Goal: Complete application form: Complete application form

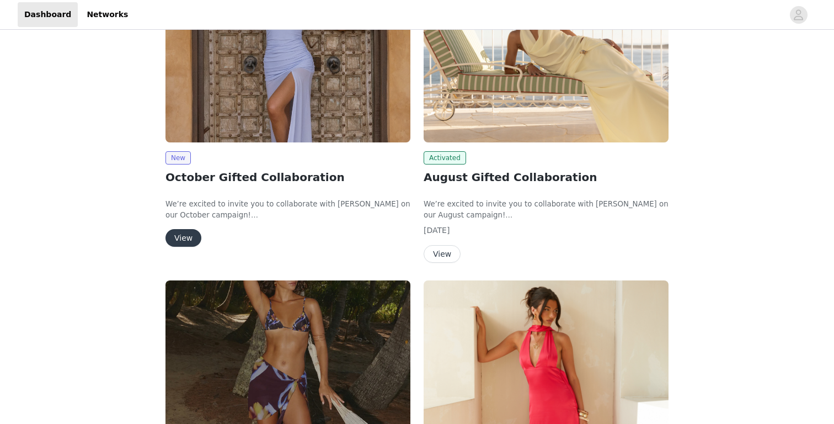
scroll to position [195, 0]
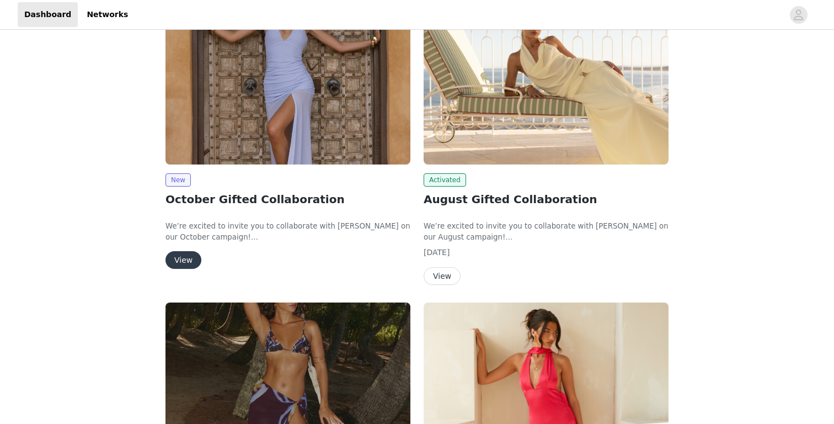
click at [195, 202] on h2 "October Gifted Collaboration" at bounding box center [288, 199] width 245 height 17
click at [190, 253] on button "View" at bounding box center [184, 260] width 36 height 18
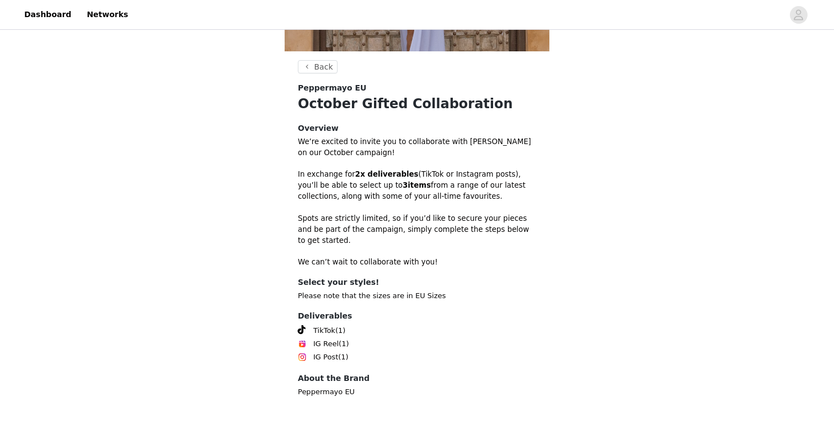
scroll to position [282, 0]
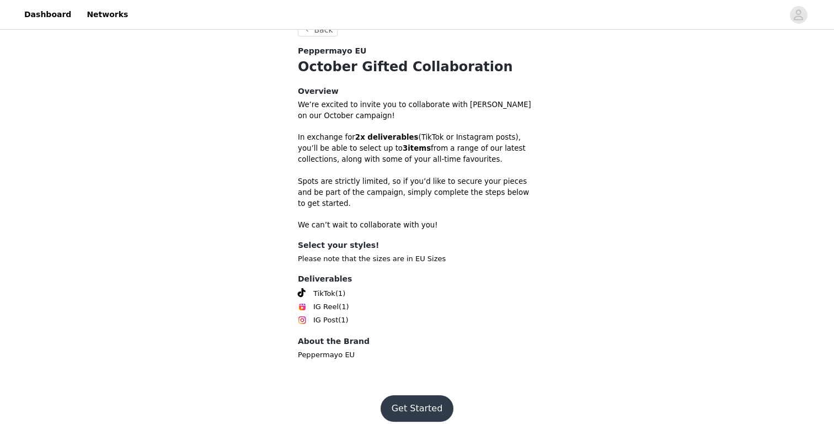
click at [418, 398] on button "Get Started" at bounding box center [417, 408] width 73 height 26
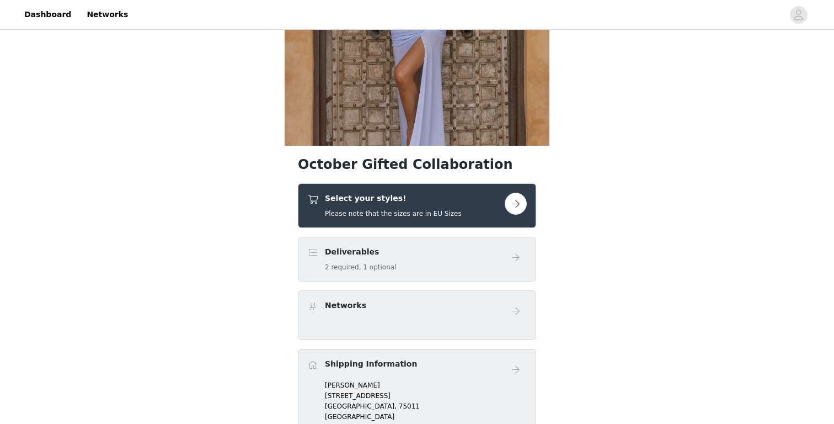
scroll to position [156, 0]
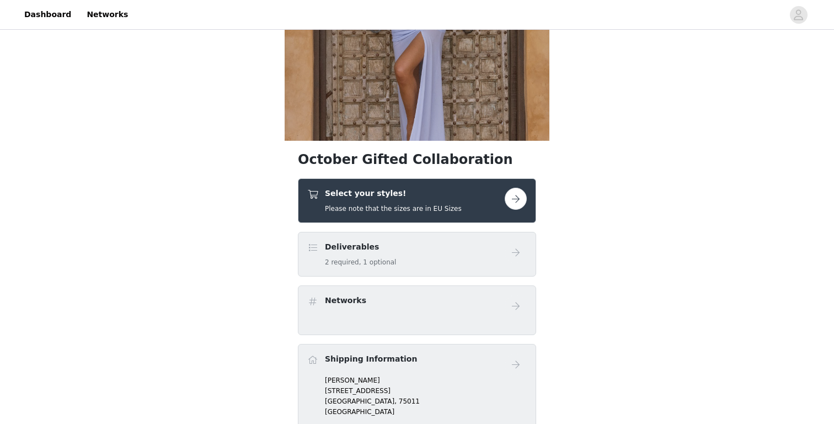
click at [498, 204] on div "Select your styles! Please note that the sizes are in EU Sizes" at bounding box center [405, 201] width 197 height 26
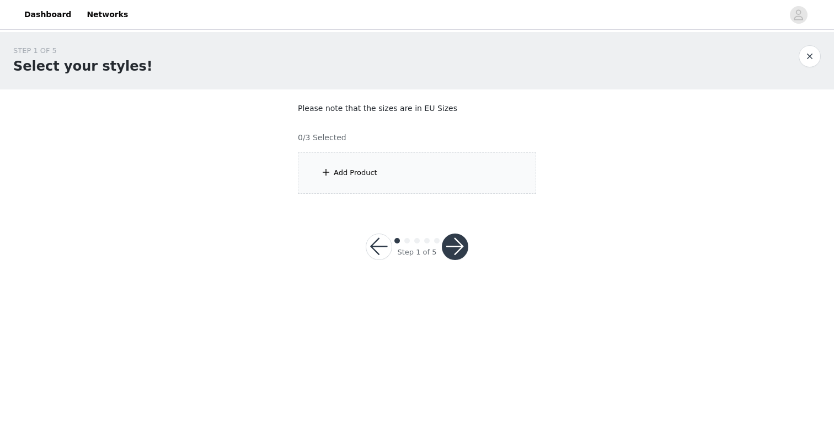
click at [441, 175] on div "Add Product" at bounding box center [417, 172] width 238 height 41
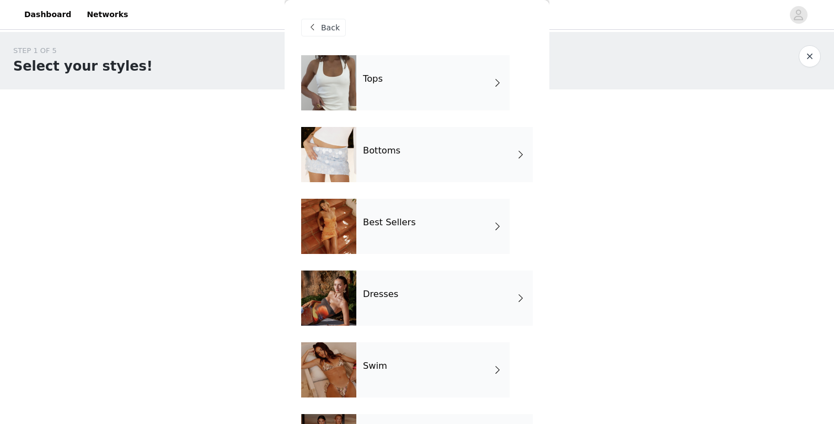
click at [434, 82] on div "Tops" at bounding box center [432, 82] width 153 height 55
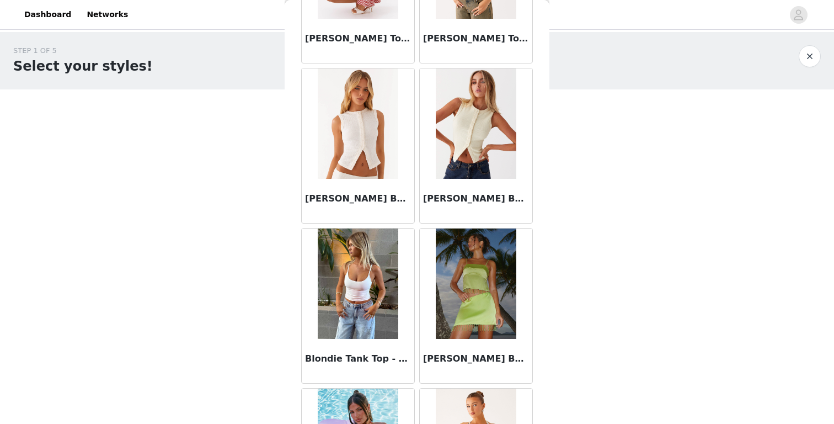
scroll to position [1264, 0]
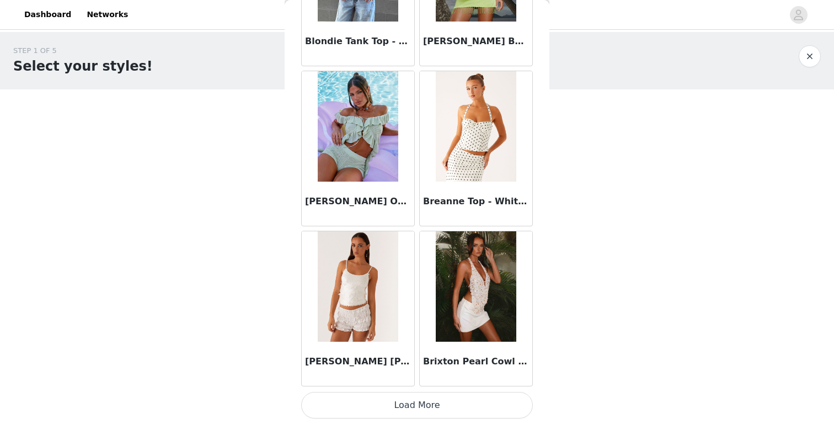
click at [414, 404] on button "Load More" at bounding box center [417, 405] width 232 height 26
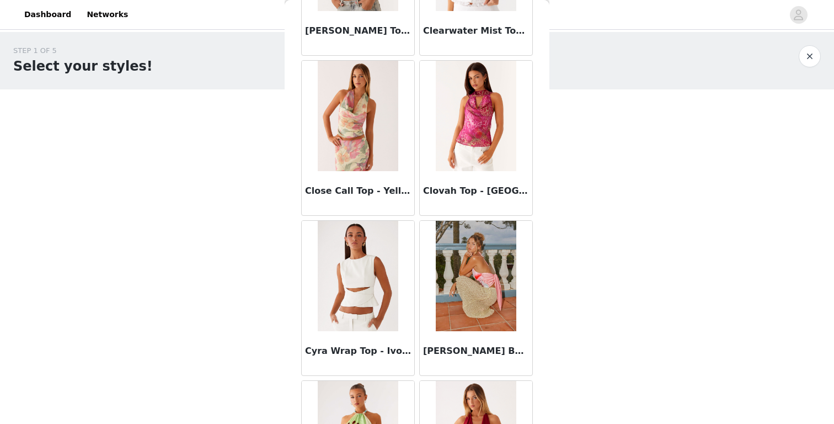
scroll to position [2864, 0]
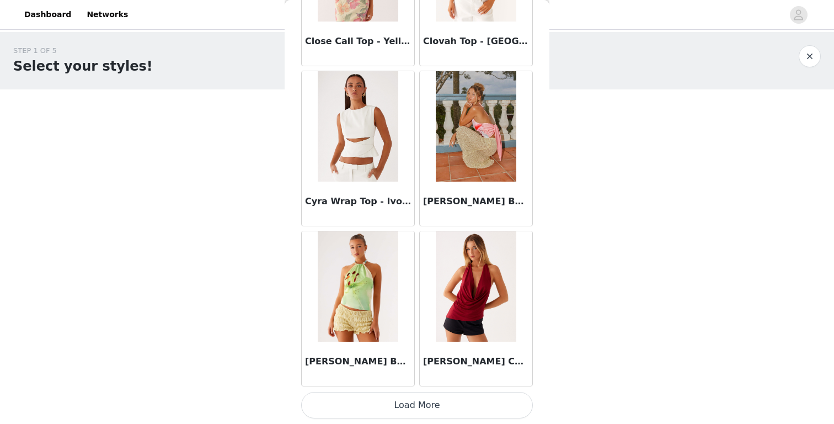
click at [407, 397] on button "Load More" at bounding box center [417, 405] width 232 height 26
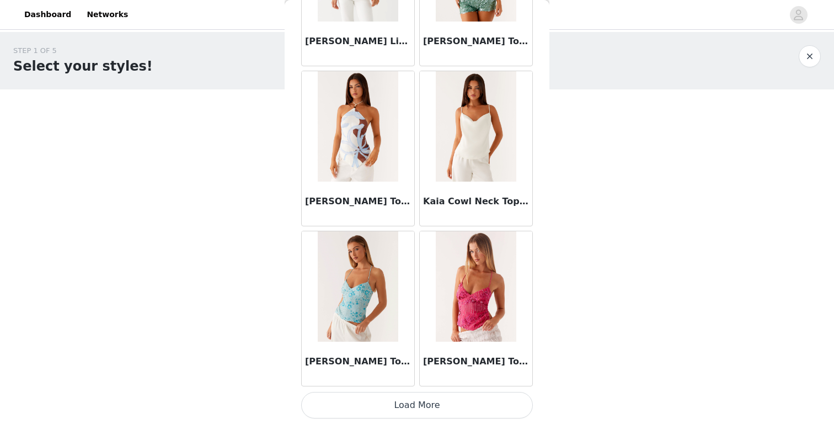
click at [402, 401] on button "Load More" at bounding box center [417, 405] width 232 height 26
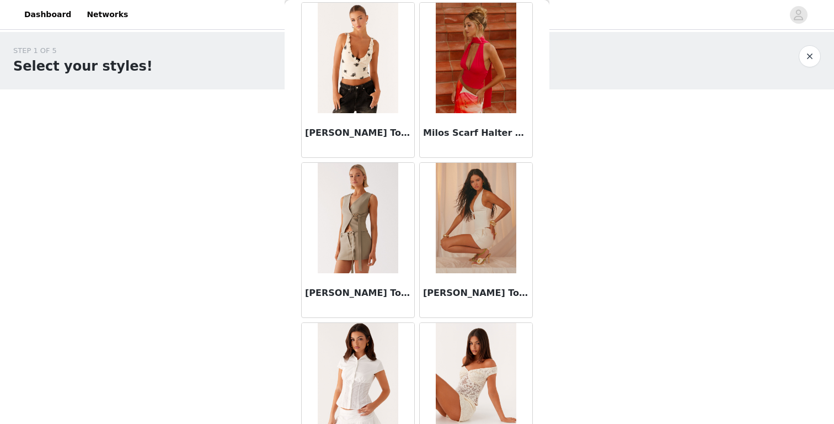
scroll to position [6064, 0]
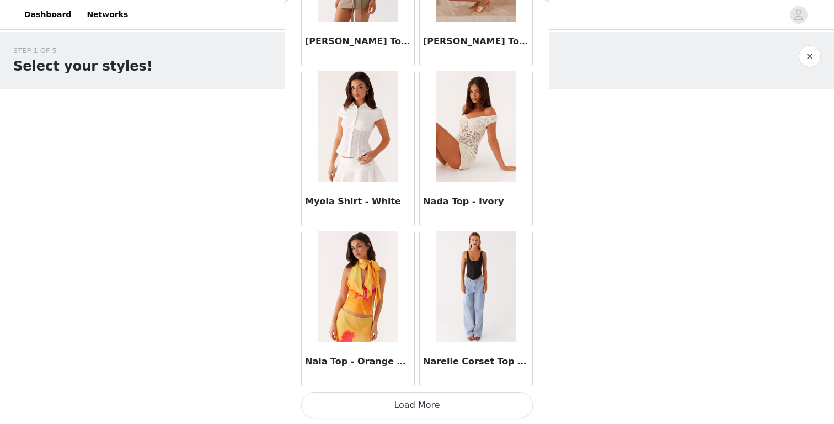
click at [408, 398] on button "Load More" at bounding box center [417, 405] width 232 height 26
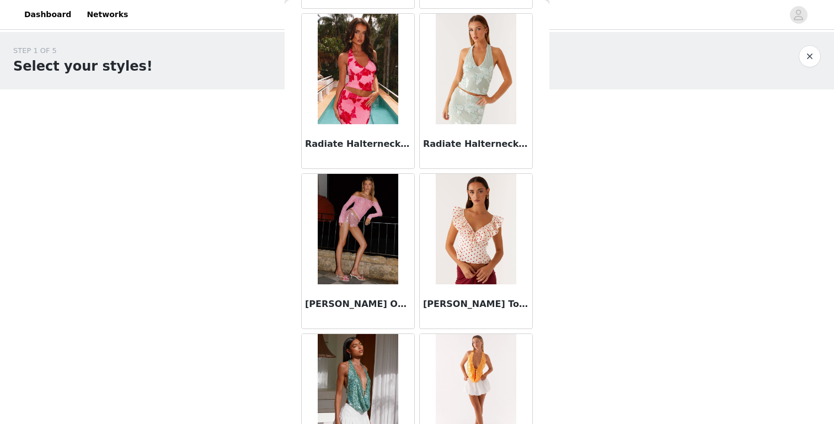
scroll to position [7664, 0]
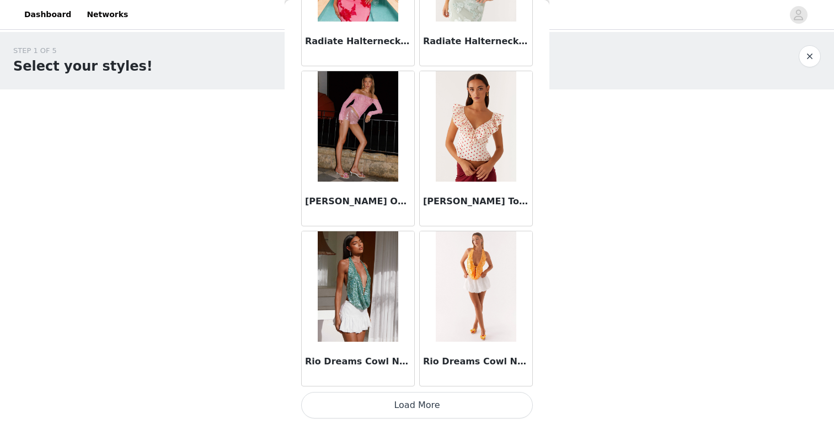
click at [389, 406] on button "Load More" at bounding box center [417, 405] width 232 height 26
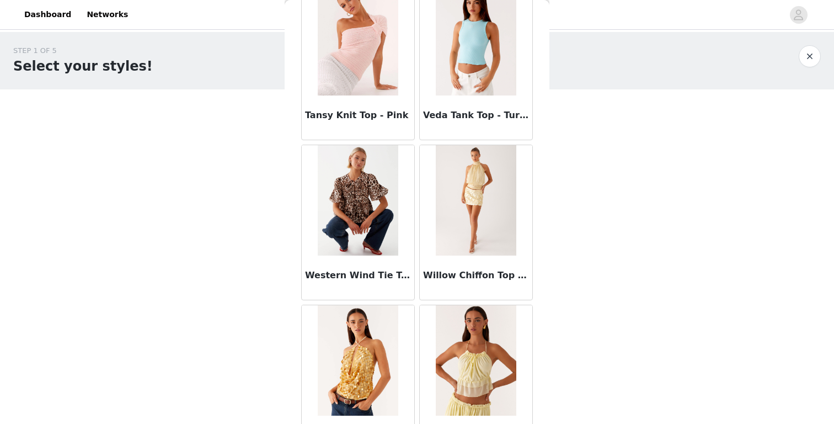
scroll to position [9264, 0]
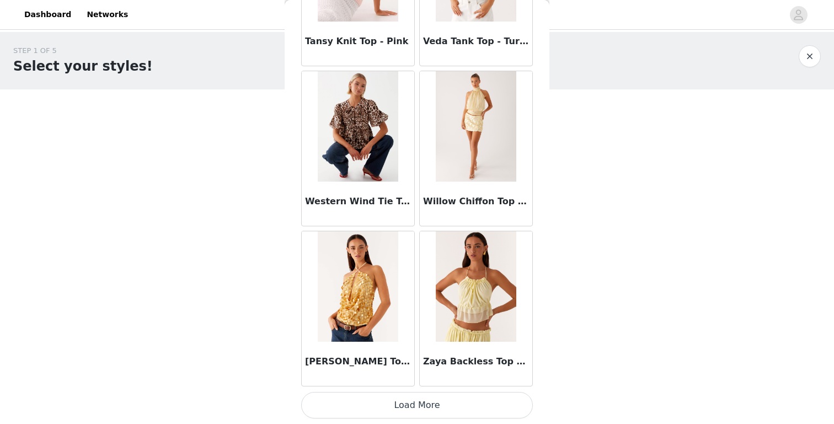
click at [392, 403] on button "Load More" at bounding box center [417, 405] width 232 height 26
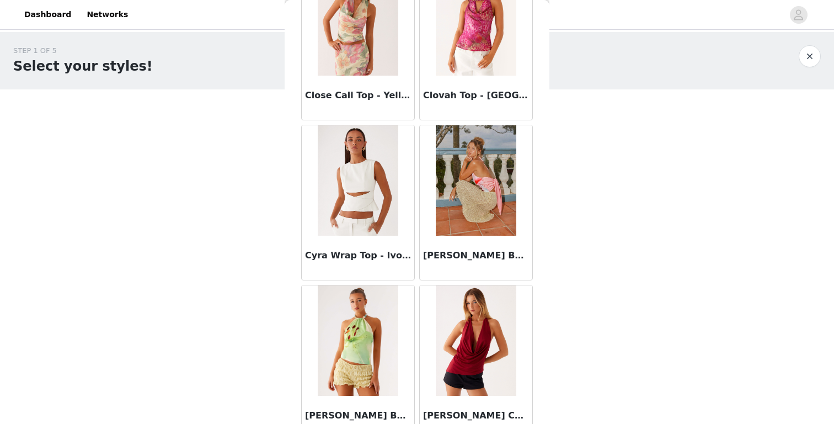
scroll to position [2830, 0]
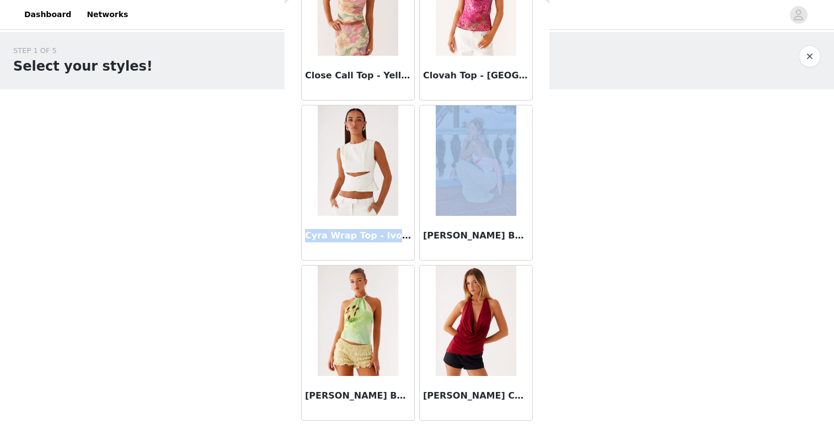
drag, startPoint x: 307, startPoint y: 237, endPoint x: 419, endPoint y: 237, distance: 111.4
click at [400, 230] on h3 "Cyra Wrap Top - Ivory" at bounding box center [358, 235] width 106 height 13
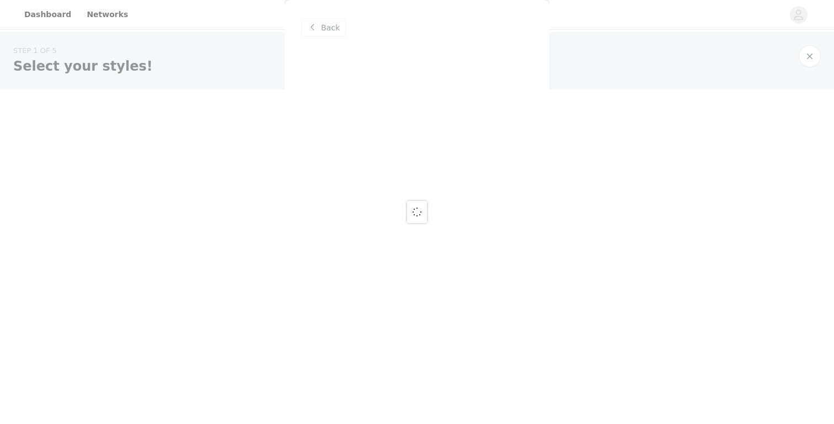
scroll to position [0, 0]
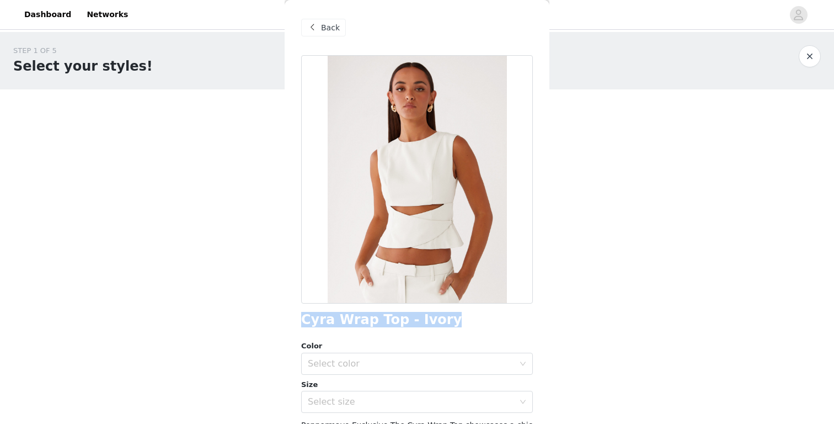
drag, startPoint x: 303, startPoint y: 321, endPoint x: 445, endPoint y: 321, distance: 141.8
click at [445, 321] on div "Cyra Wrap Top - Ivory" at bounding box center [417, 319] width 232 height 15
copy h1 "Cyra Wrap Top - Ivory"
click at [335, 30] on span "Back" at bounding box center [330, 28] width 19 height 12
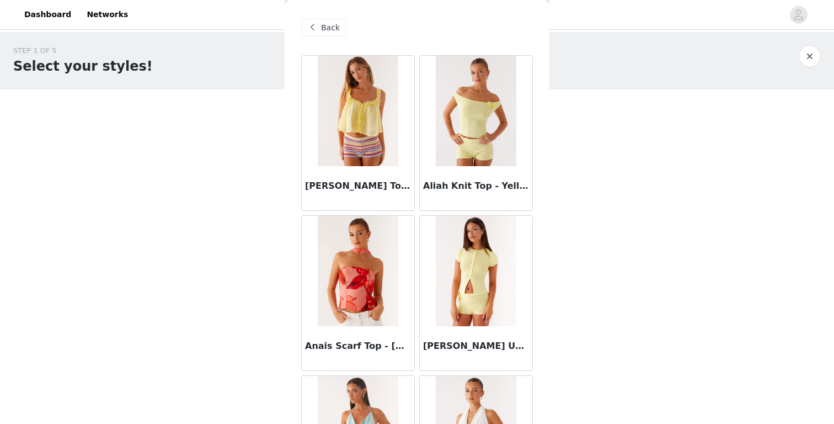
click at [327, 29] on span "Back" at bounding box center [330, 28] width 19 height 12
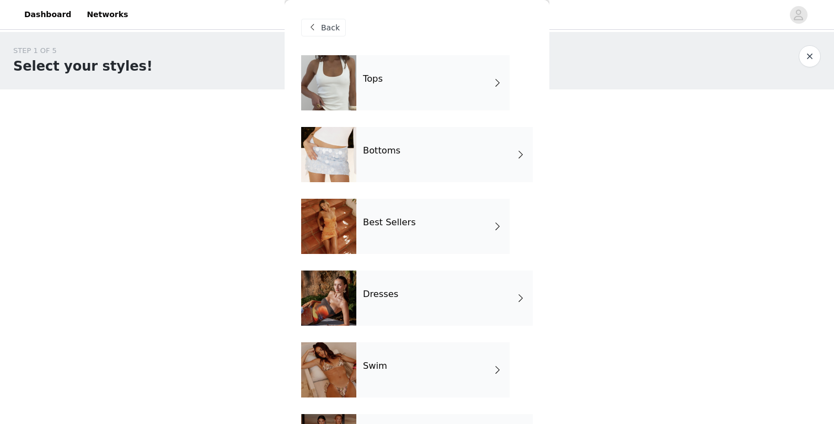
click at [399, 151] on div "Bottoms" at bounding box center [444, 154] width 177 height 55
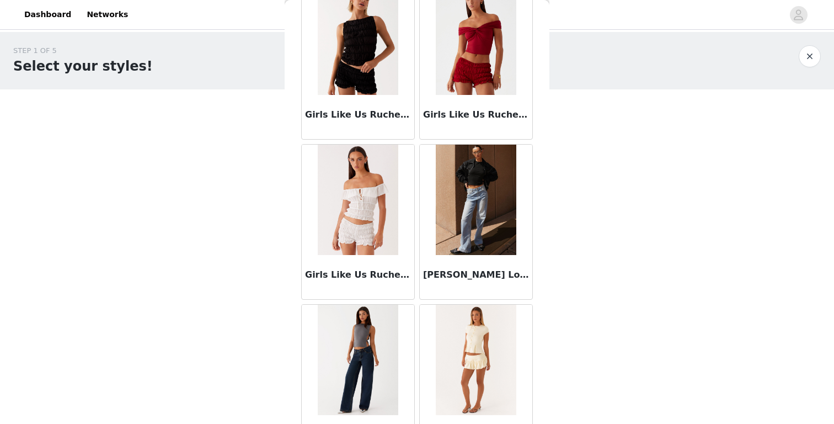
scroll to position [1264, 0]
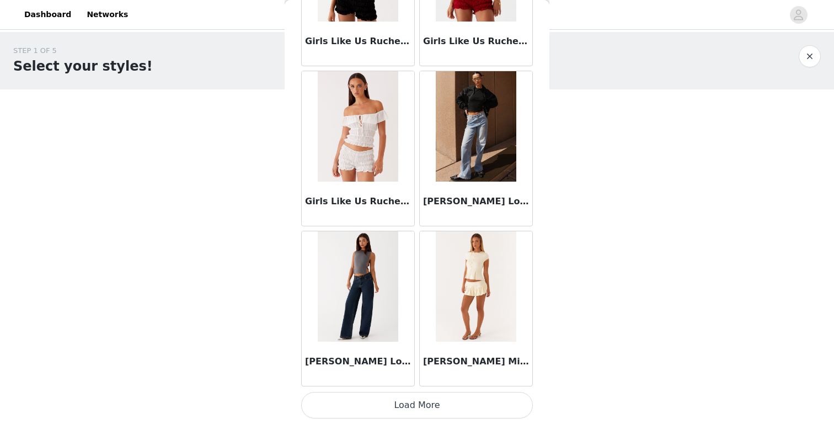
click at [385, 408] on button "Load More" at bounding box center [417, 405] width 232 height 26
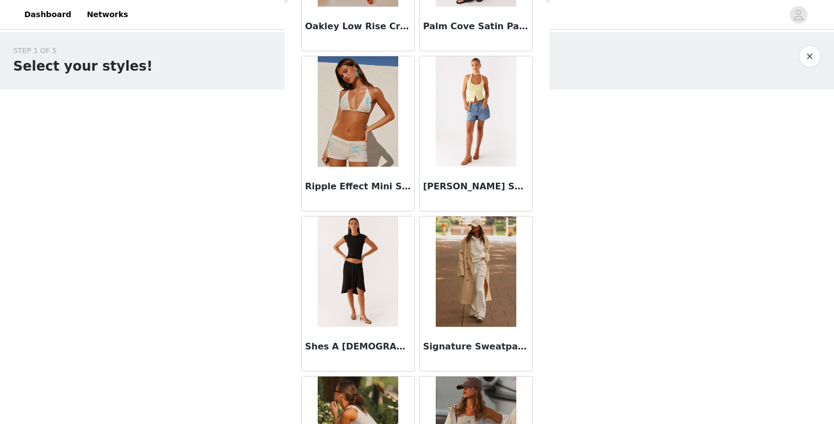
scroll to position [2864, 0]
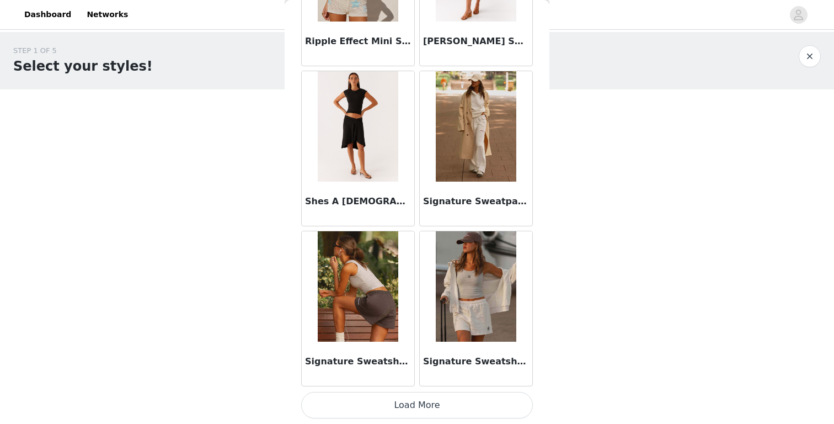
click at [399, 405] on button "Load More" at bounding box center [417, 405] width 232 height 26
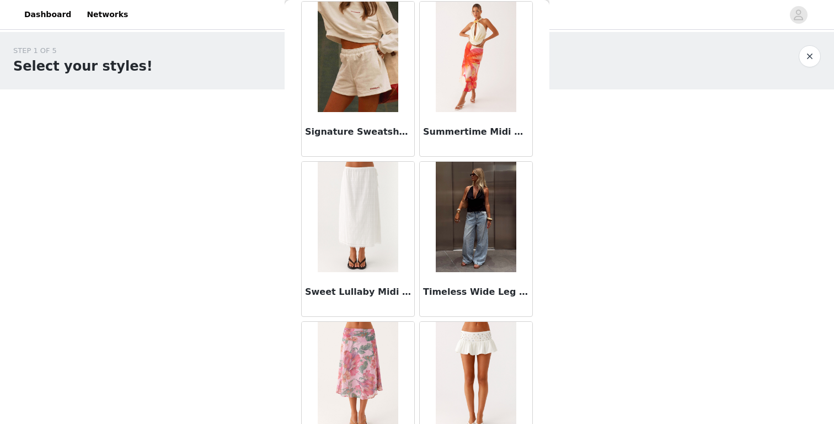
scroll to position [3261, 0]
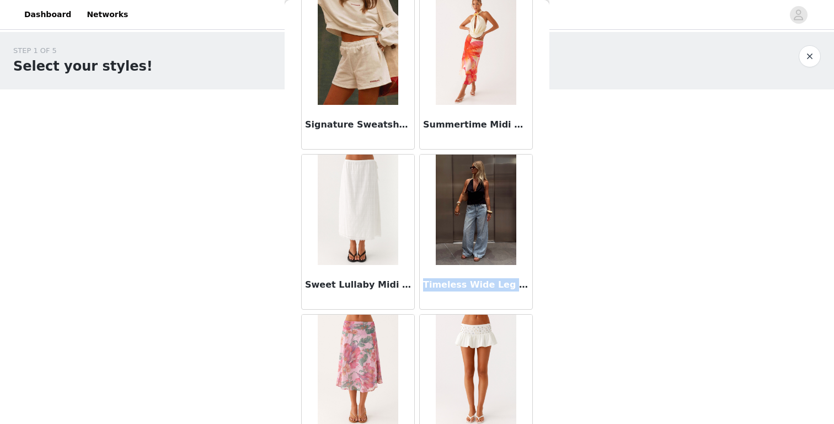
drag, startPoint x: 424, startPoint y: 284, endPoint x: 519, endPoint y: 278, distance: 95.0
click at [519, 278] on h3 "Timeless Wide Leg Jeans - Bleached Blue" at bounding box center [476, 284] width 106 height 13
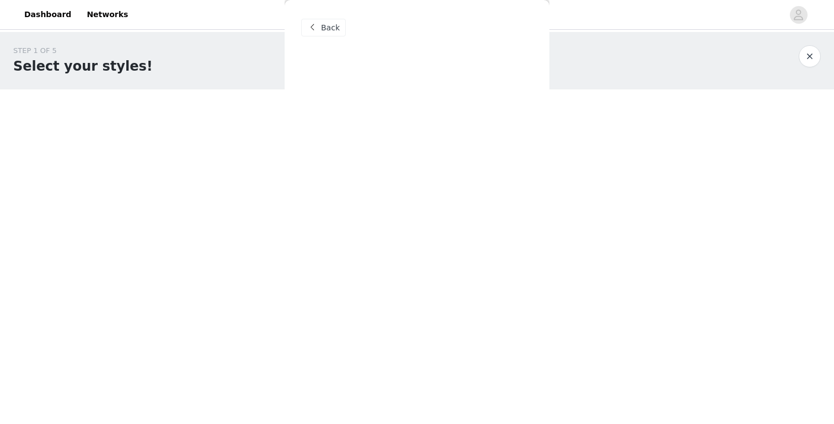
scroll to position [0, 0]
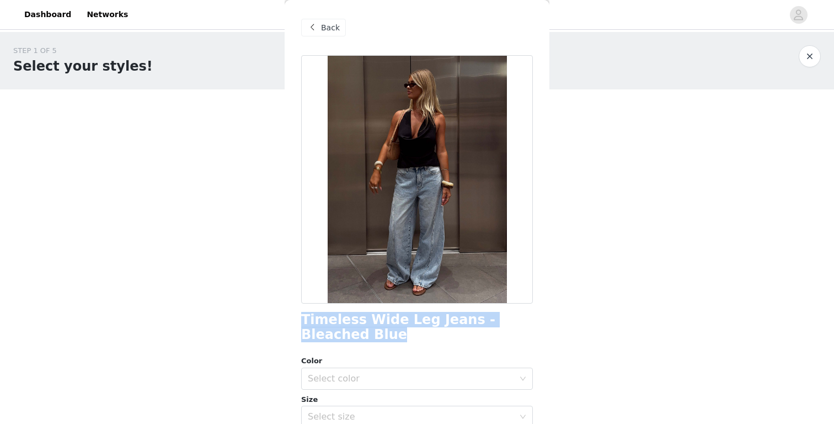
drag, startPoint x: 302, startPoint y: 321, endPoint x: 341, endPoint y: 336, distance: 41.6
click at [342, 337] on h1 "Timeless Wide Leg Jeans - Bleached Blue" at bounding box center [417, 327] width 232 height 30
copy h1 "Timeless Wide Leg Jeans - Bleached Blue"
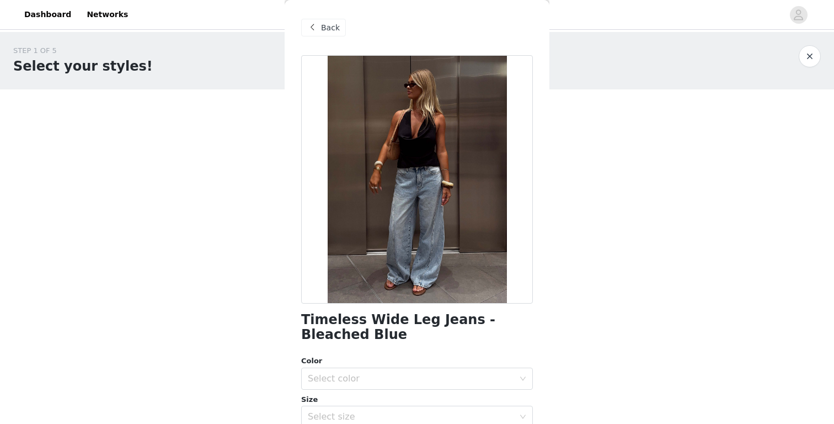
click at [330, 26] on span "Back" at bounding box center [330, 28] width 19 height 12
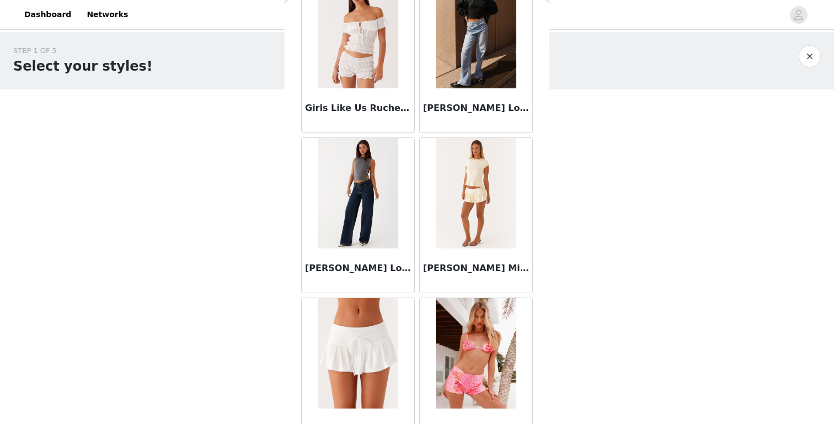
scroll to position [1346, 0]
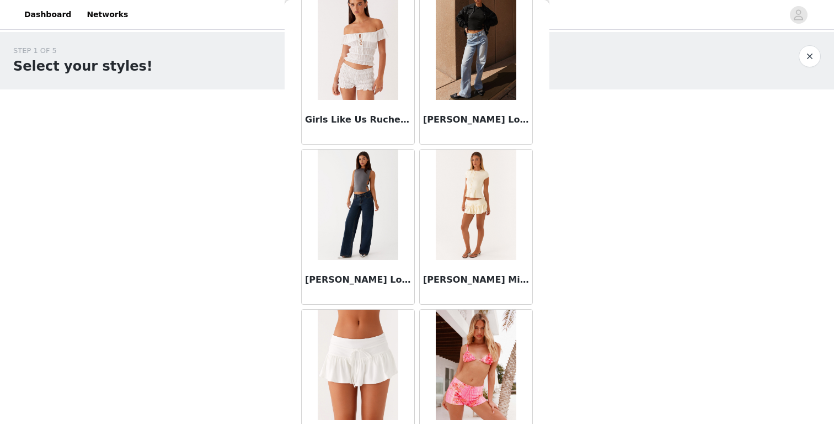
click at [472, 125] on h3 "[PERSON_NAME] Low Rise Denim Jeans - Light Blue" at bounding box center [476, 119] width 106 height 13
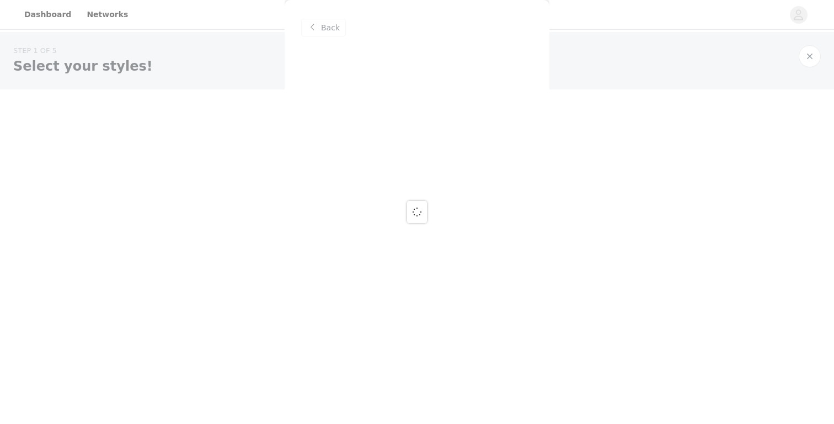
scroll to position [0, 0]
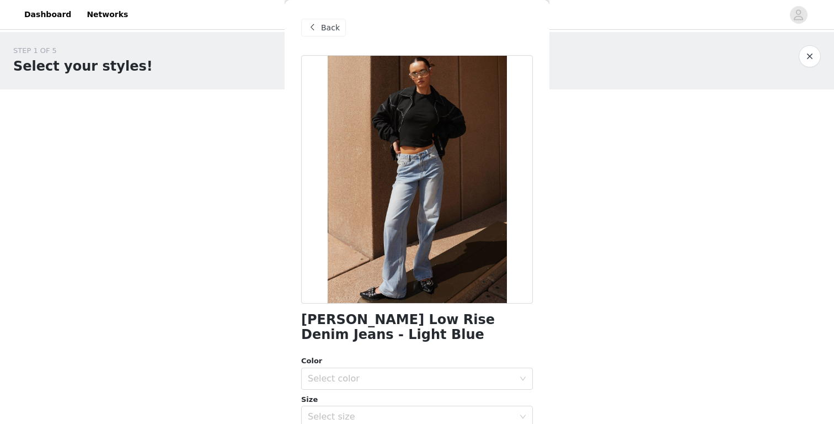
click at [315, 30] on span at bounding box center [312, 27] width 13 height 13
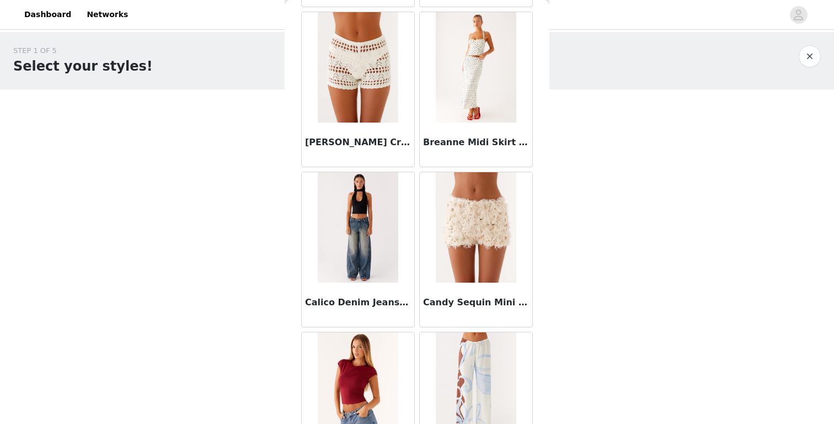
scroll to position [205, 0]
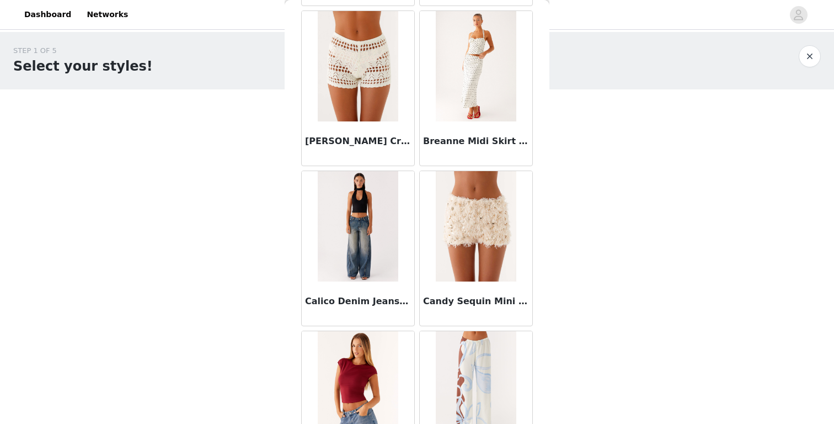
click at [359, 225] on img at bounding box center [358, 226] width 80 height 110
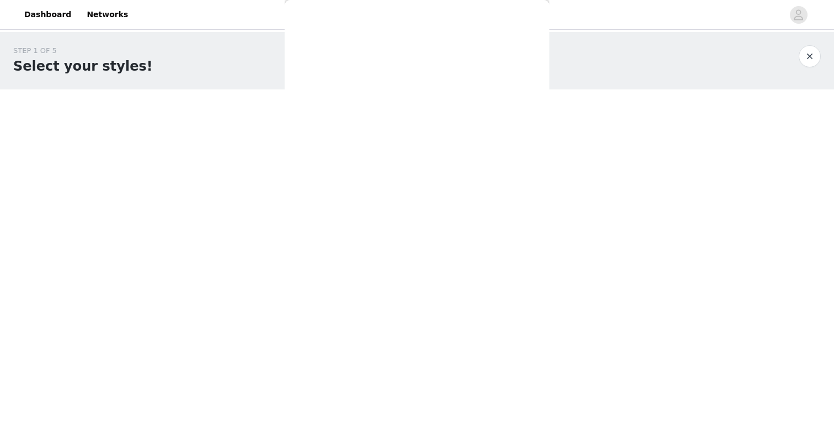
scroll to position [0, 0]
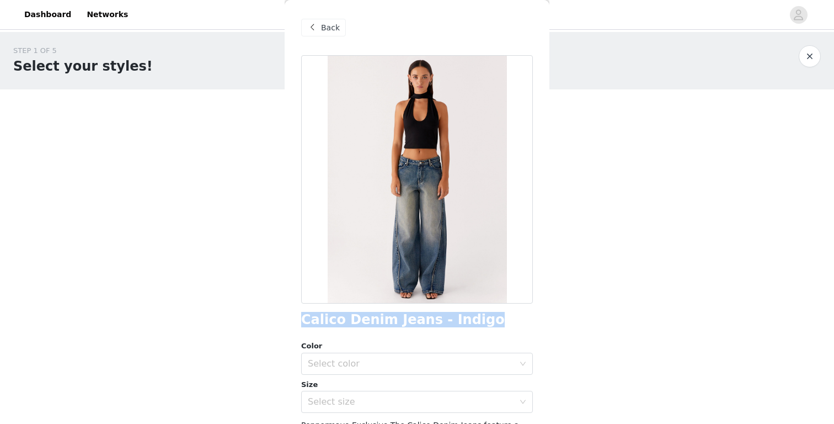
drag, startPoint x: 301, startPoint y: 321, endPoint x: 491, endPoint y: 321, distance: 189.8
click at [491, 321] on div "Calico Denim Jeans - Indigo" at bounding box center [417, 319] width 232 height 15
copy h1 "Calico Denim Jeans - Indigo"
click at [334, 29] on span "Back" at bounding box center [330, 28] width 19 height 12
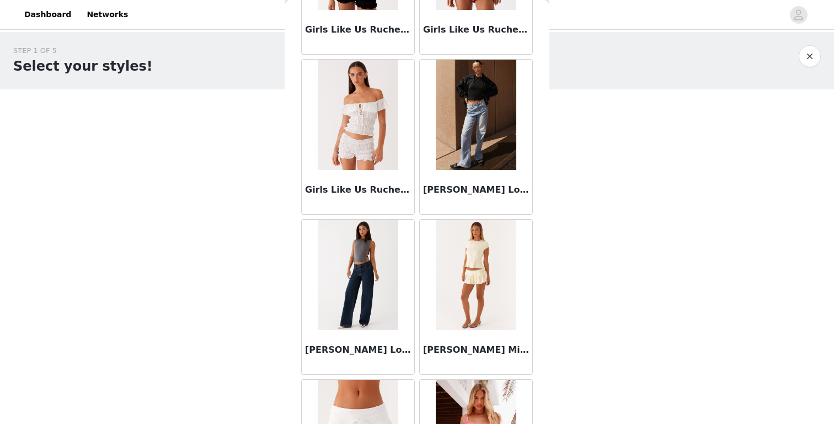
scroll to position [1272, 0]
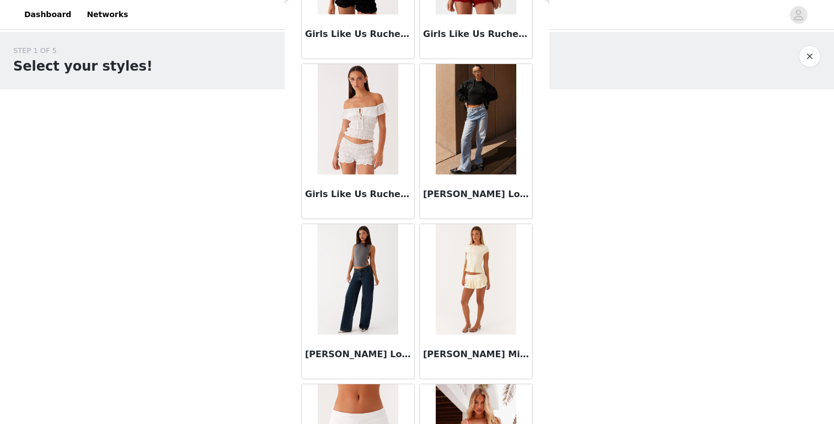
click at [346, 277] on img at bounding box center [358, 279] width 80 height 110
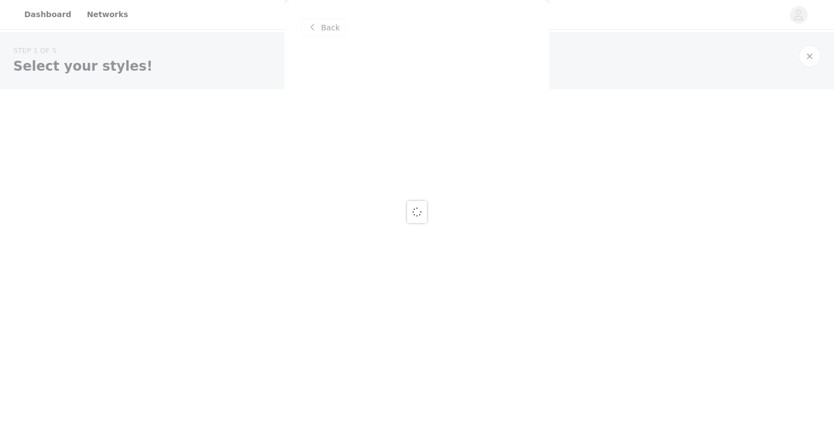
scroll to position [0, 0]
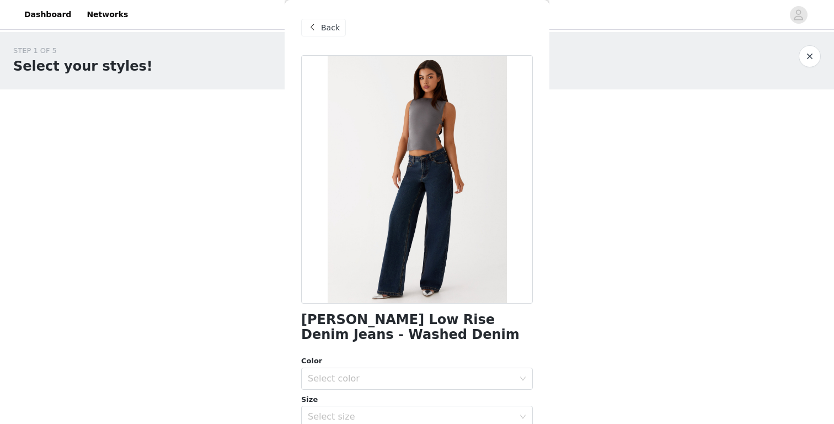
click at [325, 24] on span "Back" at bounding box center [330, 28] width 19 height 12
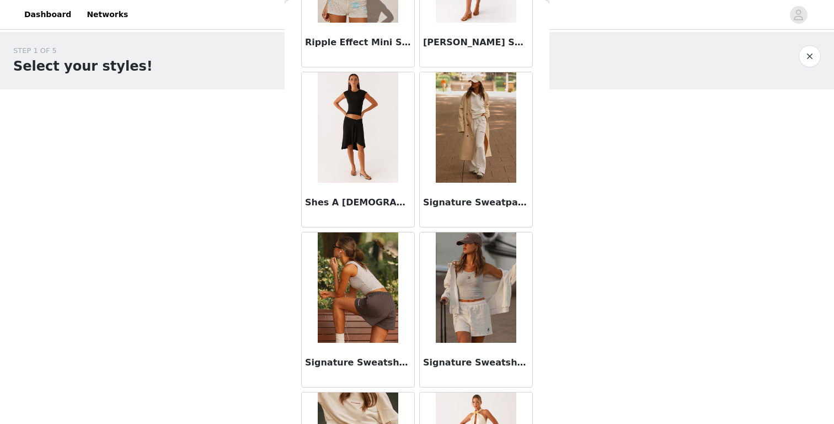
scroll to position [2792, 0]
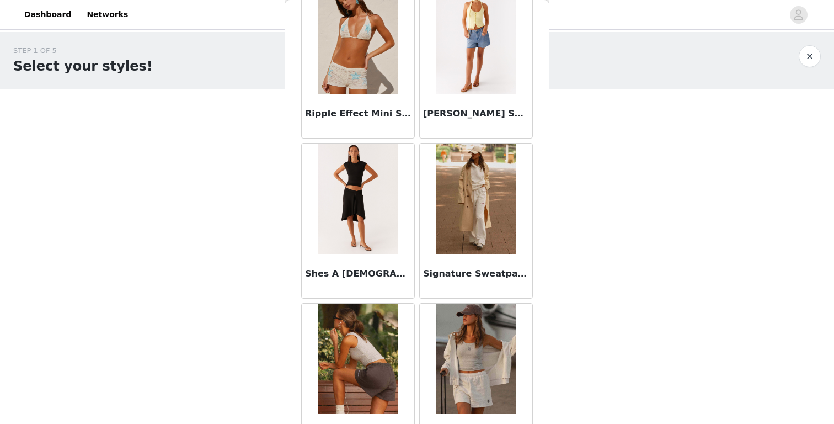
click at [481, 200] on img at bounding box center [476, 198] width 80 height 110
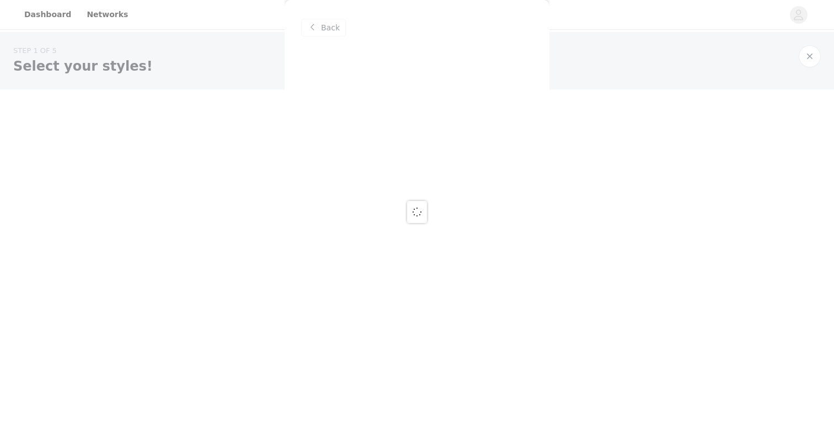
scroll to position [0, 0]
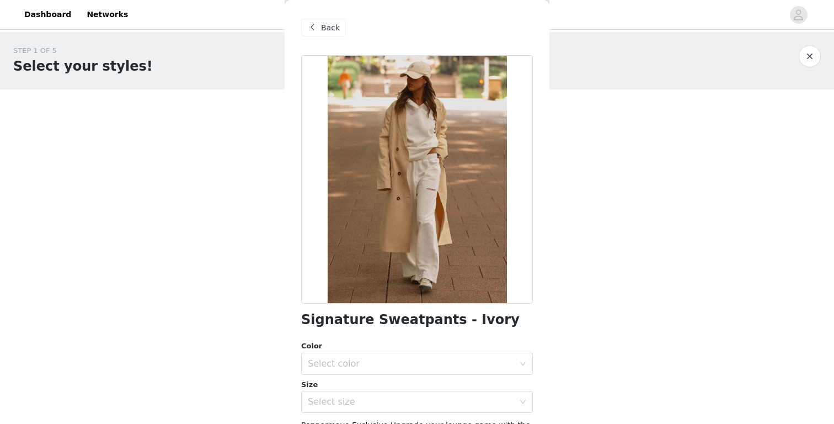
click at [321, 17] on div "Back" at bounding box center [417, 27] width 232 height 55
click at [321, 35] on div "Back" at bounding box center [323, 28] width 45 height 18
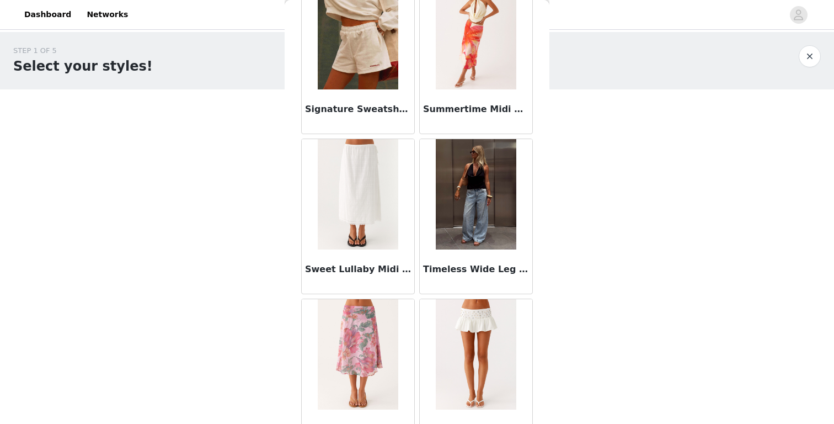
click at [501, 183] on img at bounding box center [476, 194] width 80 height 110
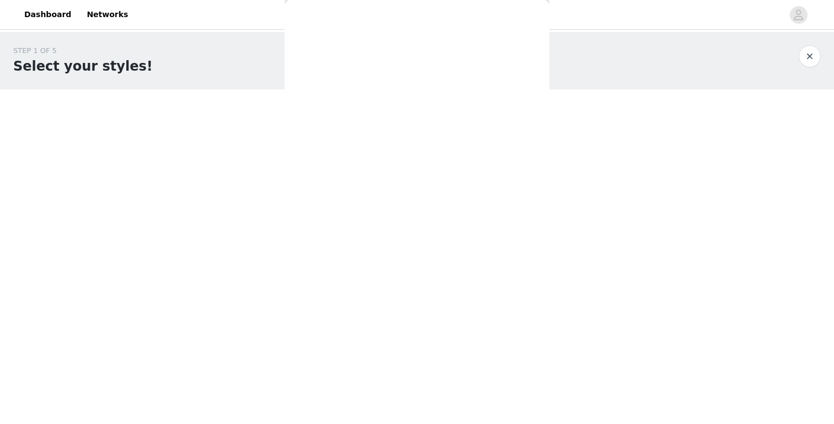
scroll to position [173, 0]
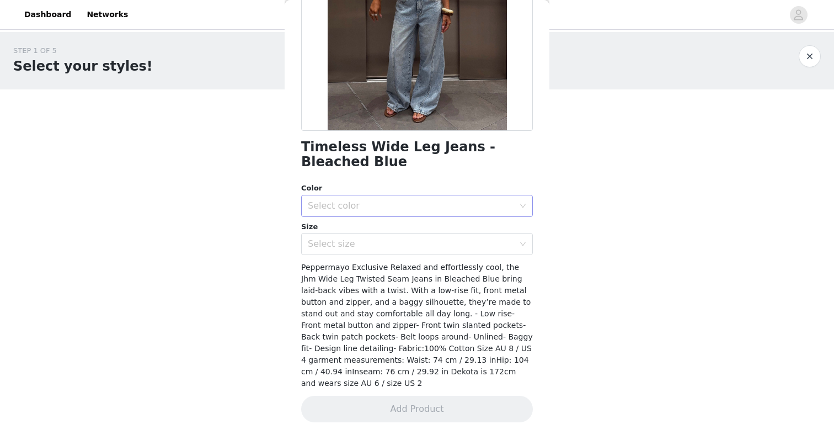
click at [372, 204] on div "Select color" at bounding box center [411, 205] width 206 height 11
click at [352, 226] on li "Bleached Blue" at bounding box center [417, 230] width 232 height 18
click at [346, 238] on div "Select size" at bounding box center [411, 243] width 206 height 11
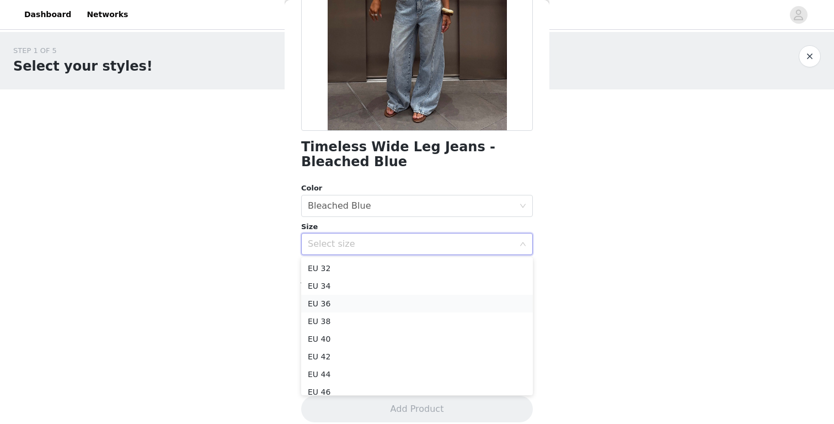
click at [341, 302] on li "EU 36" at bounding box center [417, 304] width 232 height 18
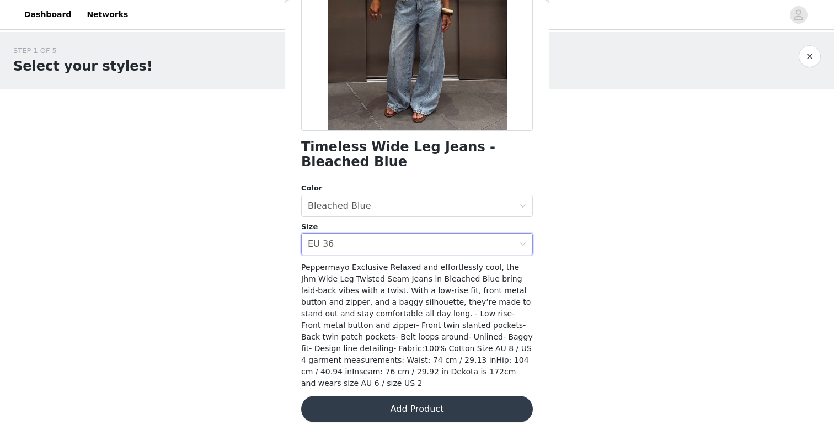
click at [394, 409] on button "Add Product" at bounding box center [417, 409] width 232 height 26
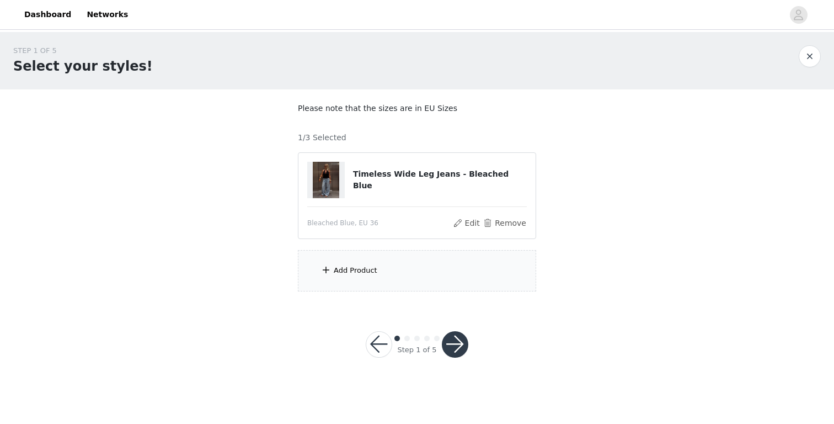
click at [400, 270] on div "Add Product" at bounding box center [417, 270] width 238 height 41
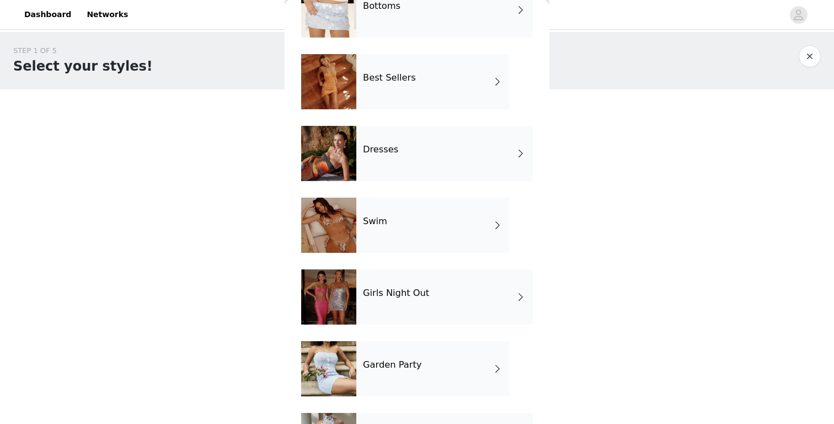
scroll to position [205, 0]
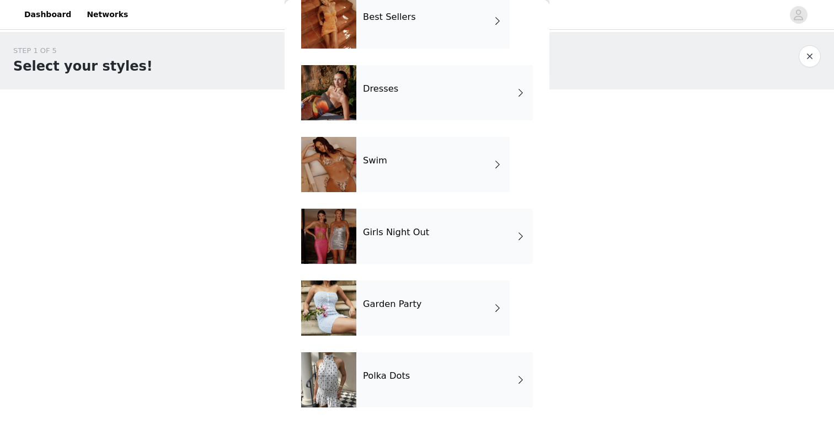
click at [401, 380] on h4 "Polka Dots" at bounding box center [386, 376] width 47 height 10
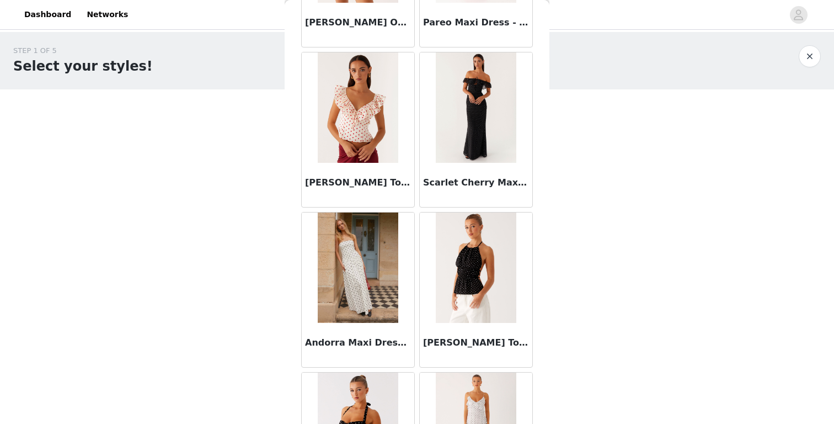
scroll to position [644, 0]
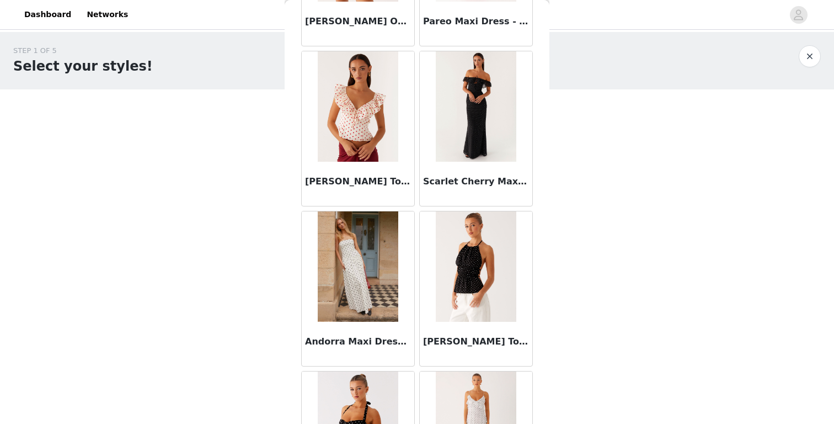
click at [477, 259] on img at bounding box center [476, 266] width 80 height 110
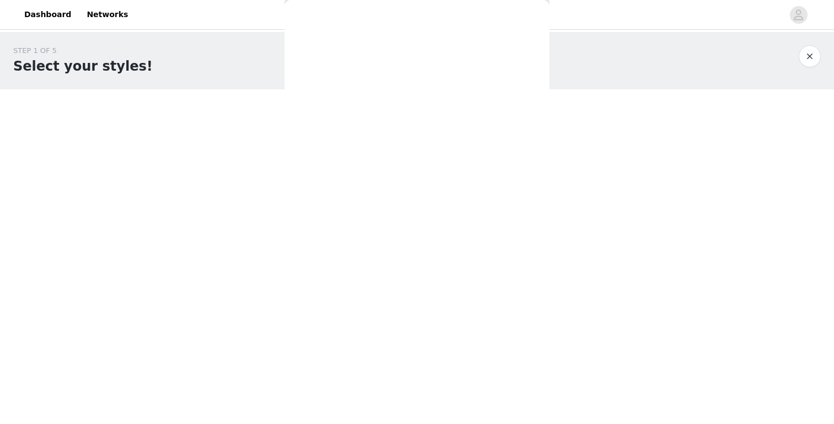
scroll to position [0, 0]
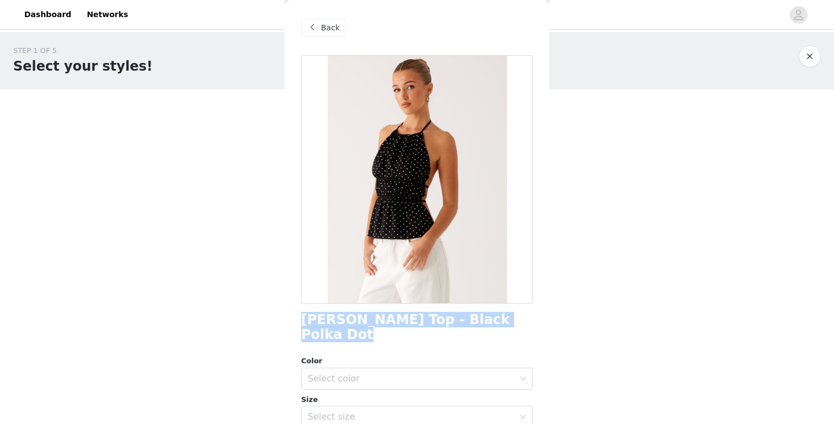
drag, startPoint x: 302, startPoint y: 318, endPoint x: 525, endPoint y: 320, distance: 222.9
click at [525, 320] on div "[PERSON_NAME] Top - Black Polka Dot" at bounding box center [417, 327] width 232 height 30
copy h1 "[PERSON_NAME] Top - Black Polka Dot"
click at [333, 27] on span "Back" at bounding box center [330, 28] width 19 height 12
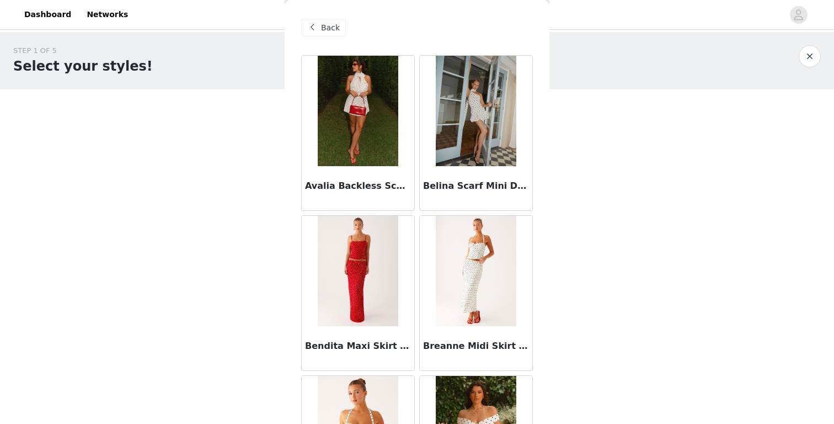
click at [334, 25] on span "Back" at bounding box center [330, 28] width 19 height 12
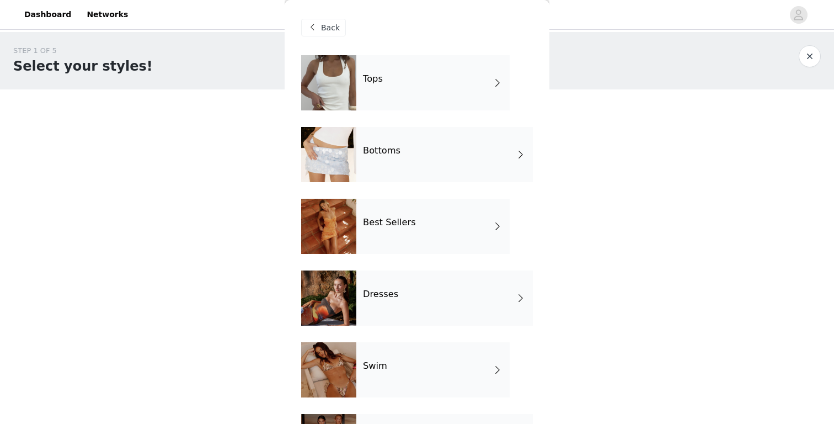
click at [410, 62] on div "Tops" at bounding box center [432, 82] width 153 height 55
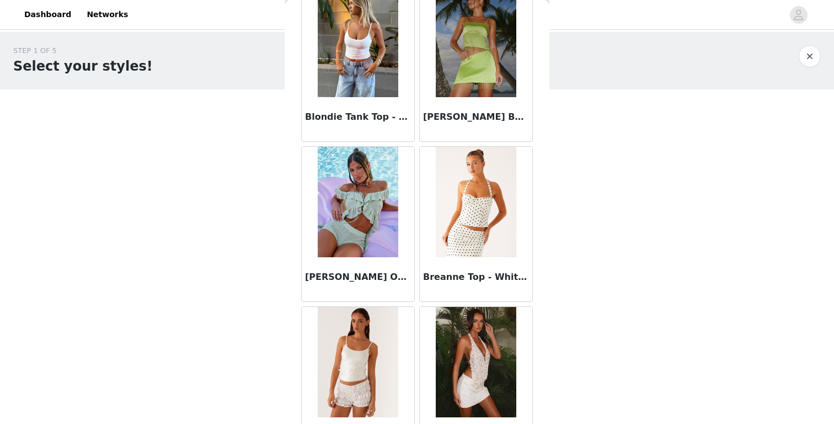
scroll to position [1264, 0]
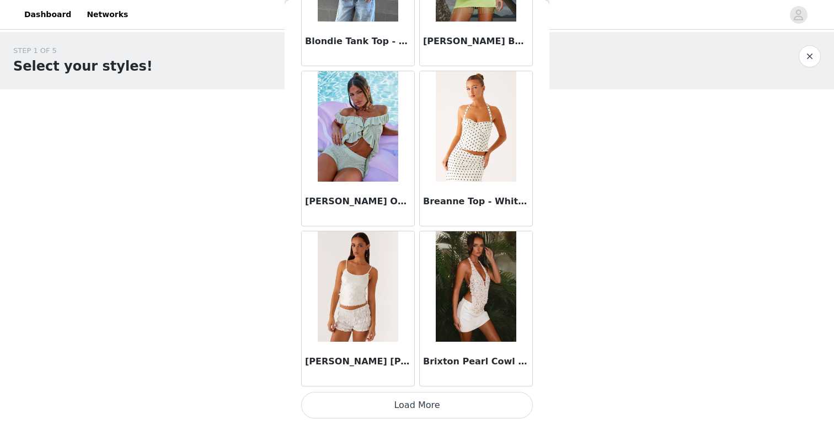
click at [404, 417] on button "Load More" at bounding box center [417, 405] width 232 height 26
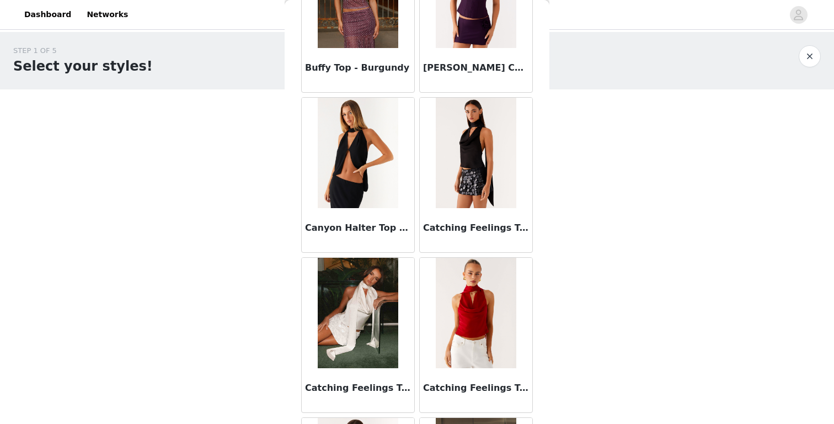
scroll to position [1727, 0]
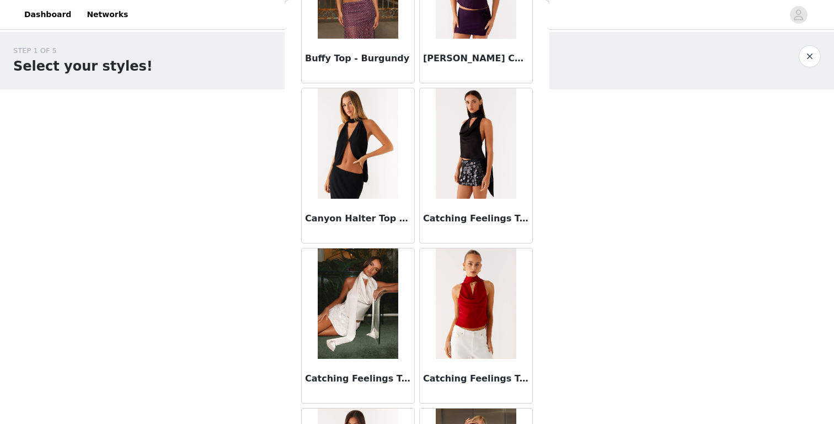
click at [466, 168] on img at bounding box center [476, 143] width 80 height 110
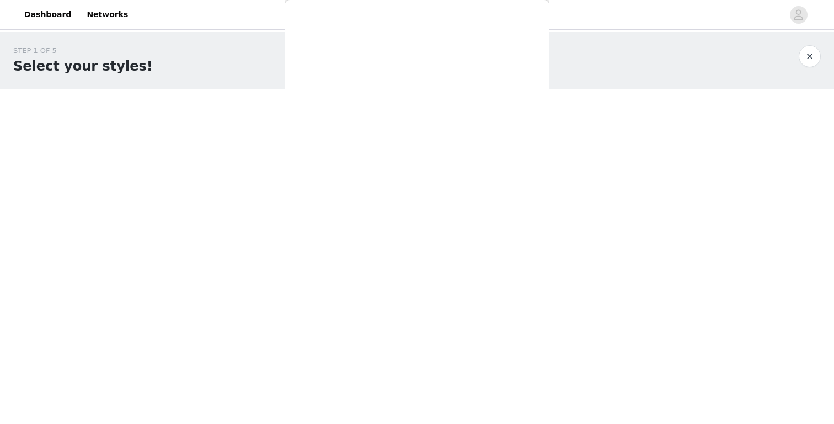
scroll to position [0, 0]
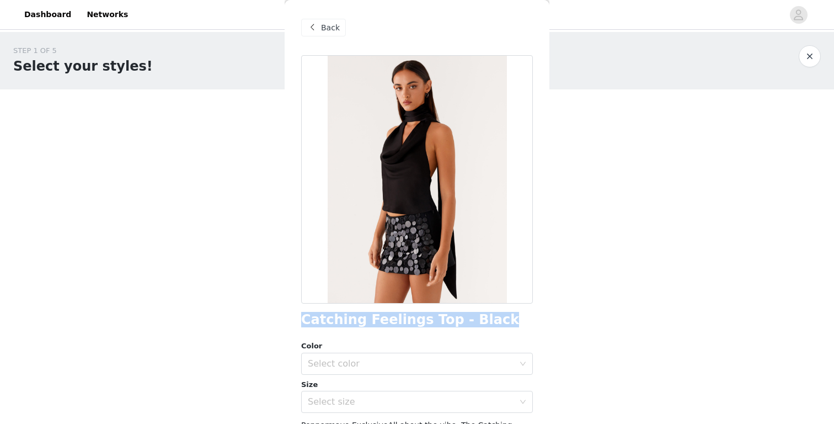
drag, startPoint x: 303, startPoint y: 323, endPoint x: 481, endPoint y: 323, distance: 178.2
click at [481, 323] on div "Catching Feelings Top - Black" at bounding box center [417, 319] width 232 height 15
copy h1 "Catching Feelings Top - Black"
click at [318, 29] on span at bounding box center [312, 27] width 13 height 13
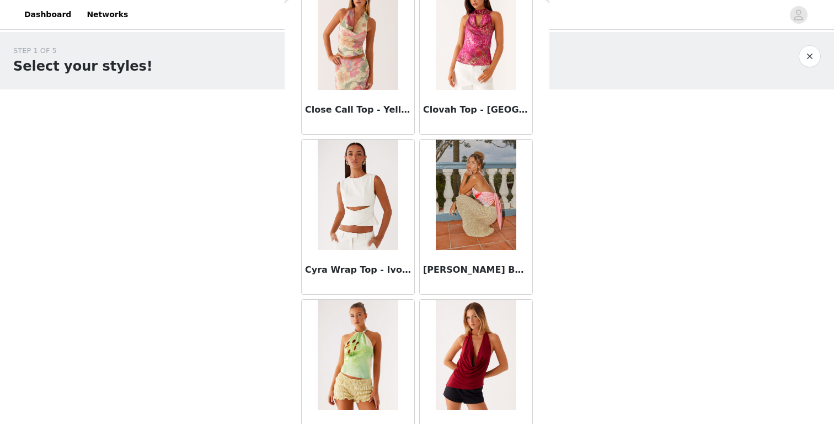
scroll to position [2864, 0]
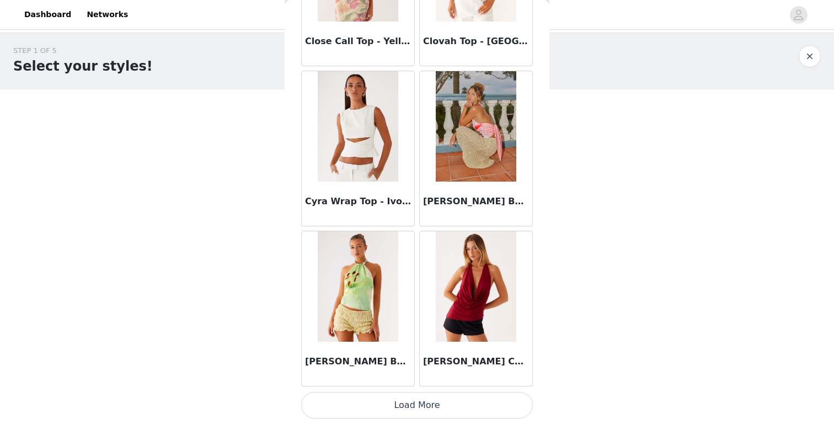
click at [394, 404] on button "Load More" at bounding box center [417, 405] width 232 height 26
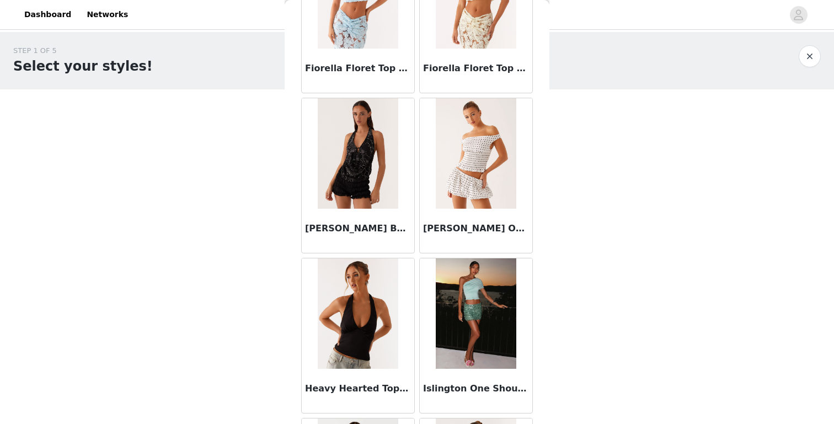
scroll to position [3950, 0]
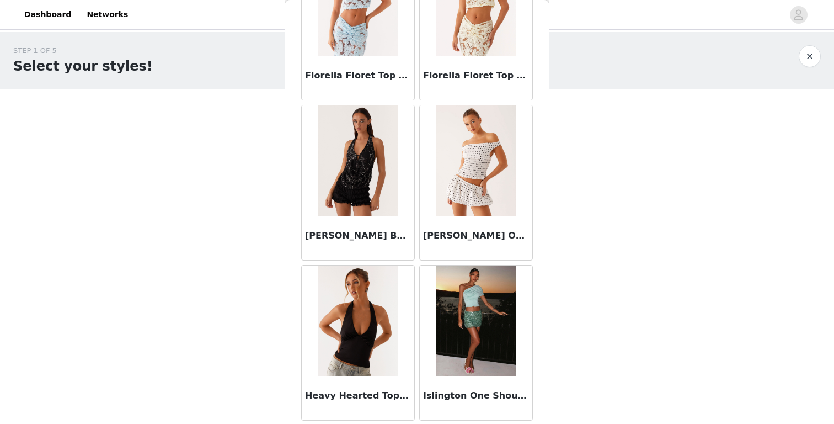
click at [362, 189] on img at bounding box center [358, 160] width 80 height 110
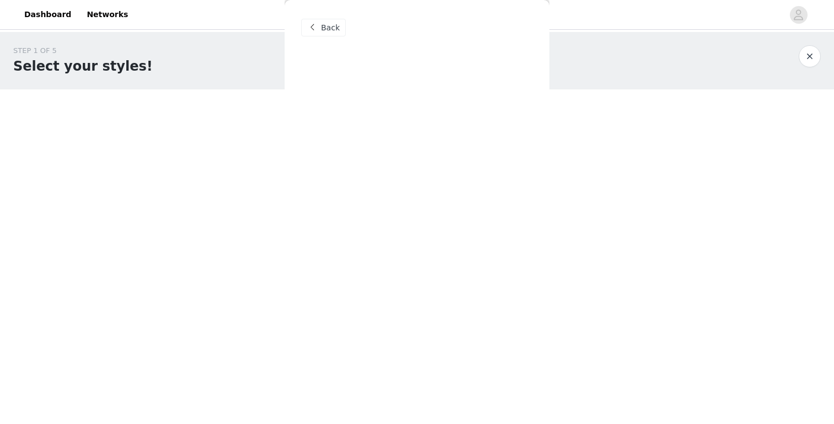
scroll to position [0, 0]
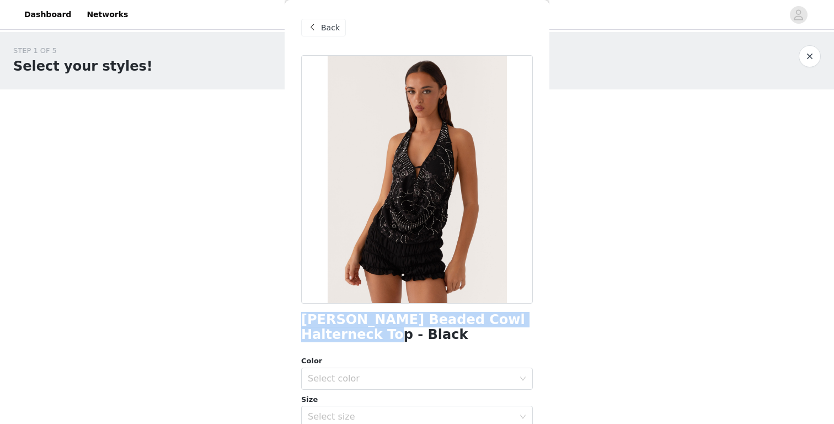
drag, startPoint x: 299, startPoint y: 320, endPoint x: 363, endPoint y: 331, distance: 64.9
click at [363, 331] on div "Back [PERSON_NAME] Beaded Cowl Halterneck Top - Black Color Select color Size S…" at bounding box center [417, 212] width 265 height 424
copy h1 "[PERSON_NAME] Beaded Cowl Halterneck Top - Black"
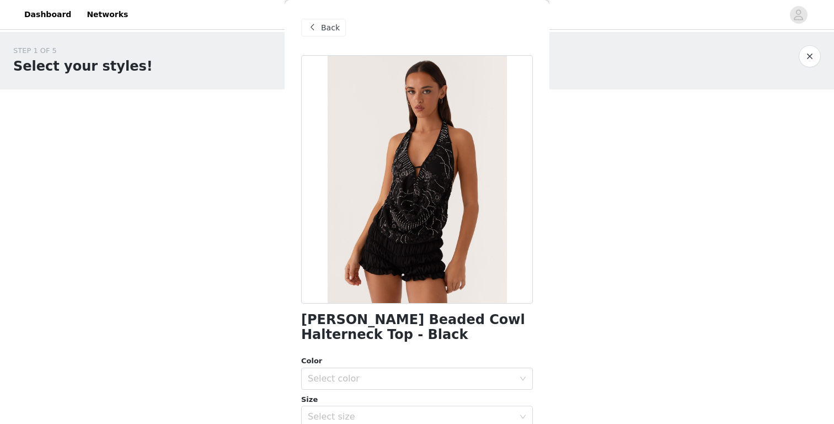
click at [318, 23] on span at bounding box center [312, 27] width 13 height 13
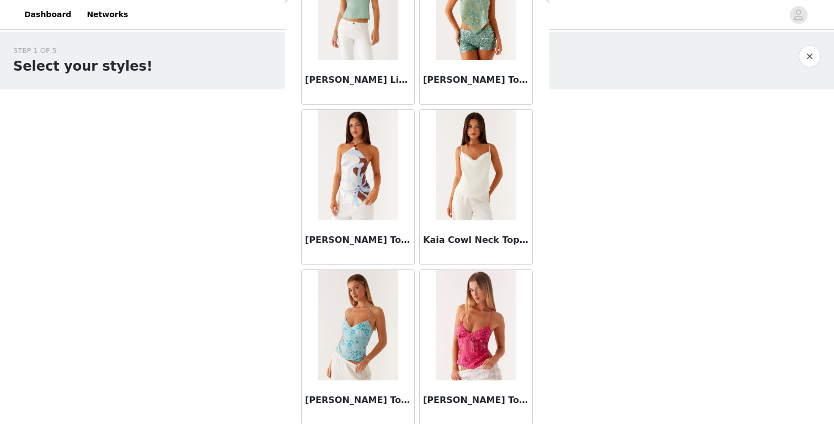
scroll to position [4464, 0]
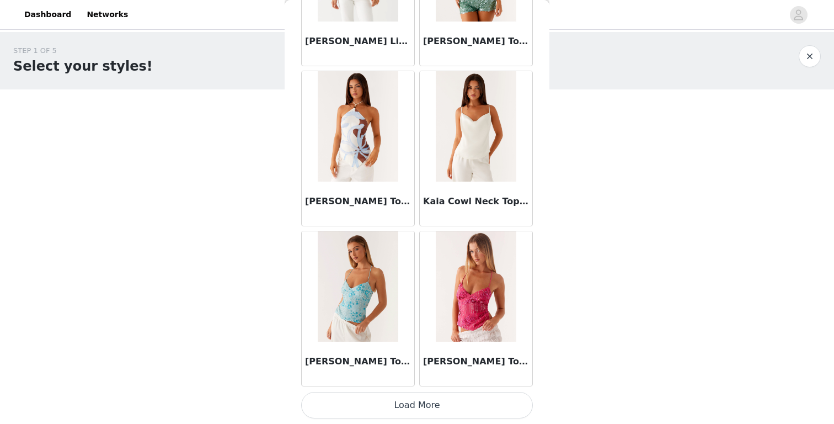
click at [412, 410] on button "Load More" at bounding box center [417, 405] width 232 height 26
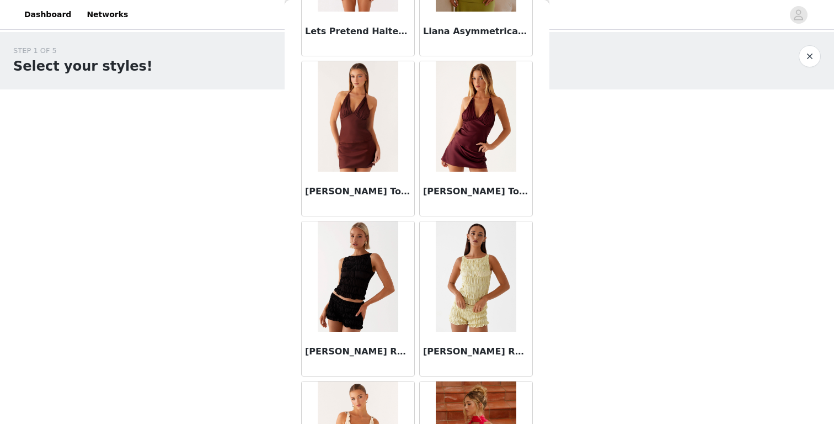
scroll to position [5446, 0]
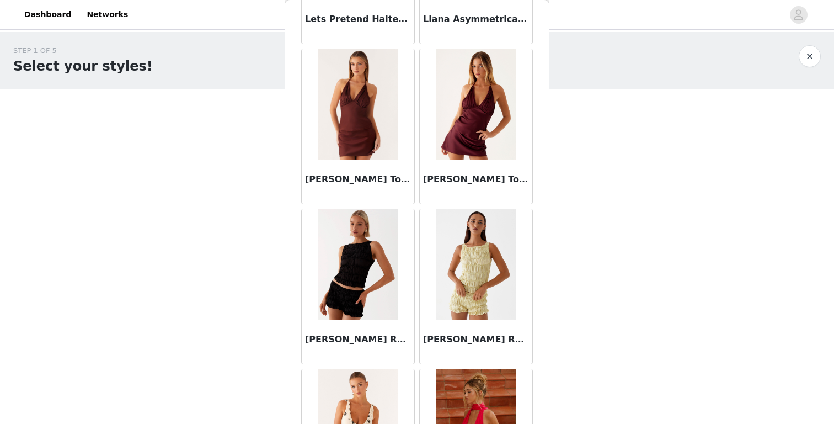
click at [461, 124] on img at bounding box center [476, 104] width 80 height 110
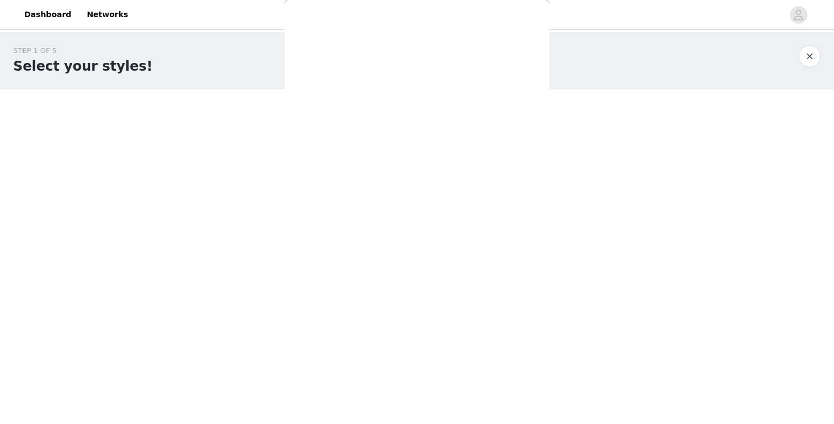
scroll to position [0, 0]
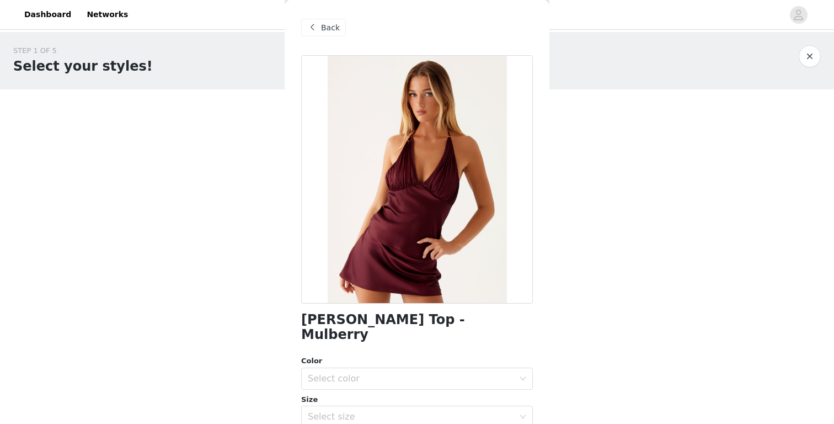
click at [330, 31] on span "Back" at bounding box center [330, 28] width 19 height 12
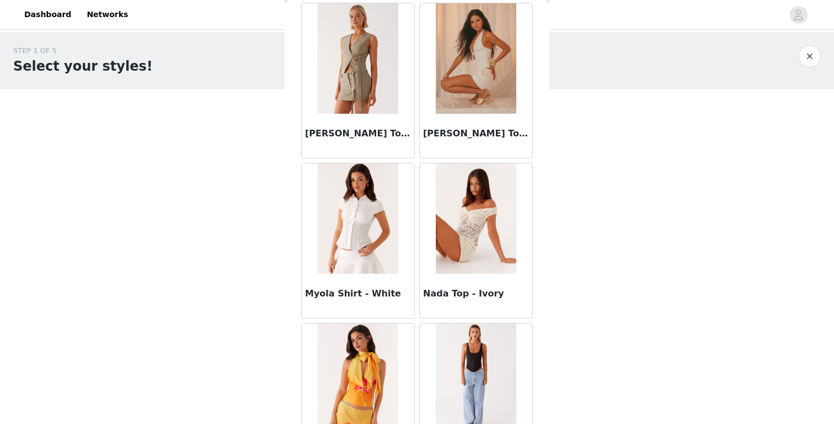
scroll to position [6064, 0]
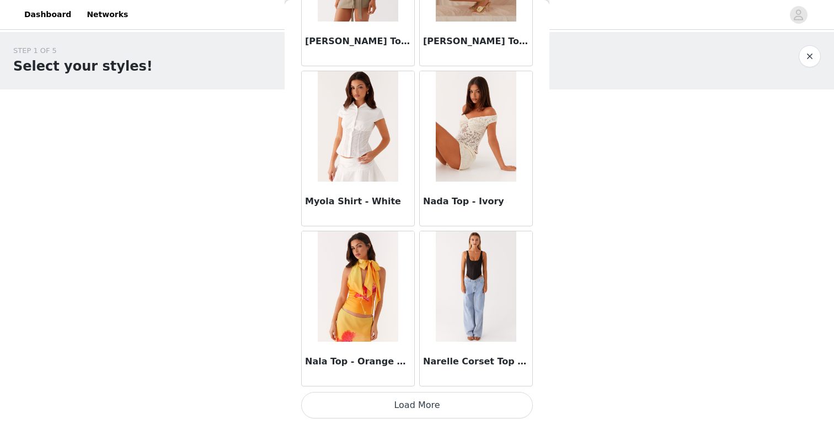
click at [402, 414] on button "Load More" at bounding box center [417, 405] width 232 height 26
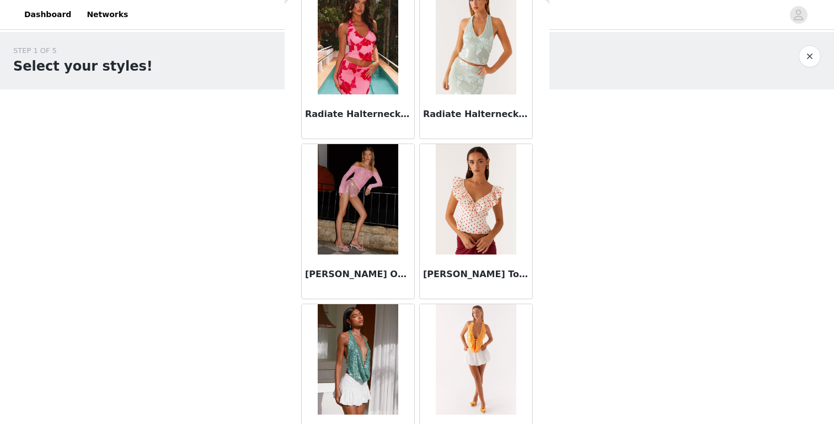
scroll to position [7664, 0]
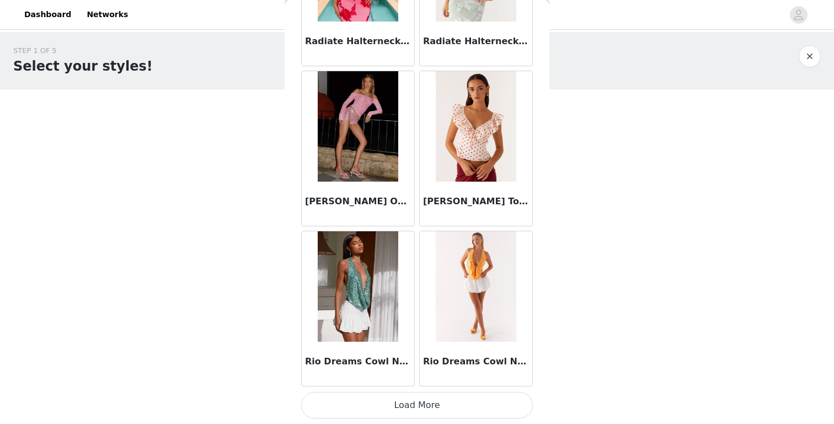
click at [382, 410] on button "Load More" at bounding box center [417, 405] width 232 height 26
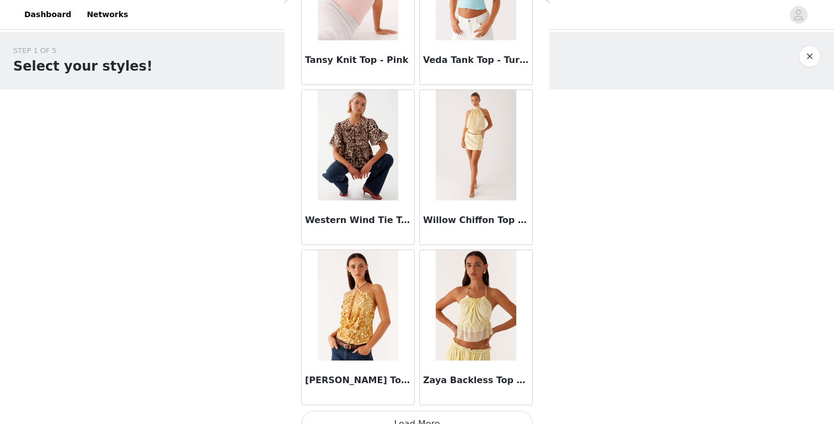
scroll to position [9264, 0]
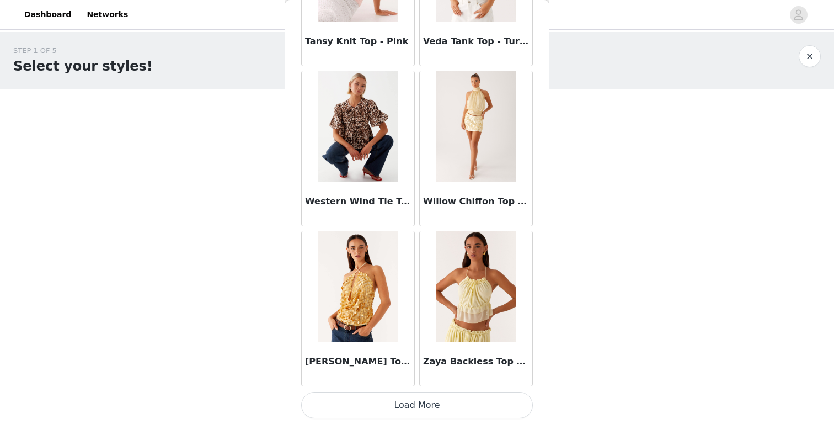
click at [390, 397] on button "Load More" at bounding box center [417, 405] width 232 height 26
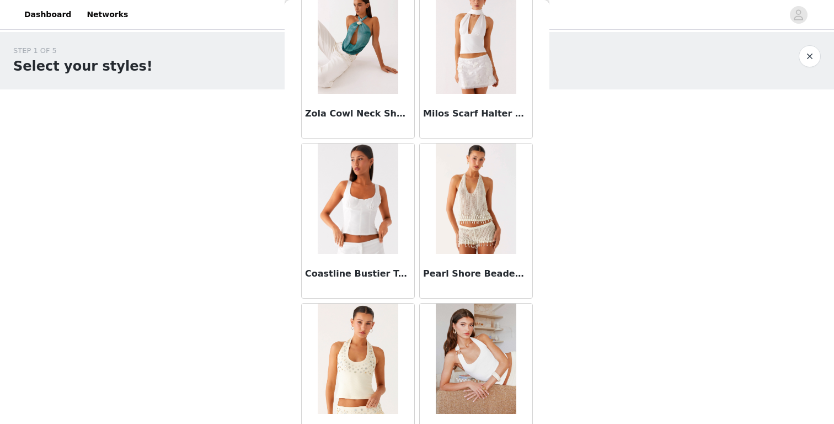
scroll to position [9708, 0]
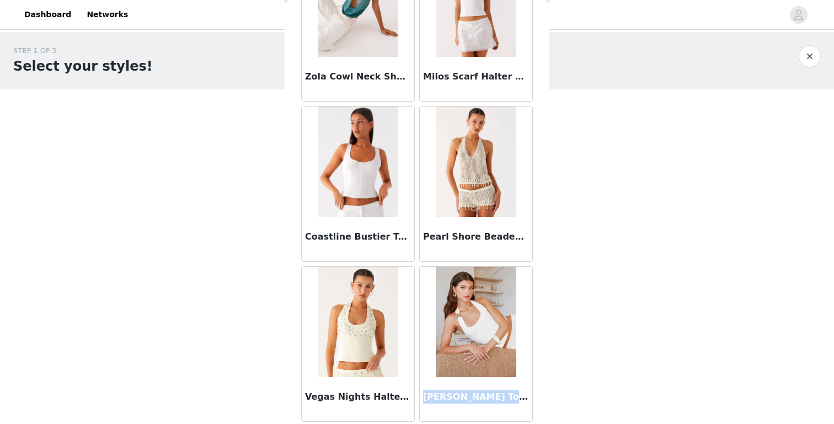
drag, startPoint x: 424, startPoint y: 396, endPoint x: 533, endPoint y: 396, distance: 109.2
click at [533, 396] on div "[PERSON_NAME] Top - White" at bounding box center [476, 344] width 118 height 160
copy h3 "[PERSON_NAME] Top - White"
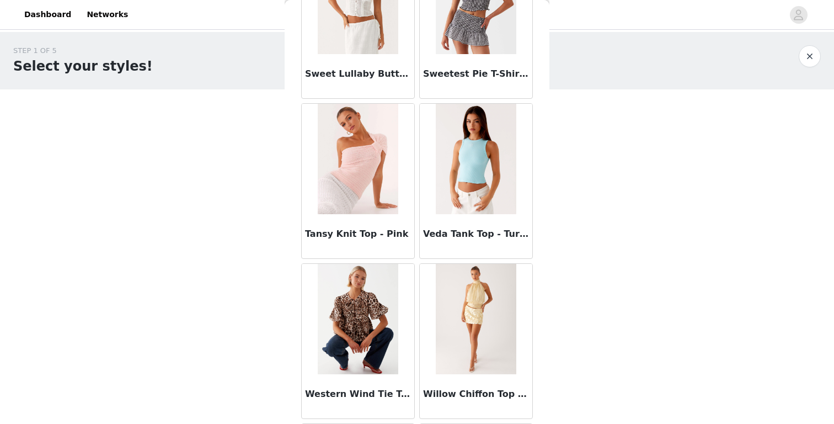
scroll to position [9063, 0]
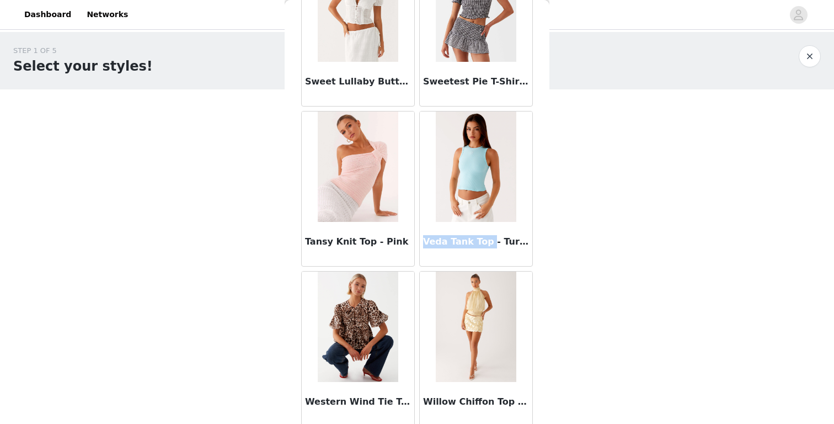
drag, startPoint x: 423, startPoint y: 241, endPoint x: 485, endPoint y: 241, distance: 62.9
click at [485, 241] on div "Veda Tank Top - Turquoise" at bounding box center [476, 244] width 113 height 44
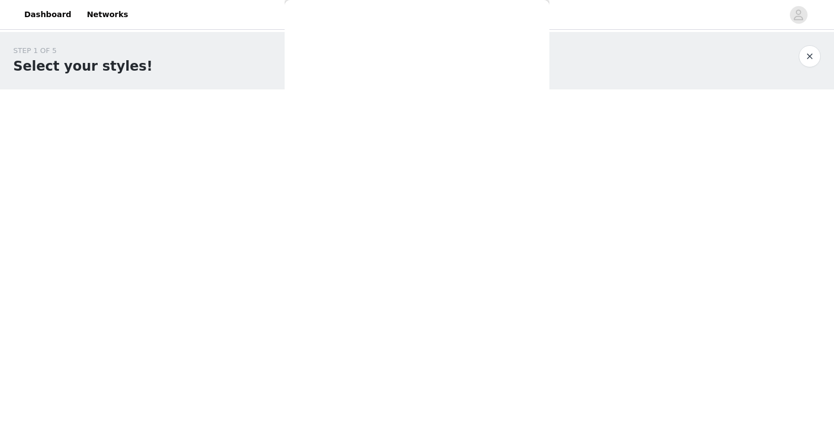
scroll to position [0, 0]
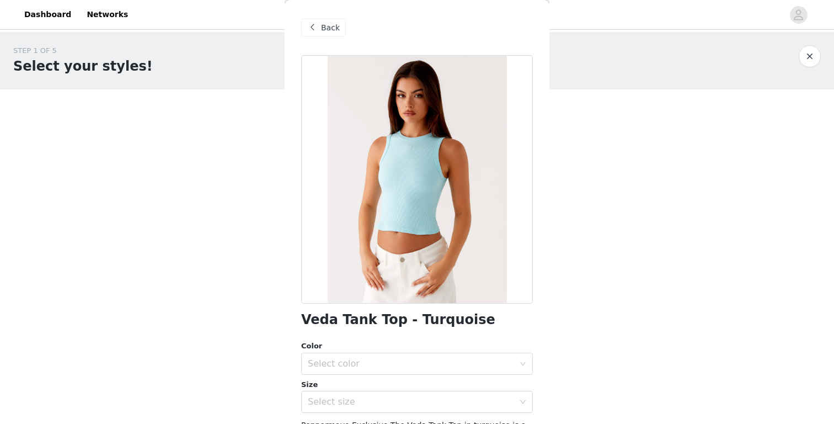
click at [332, 12] on div "Back" at bounding box center [417, 27] width 232 height 55
click at [327, 26] on span "Back" at bounding box center [330, 28] width 19 height 12
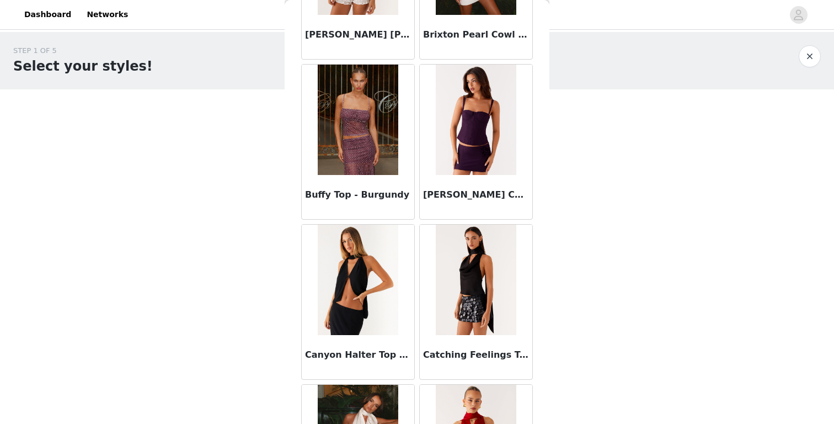
scroll to position [1599, 0]
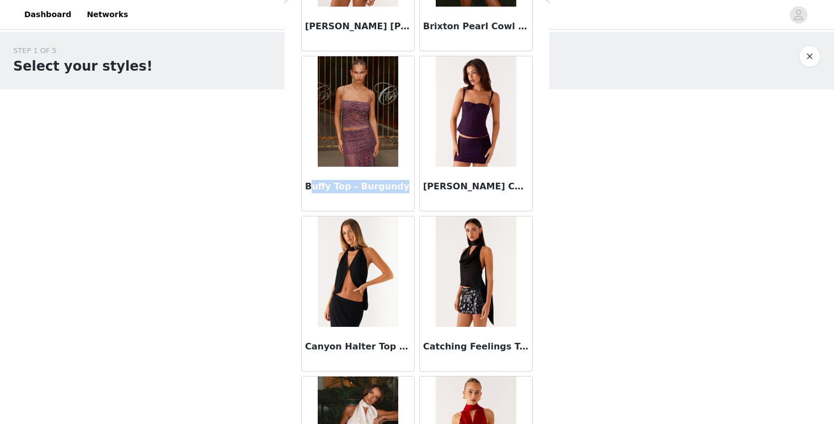
drag, startPoint x: 308, startPoint y: 187, endPoint x: 398, endPoint y: 204, distance: 91.4
click at [398, 204] on div "Buffy Top - Burgundy" at bounding box center [358, 189] width 113 height 44
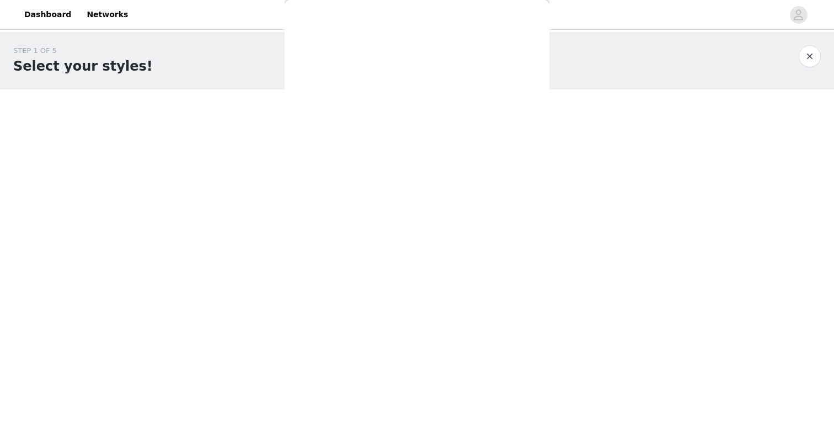
click at [398, 204] on div "Back [PERSON_NAME] Top - Yellow Aliah Knit Top - Yellow Anais Scarf Top - [GEOG…" at bounding box center [417, 212] width 265 height 424
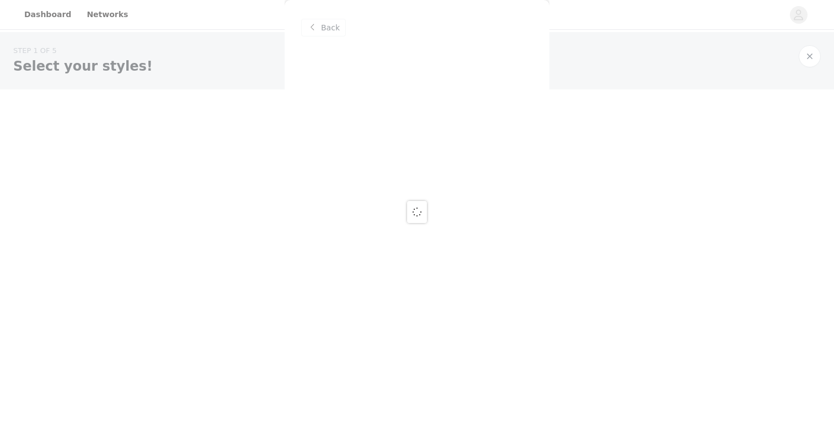
scroll to position [0, 0]
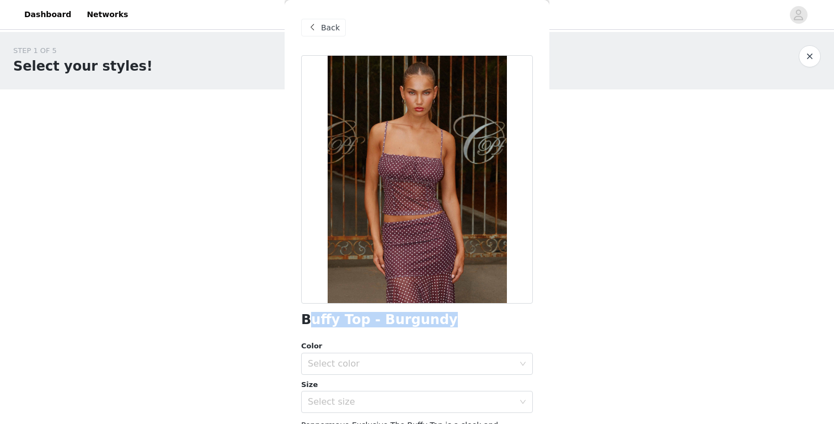
drag, startPoint x: 306, startPoint y: 321, endPoint x: 442, endPoint y: 322, distance: 136.8
click at [442, 322] on div "Buffy Top - Burgundy" at bounding box center [417, 319] width 232 height 15
copy h1 "uffy Top - Burgundy"
drag, startPoint x: 301, startPoint y: 318, endPoint x: 439, endPoint y: 323, distance: 137.5
click at [439, 323] on div "Buffy Top - Burgundy" at bounding box center [417, 319] width 232 height 15
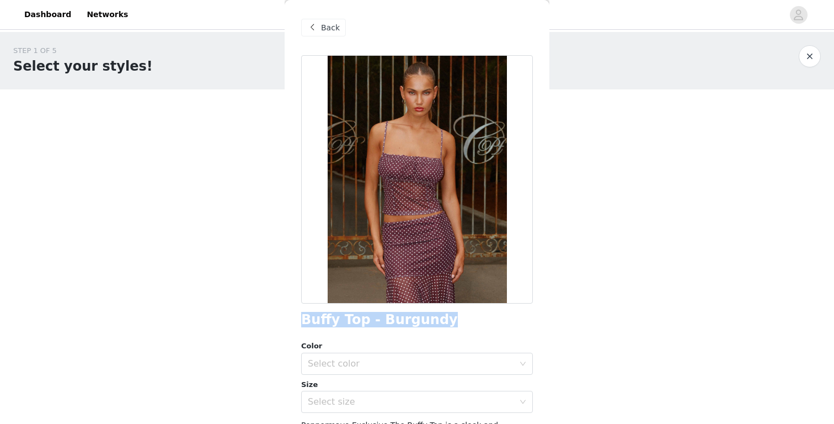
copy h1 "Buffy Top - Burgundy"
click at [325, 24] on span "Back" at bounding box center [330, 28] width 19 height 12
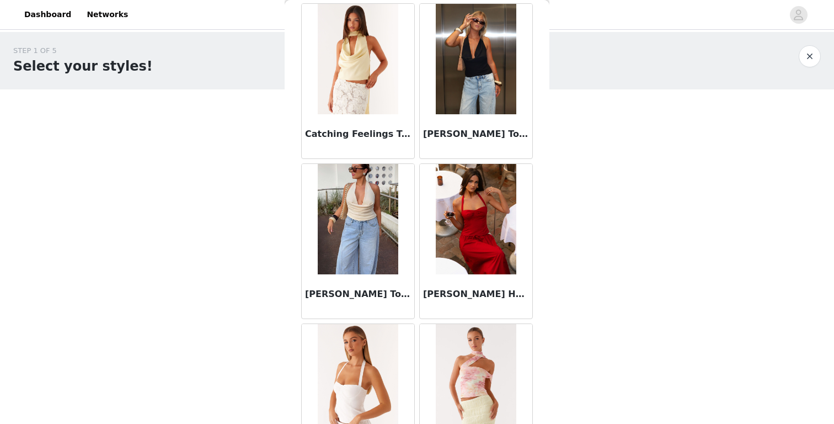
scroll to position [2137, 0]
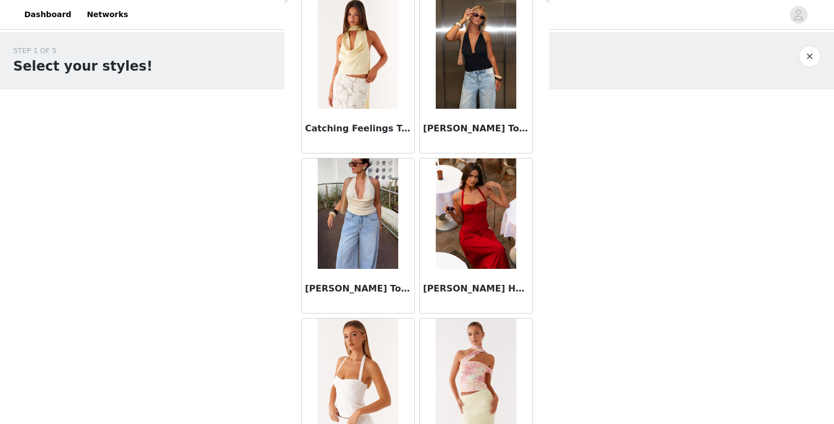
click at [467, 79] on img at bounding box center [476, 53] width 80 height 110
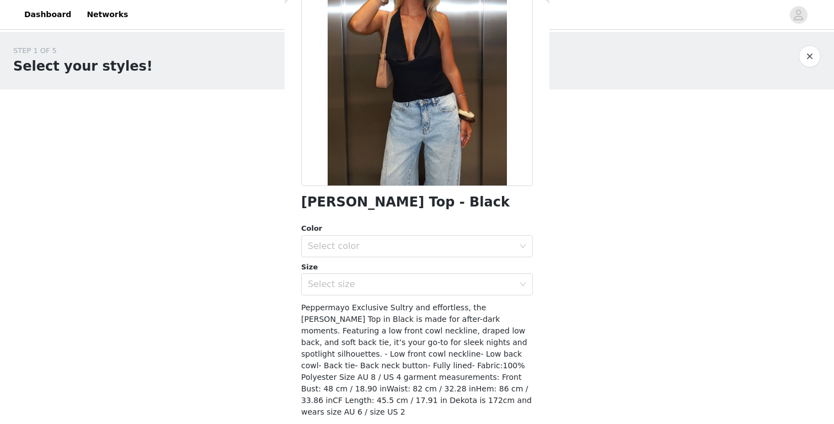
scroll to position [118, 0]
drag, startPoint x: 301, startPoint y: 204, endPoint x: 469, endPoint y: 203, distance: 168.3
click at [469, 203] on div "[PERSON_NAME] Top - Black" at bounding box center [417, 201] width 232 height 15
copy h1 "[PERSON_NAME] Top - Black"
click at [345, 240] on div "Select color" at bounding box center [411, 245] width 206 height 11
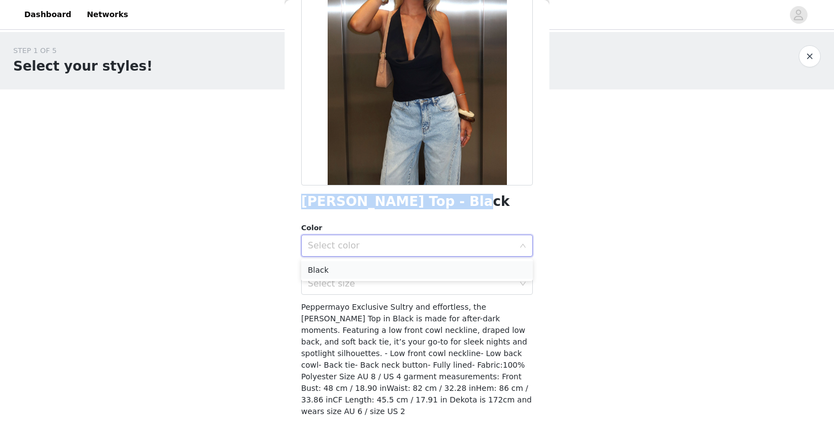
click at [343, 268] on li "Black" at bounding box center [417, 270] width 232 height 18
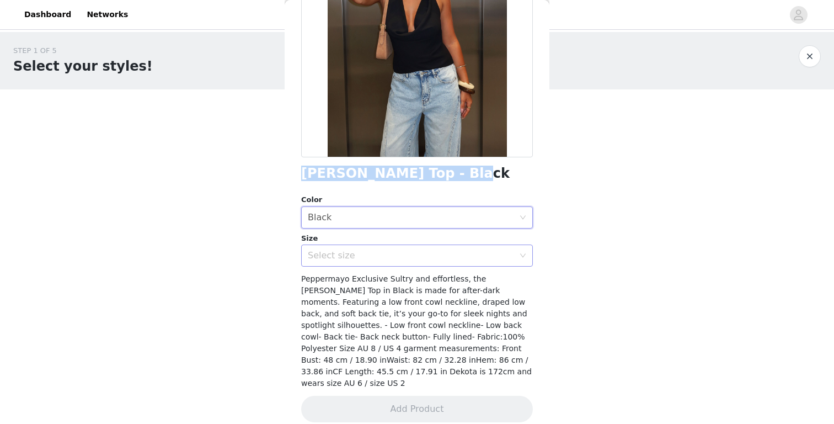
click at [366, 258] on div "Select size" at bounding box center [411, 255] width 206 height 11
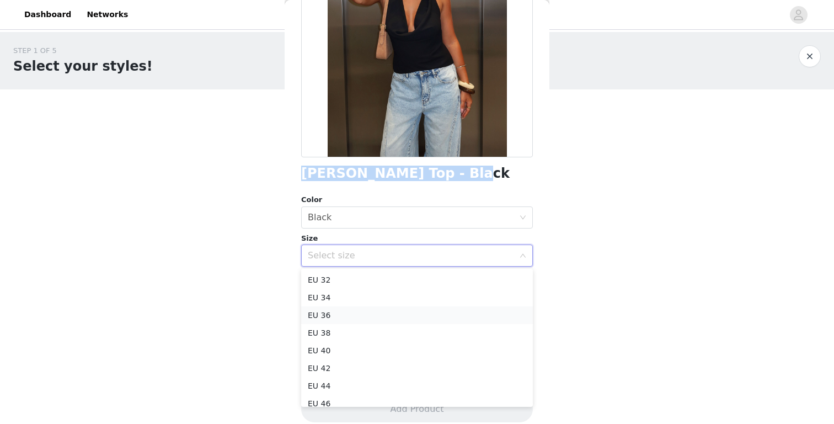
click at [343, 313] on li "EU 36" at bounding box center [417, 315] width 232 height 18
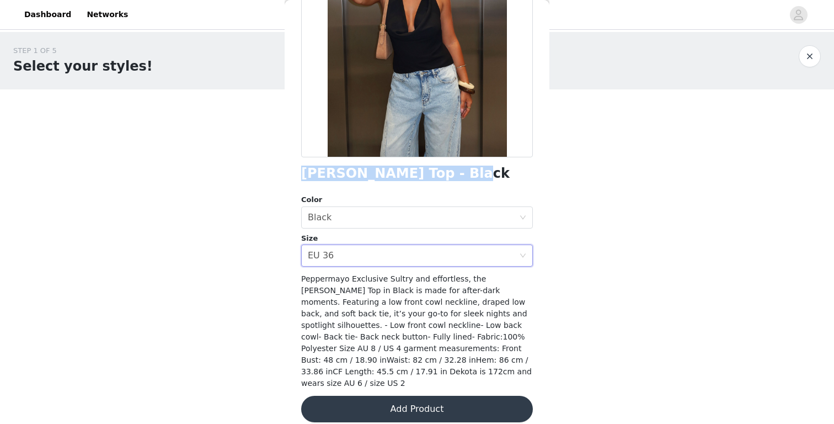
click at [391, 396] on button "Add Product" at bounding box center [417, 409] width 232 height 26
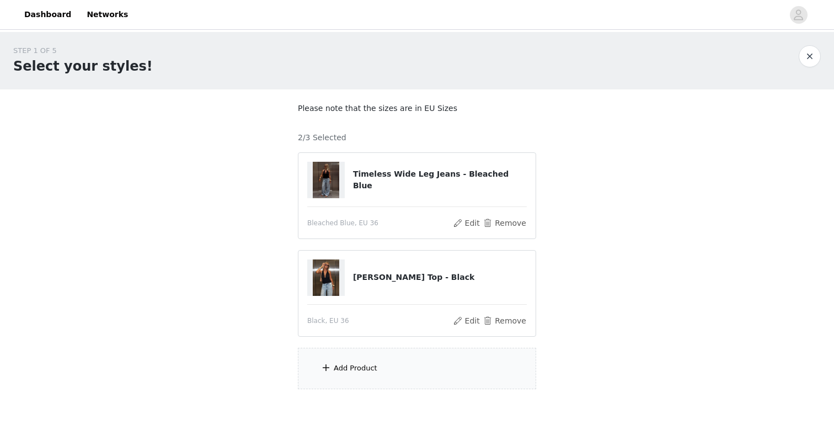
click at [364, 364] on div "Add Product" at bounding box center [356, 367] width 44 height 11
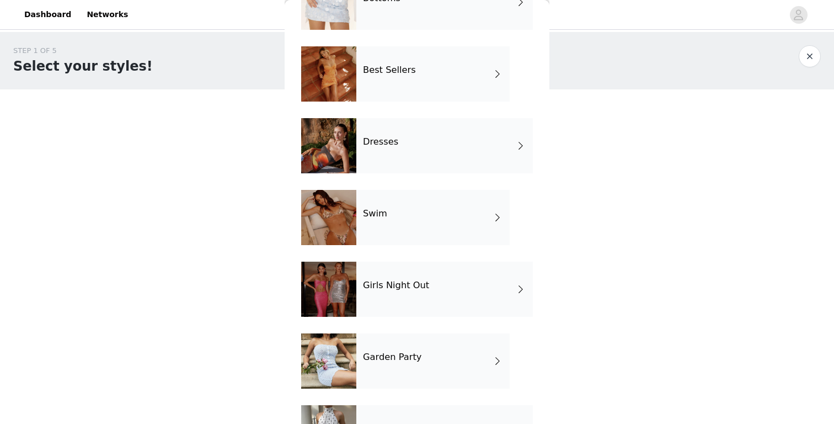
scroll to position [205, 0]
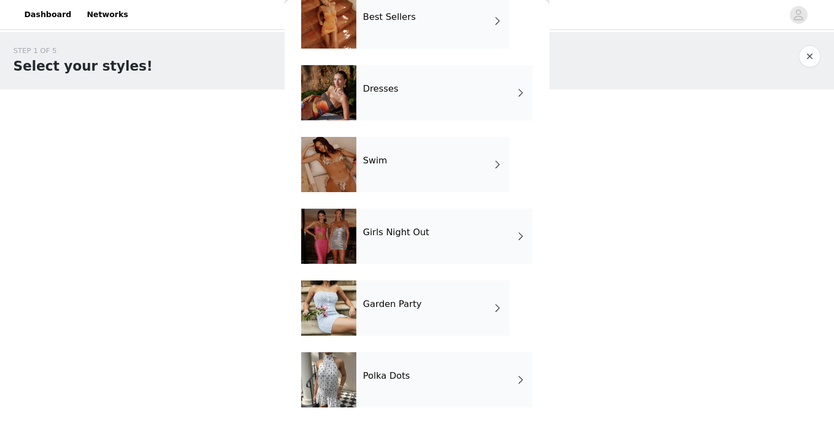
click at [388, 318] on div "Garden Party" at bounding box center [432, 307] width 153 height 55
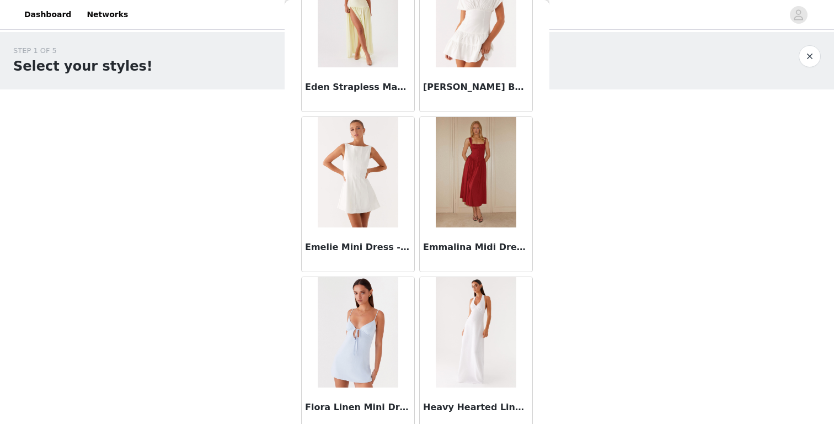
scroll to position [1221, 0]
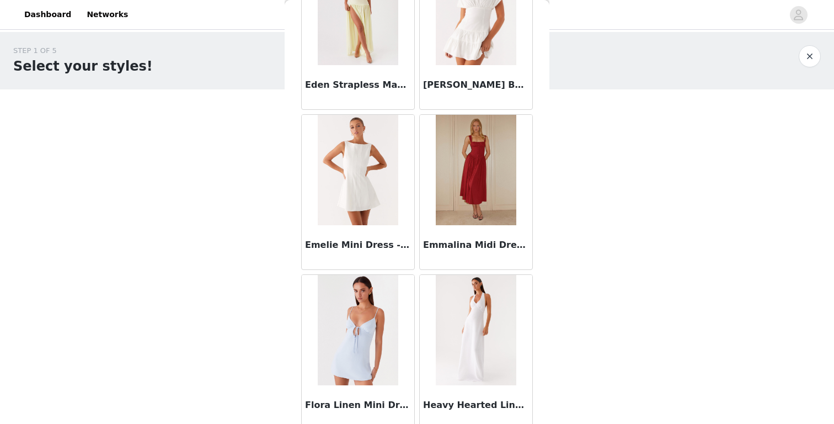
click at [461, 180] on img at bounding box center [476, 170] width 80 height 110
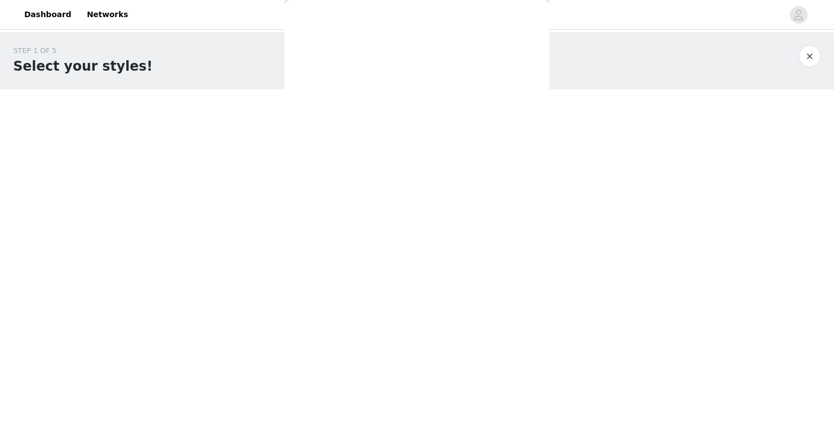
scroll to position [0, 0]
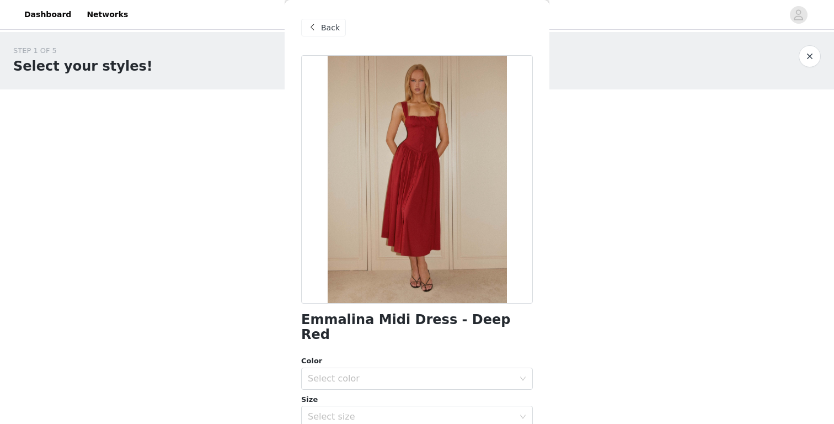
click at [431, 198] on div at bounding box center [417, 179] width 232 height 248
drag, startPoint x: 301, startPoint y: 315, endPoint x: 492, endPoint y: 329, distance: 191.4
click at [492, 329] on div "Back Emmalina Midi Dress - Deep Red Color Select color Size Select size Pepperm…" at bounding box center [417, 212] width 265 height 424
click at [328, 35] on div "Back" at bounding box center [323, 28] width 45 height 18
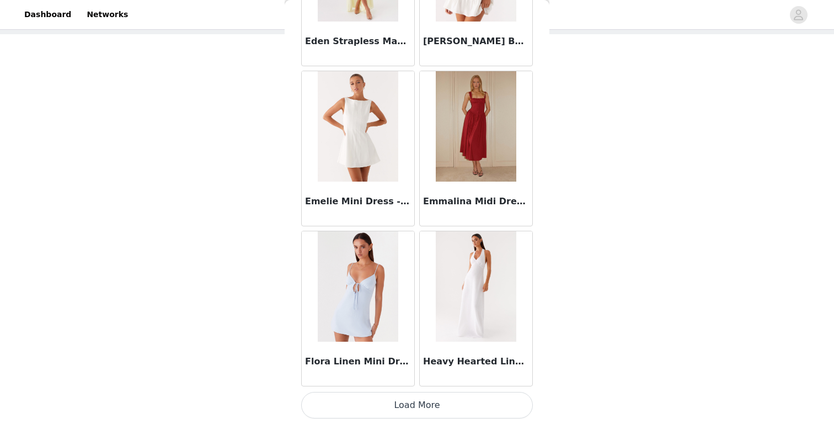
scroll to position [57, 0]
click at [404, 405] on button "Load More" at bounding box center [417, 405] width 232 height 26
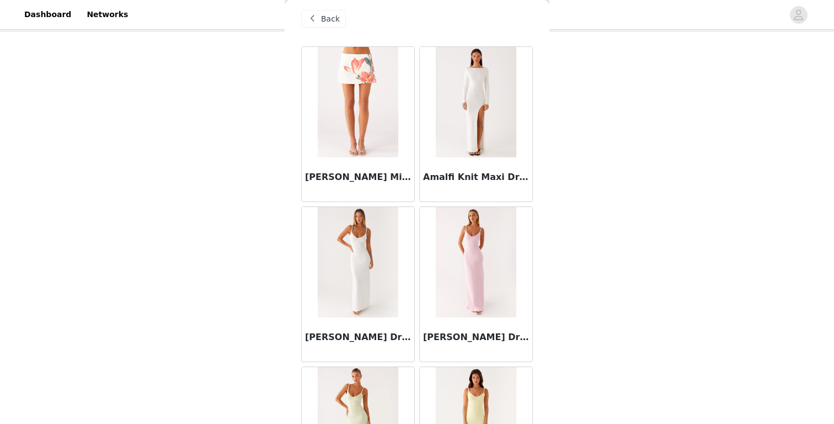
scroll to position [0, 0]
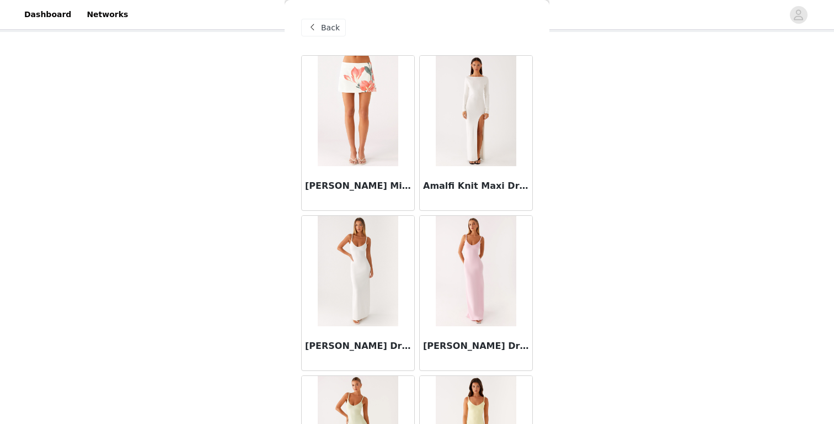
click at [324, 25] on span "Back" at bounding box center [330, 28] width 19 height 12
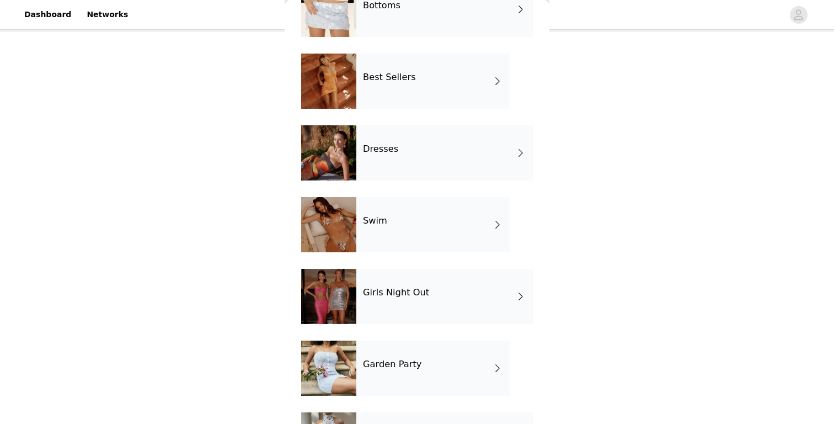
scroll to position [154, 0]
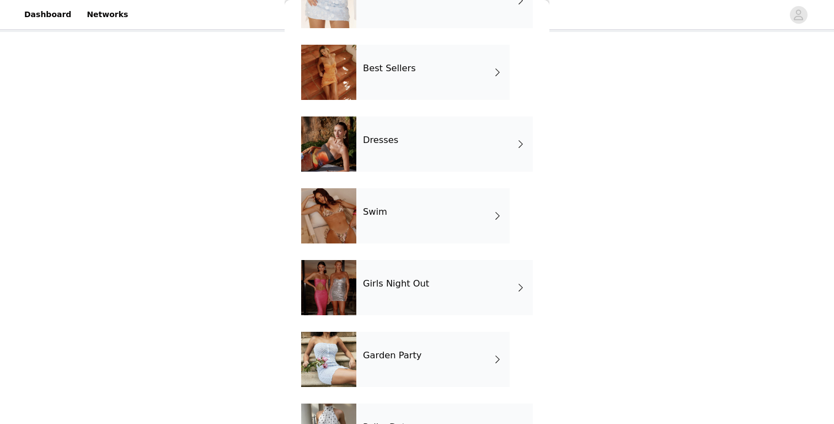
click at [402, 149] on div "Dresses" at bounding box center [444, 143] width 177 height 55
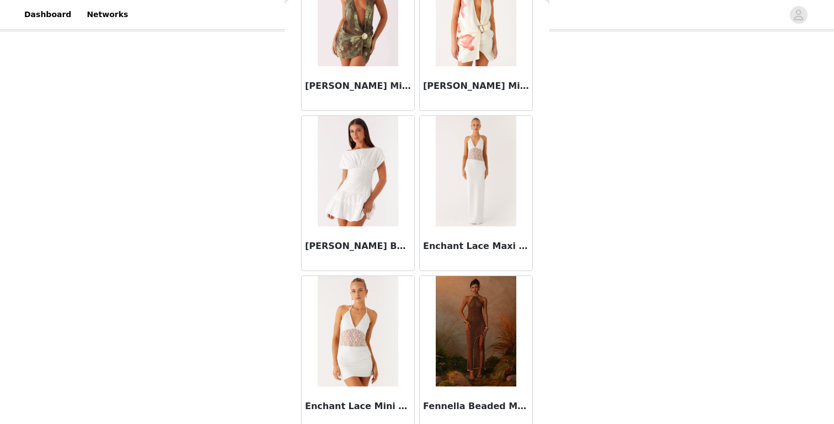
scroll to position [1264, 0]
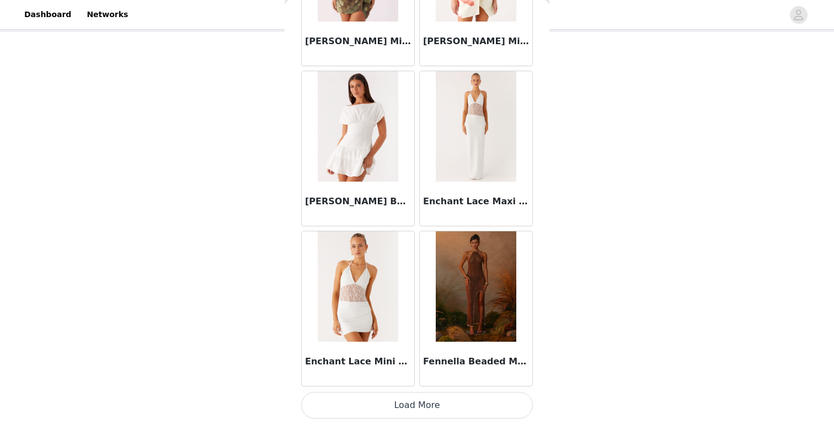
click at [389, 406] on button "Load More" at bounding box center [417, 405] width 232 height 26
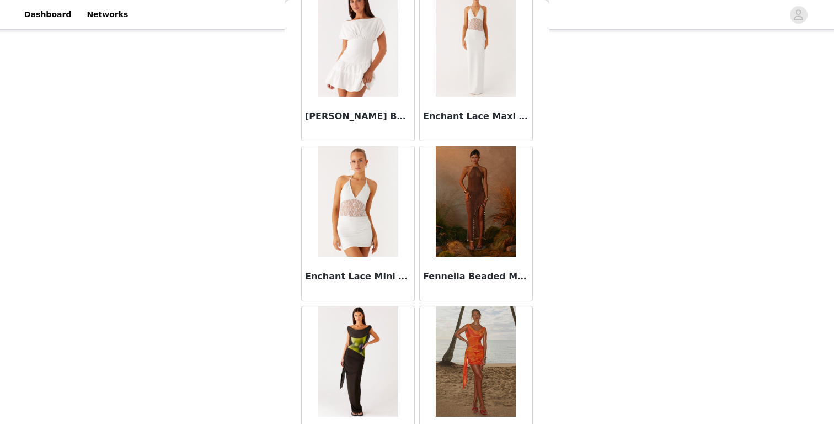
scroll to position [1349, 0]
drag, startPoint x: 306, startPoint y: 114, endPoint x: 404, endPoint y: 115, distance: 98.2
click at [404, 115] on h3 "[PERSON_NAME] Boat Neck Mini Dress - Off White" at bounding box center [358, 116] width 106 height 13
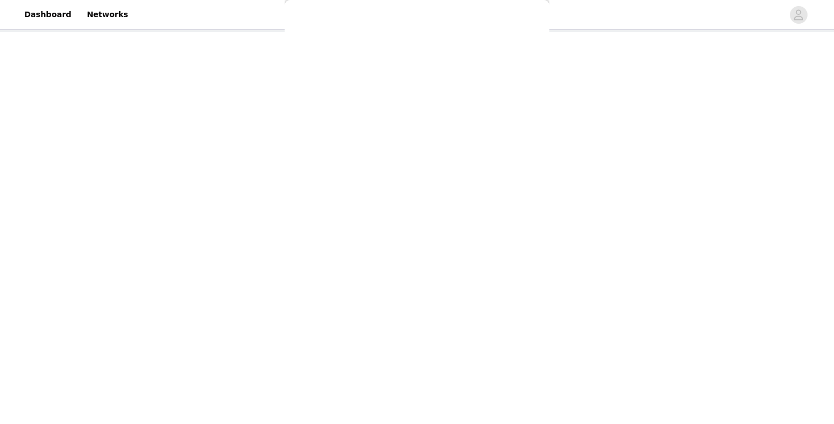
scroll to position [0, 0]
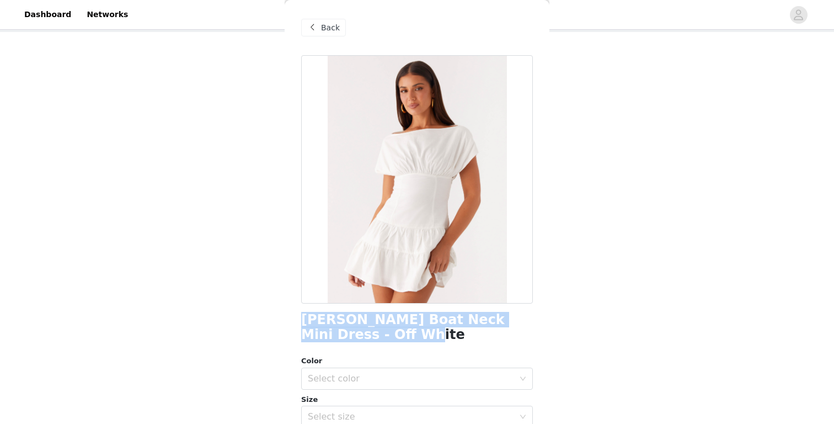
drag, startPoint x: 300, startPoint y: 323, endPoint x: 364, endPoint y: 339, distance: 65.4
click at [364, 339] on div "Back [PERSON_NAME] Boat Neck Mini Dress - Off White Color Select color Size Sel…" at bounding box center [417, 212] width 265 height 424
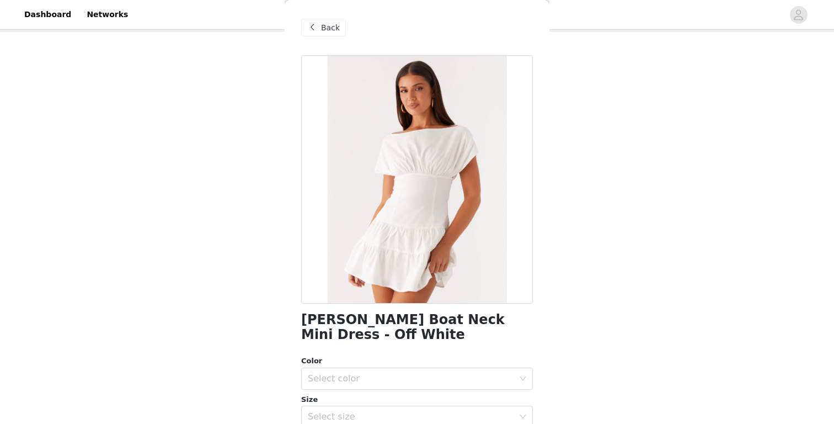
click at [334, 29] on span "Back" at bounding box center [330, 28] width 19 height 12
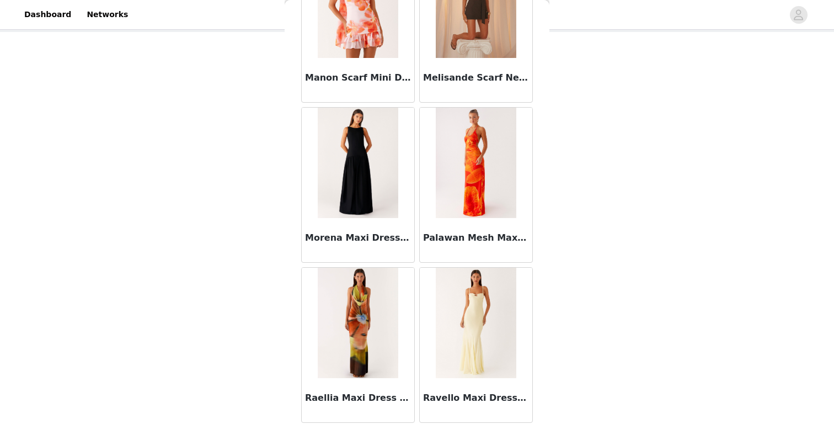
scroll to position [2507, 0]
click at [367, 188] on img at bounding box center [358, 164] width 80 height 110
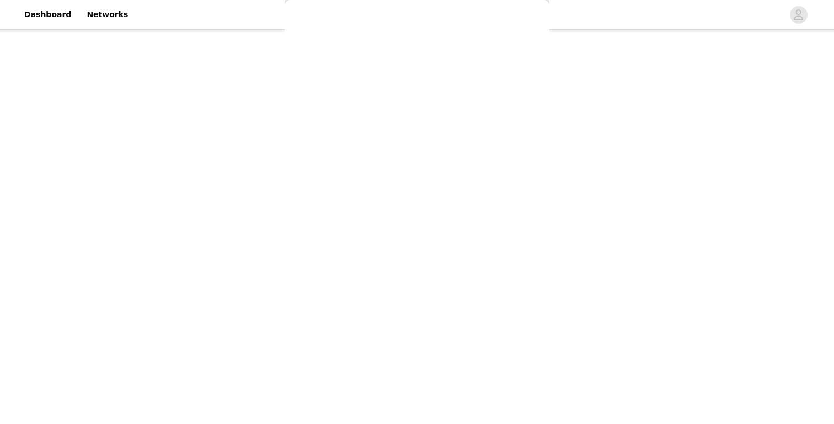
scroll to position [0, 0]
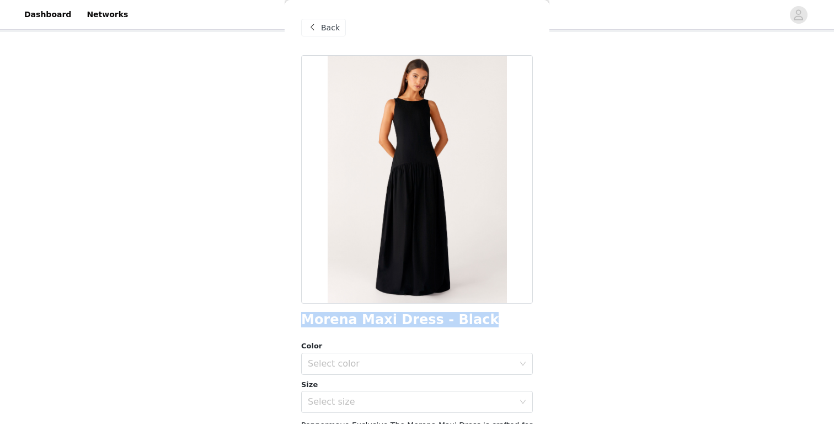
drag, startPoint x: 301, startPoint y: 313, endPoint x: 485, endPoint y: 313, distance: 184.3
click at [485, 313] on div "Morena Maxi Dress - Black" at bounding box center [417, 319] width 232 height 15
click at [329, 29] on span "Back" at bounding box center [330, 28] width 19 height 12
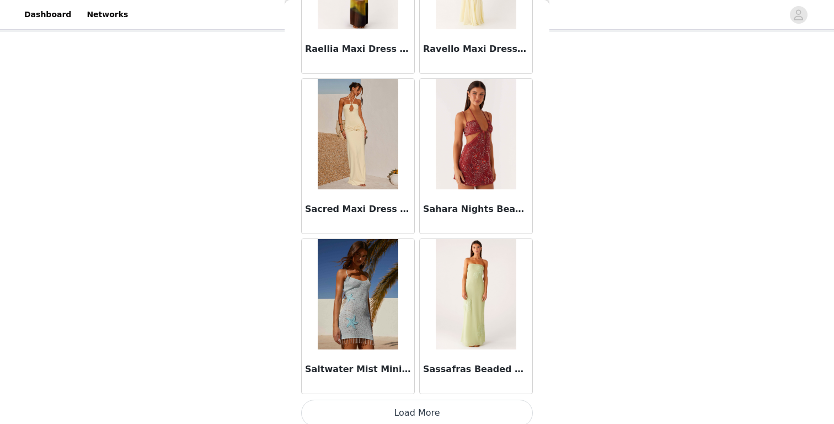
scroll to position [2864, 0]
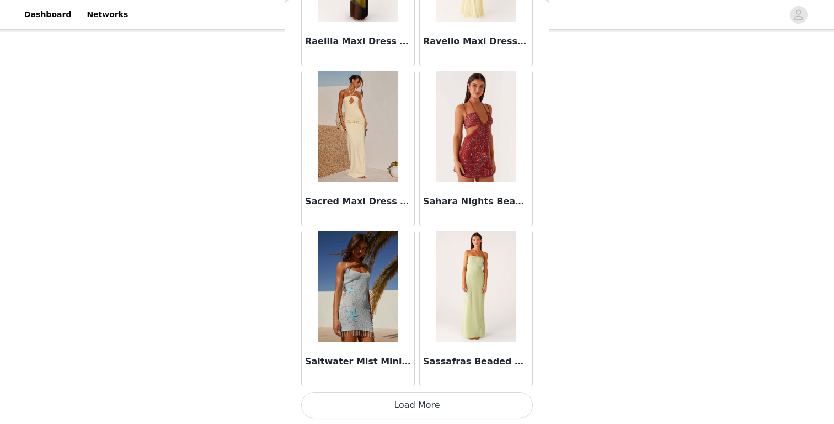
click at [434, 399] on button "Load More" at bounding box center [417, 405] width 232 height 26
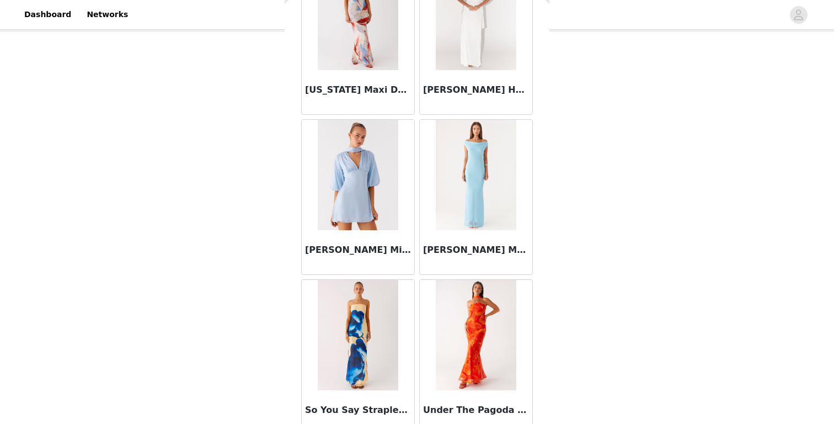
scroll to position [4464, 0]
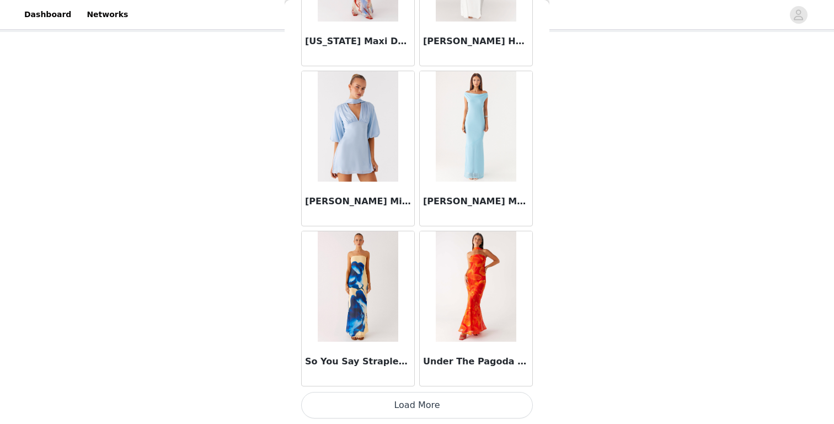
click at [427, 416] on button "Load More" at bounding box center [417, 405] width 232 height 26
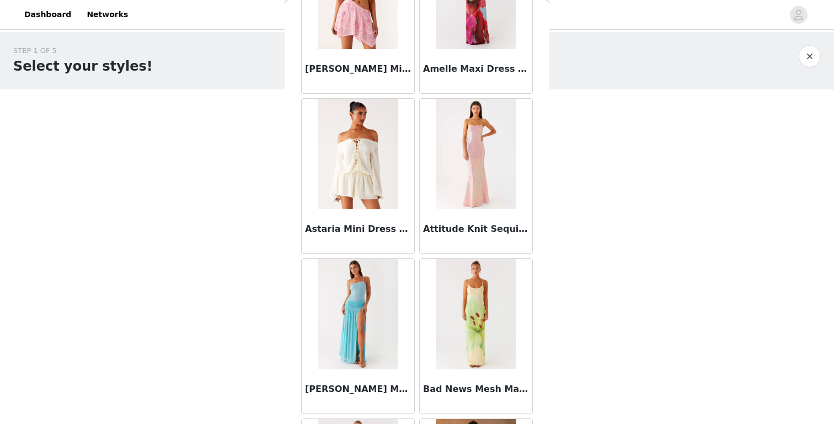
scroll to position [0, 0]
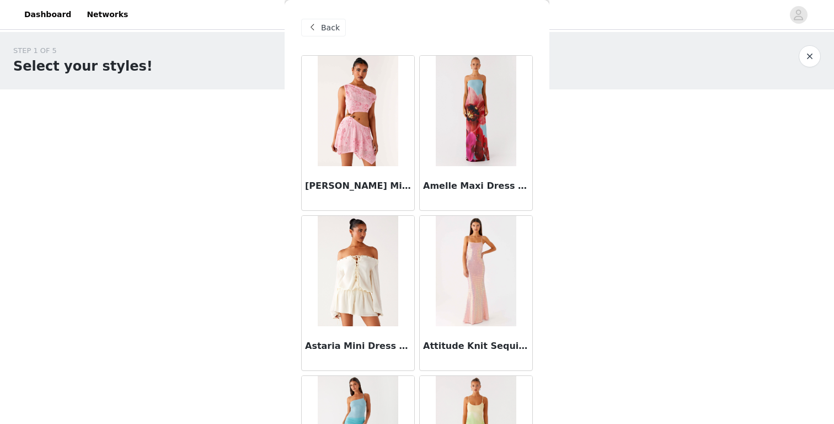
click at [327, 30] on span "Back" at bounding box center [330, 28] width 19 height 12
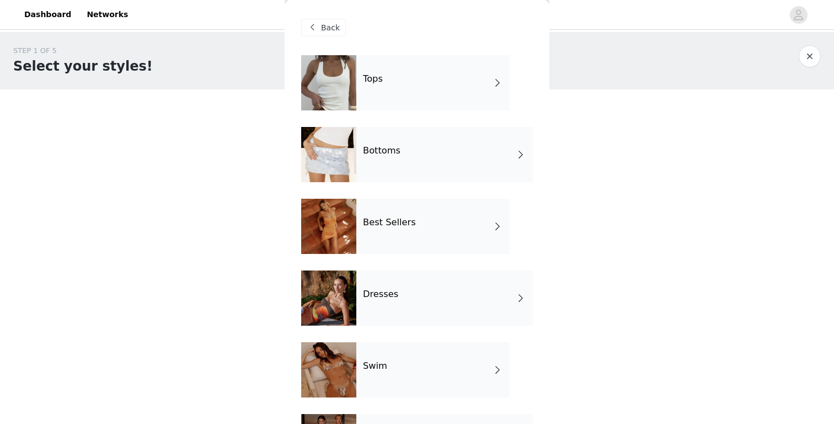
click at [419, 225] on div "Best Sellers" at bounding box center [432, 226] width 153 height 55
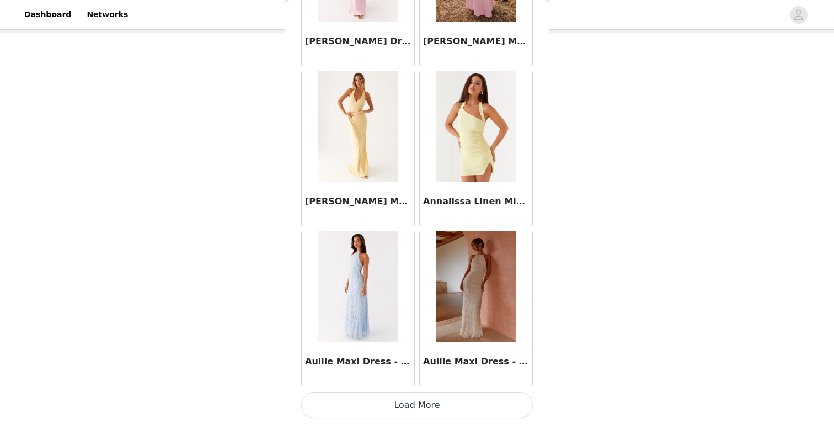
scroll to position [57, 0]
click at [399, 407] on button "Load More" at bounding box center [417, 405] width 232 height 26
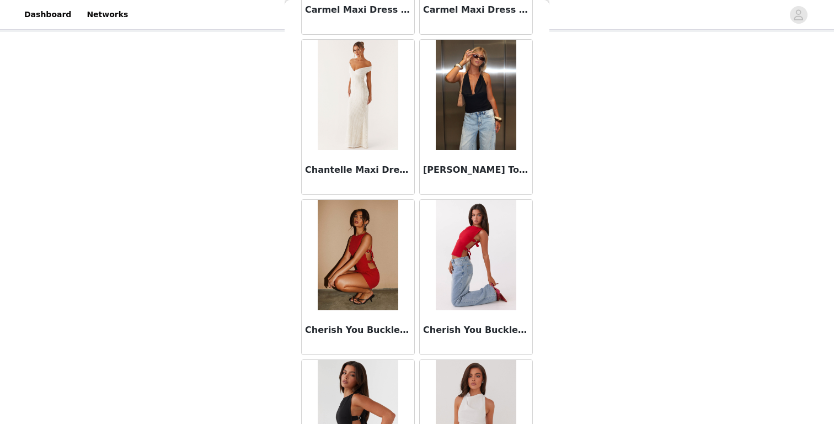
scroll to position [2864, 0]
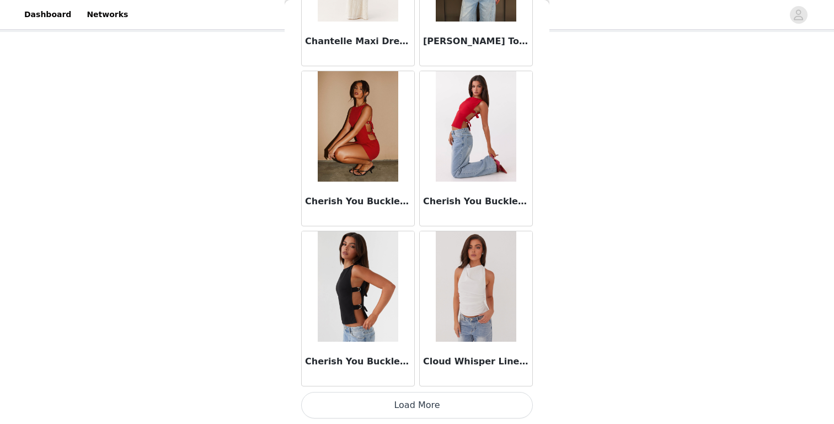
click at [407, 408] on button "Load More" at bounding box center [417, 405] width 232 height 26
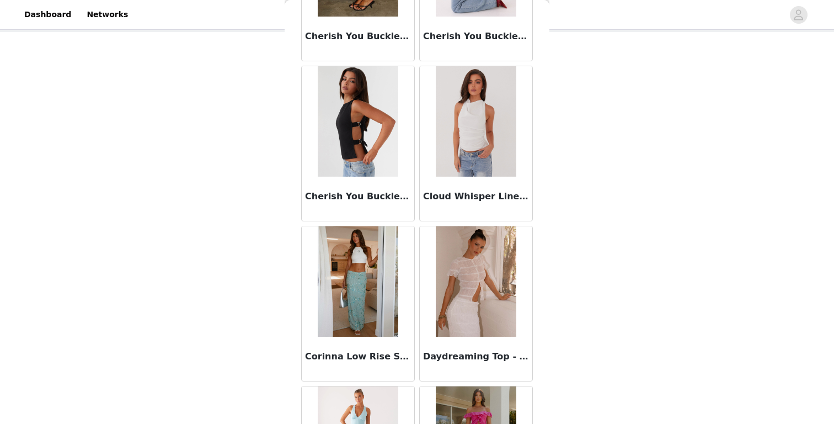
scroll to position [3024, 0]
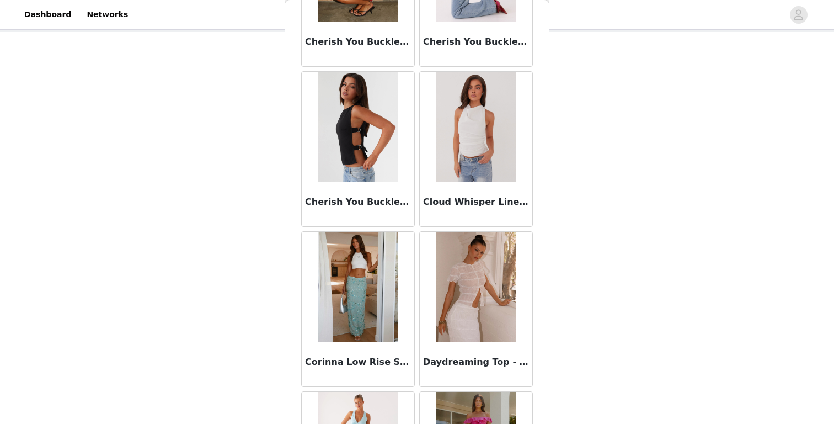
click at [473, 153] on img at bounding box center [476, 127] width 80 height 110
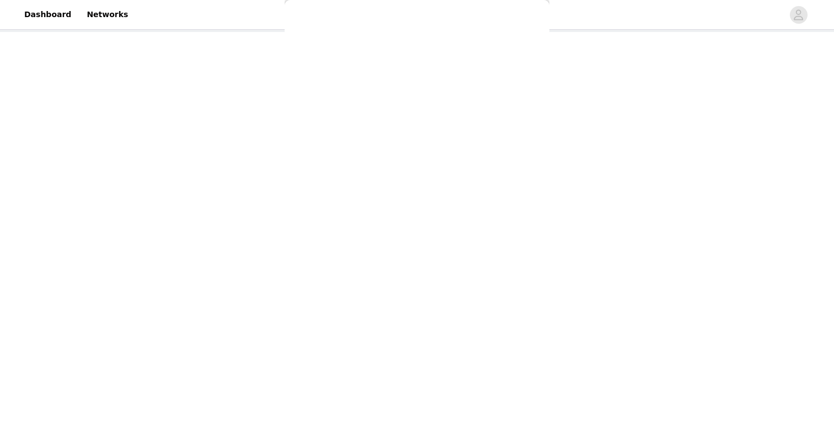
scroll to position [0, 0]
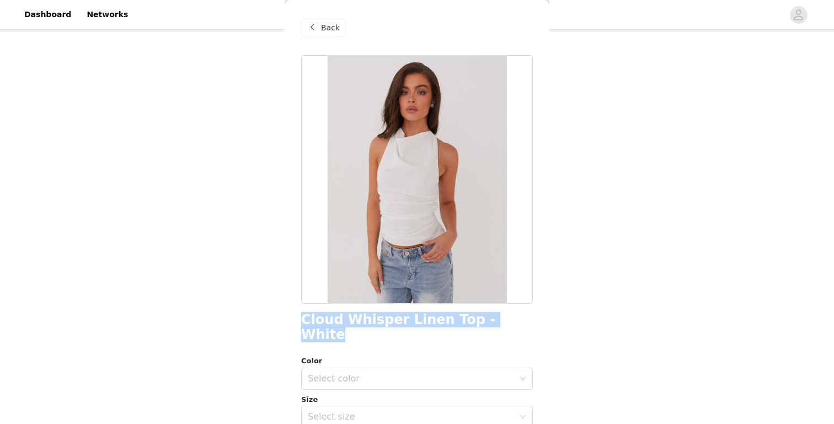
drag, startPoint x: 305, startPoint y: 319, endPoint x: 501, endPoint y: 315, distance: 196.4
click at [501, 315] on div "Cloud Whisper Linen Top - White" at bounding box center [417, 327] width 232 height 30
click at [326, 25] on span "Back" at bounding box center [330, 28] width 19 height 12
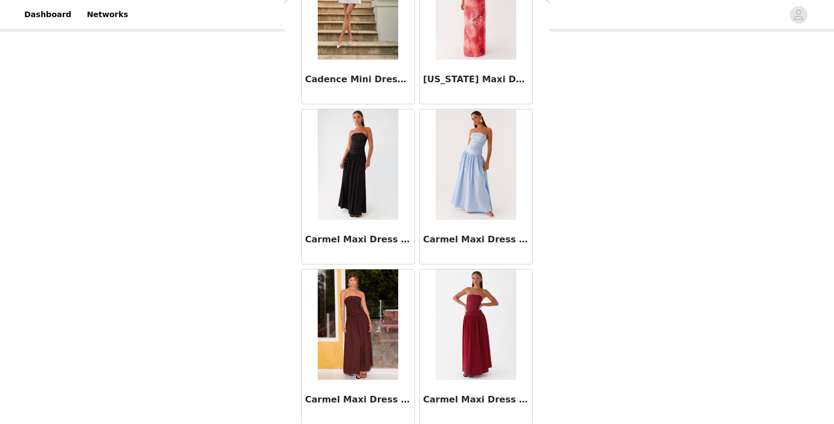
scroll to position [2360, 0]
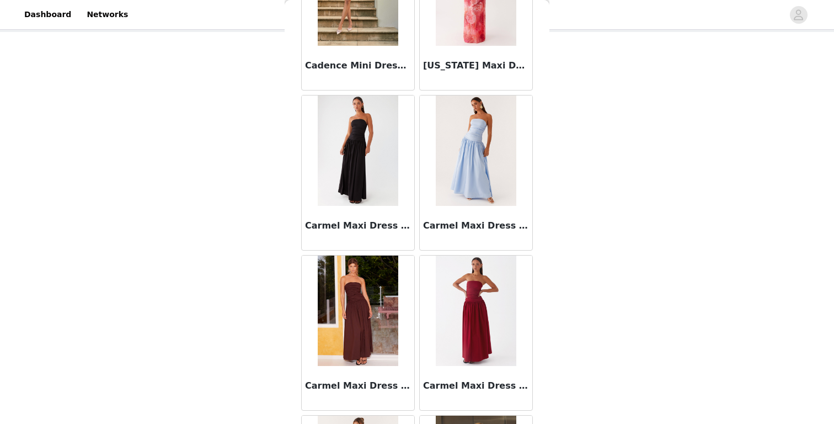
click at [371, 303] on img at bounding box center [358, 310] width 80 height 110
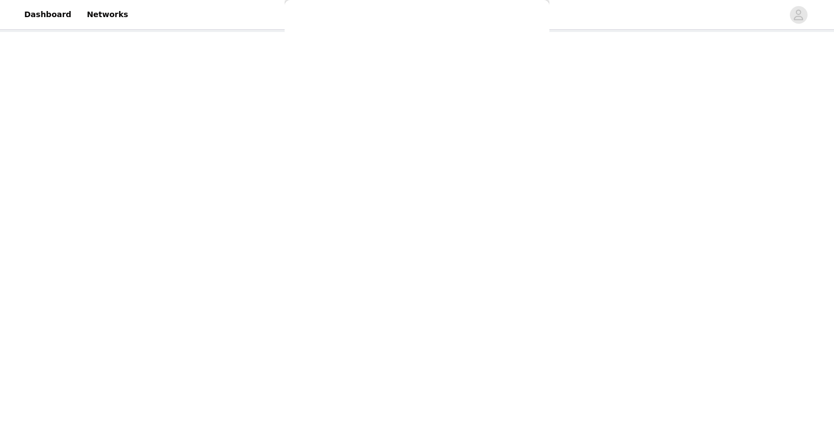
scroll to position [0, 0]
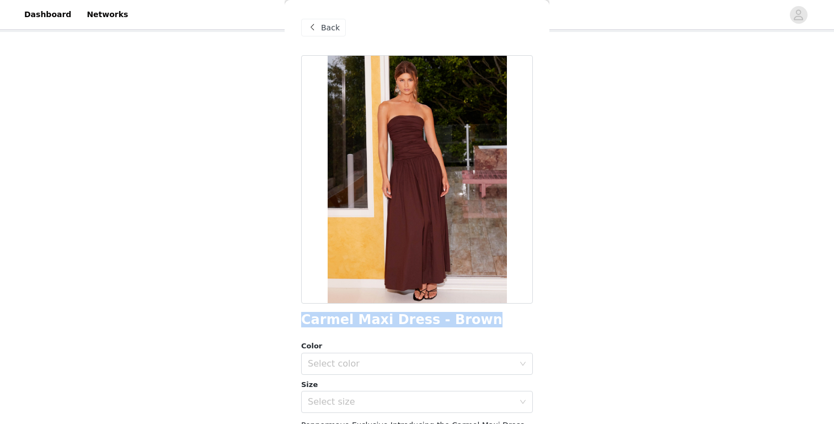
drag, startPoint x: 302, startPoint y: 322, endPoint x: 473, endPoint y: 322, distance: 171.6
click at [473, 322] on div "Carmel Maxi Dress - Brown" at bounding box center [417, 319] width 232 height 15
click at [326, 29] on span "Back" at bounding box center [330, 28] width 19 height 12
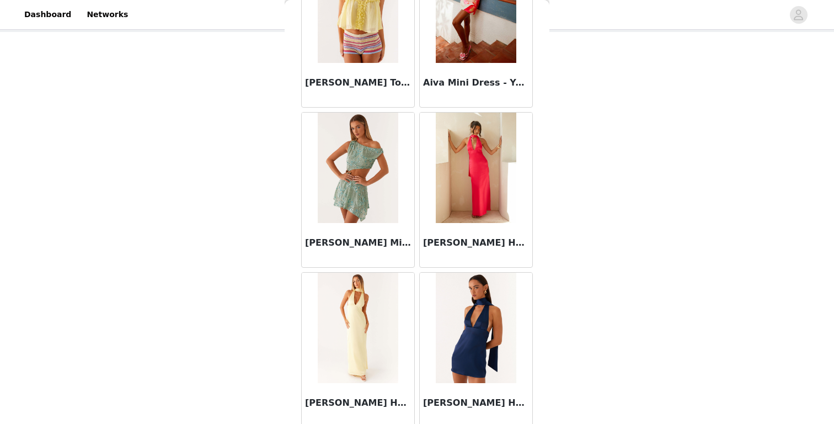
scroll to position [12, 0]
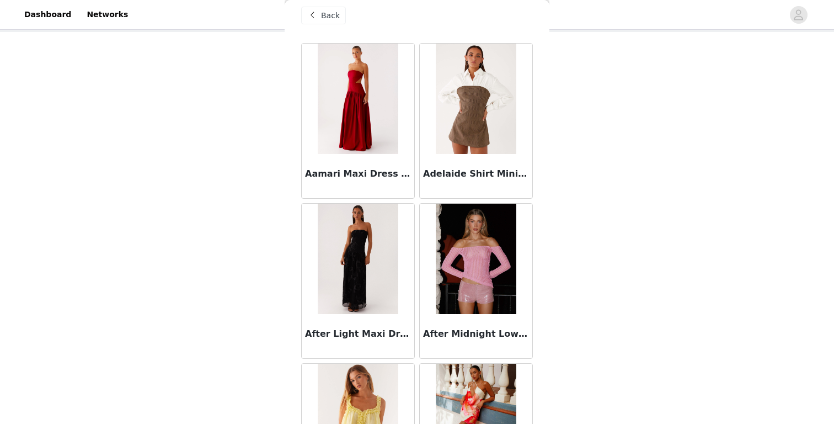
click at [366, 154] on div "Aamari Maxi Dress - Red" at bounding box center [358, 176] width 113 height 44
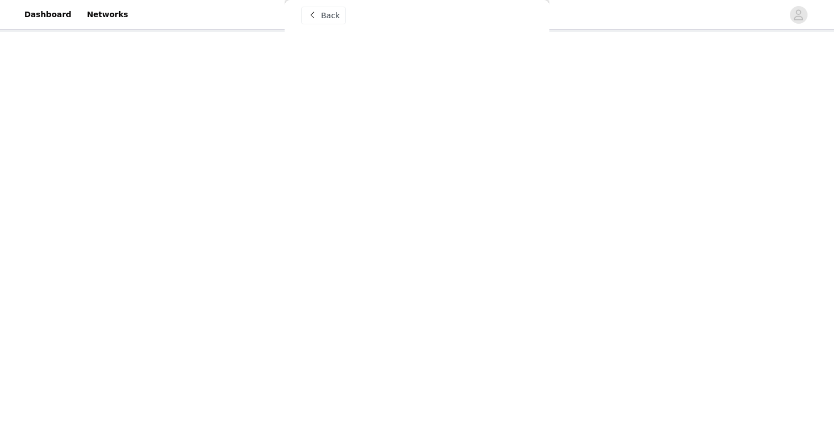
scroll to position [0, 0]
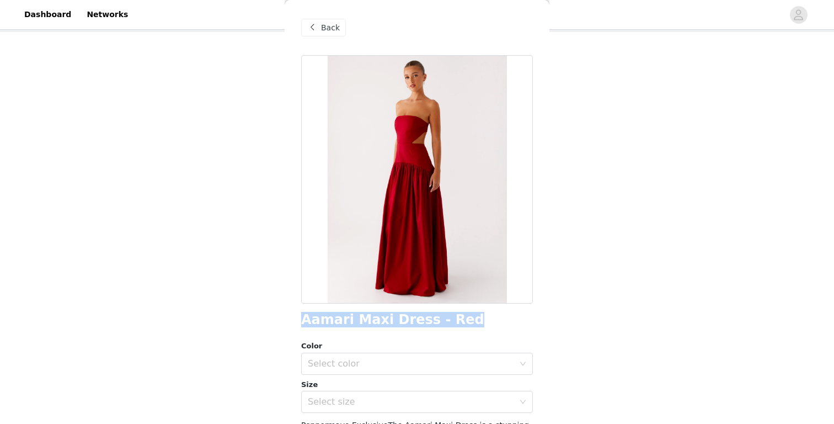
drag, startPoint x: 302, startPoint y: 318, endPoint x: 503, endPoint y: 313, distance: 200.9
click at [503, 313] on div "Aamari Maxi Dress - Red" at bounding box center [417, 319] width 232 height 15
click at [322, 29] on span "Back" at bounding box center [330, 28] width 19 height 12
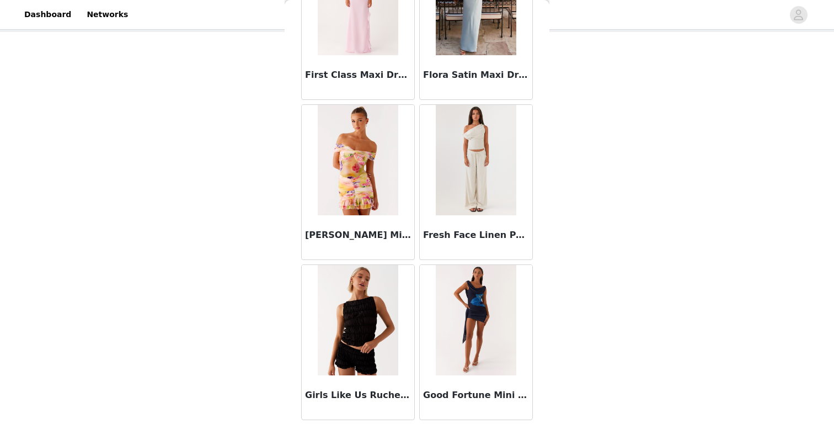
scroll to position [4464, 0]
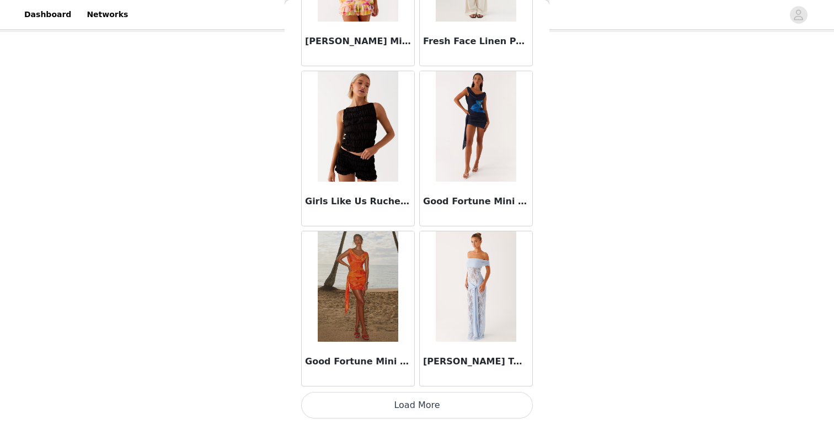
click at [388, 412] on button "Load More" at bounding box center [417, 405] width 232 height 26
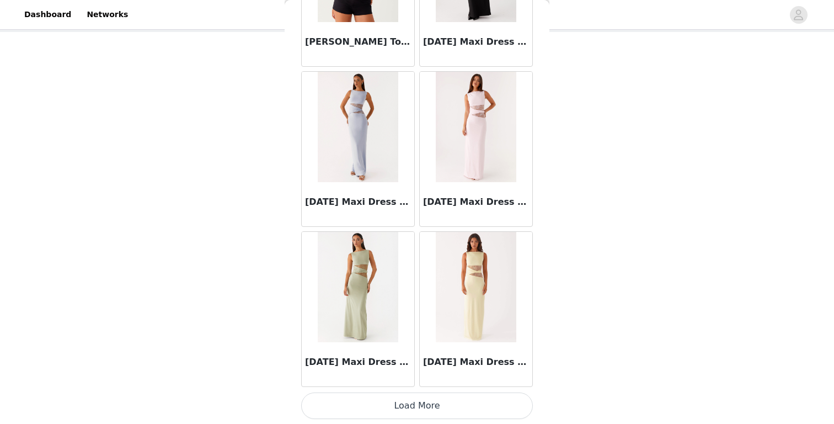
scroll to position [6064, 0]
click at [386, 398] on button "Load More" at bounding box center [417, 405] width 232 height 26
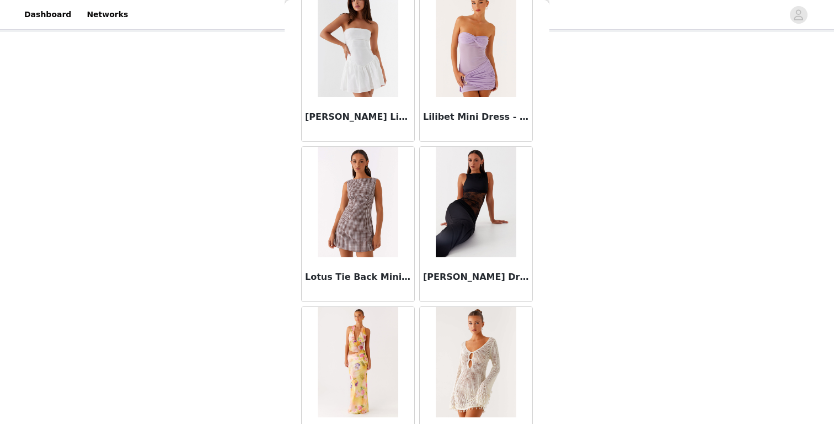
scroll to position [6649, 0]
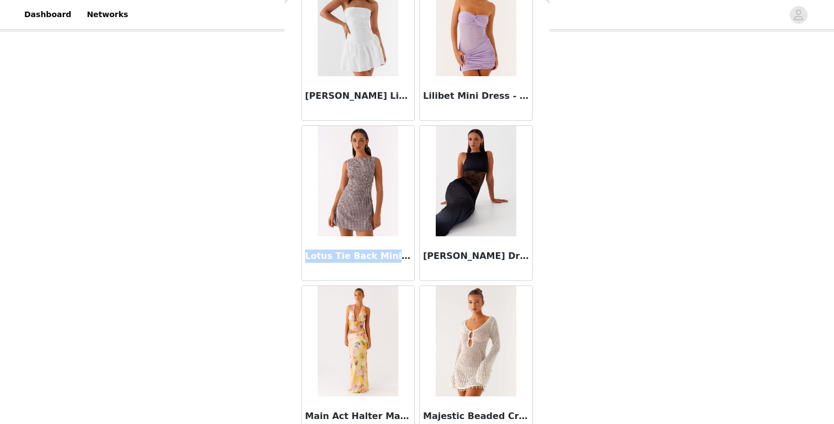
drag, startPoint x: 307, startPoint y: 255, endPoint x: 398, endPoint y: 255, distance: 91.0
click at [398, 255] on h3 "Lotus Tie Back Mini Dress - Chocolate Gingham" at bounding box center [358, 255] width 106 height 13
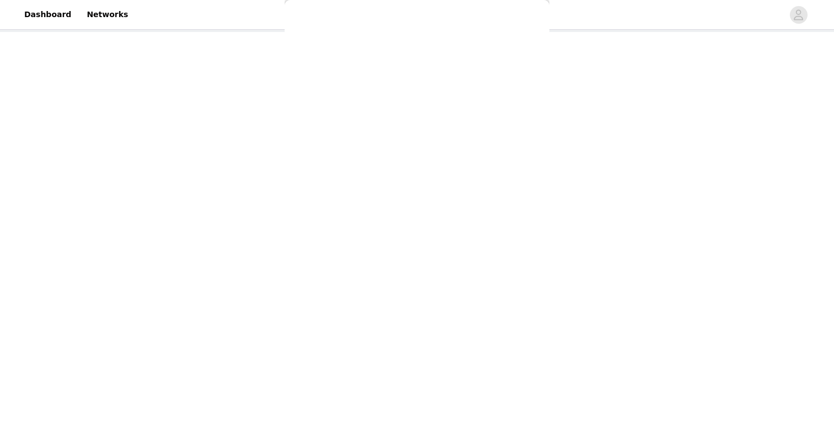
scroll to position [0, 0]
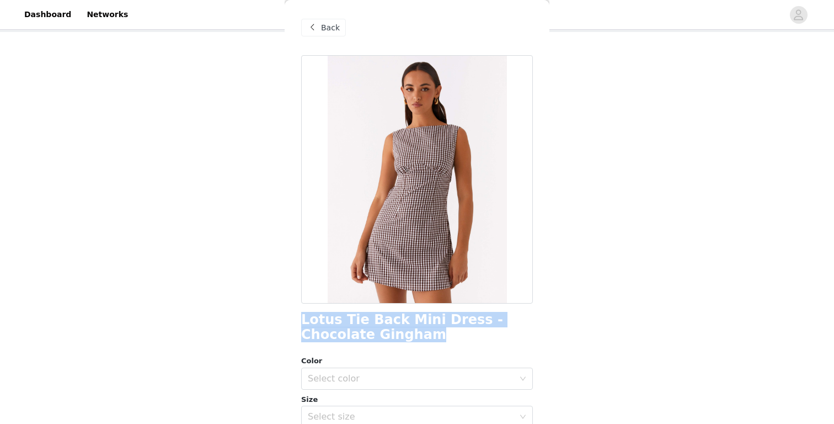
drag, startPoint x: 300, startPoint y: 318, endPoint x: 378, endPoint y: 328, distance: 78.4
click at [378, 328] on div "Back Lotus Tie Back Mini Dress - Chocolate Gingham Color Select color Size Sele…" at bounding box center [417, 212] width 265 height 424
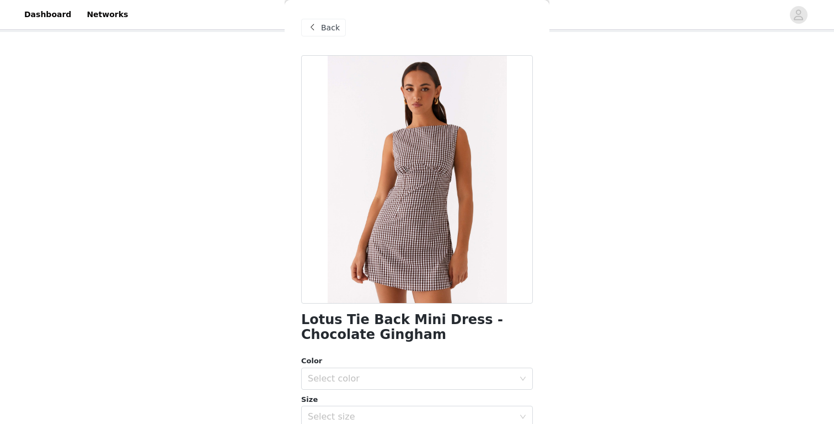
click at [328, 31] on span "Back" at bounding box center [330, 28] width 19 height 12
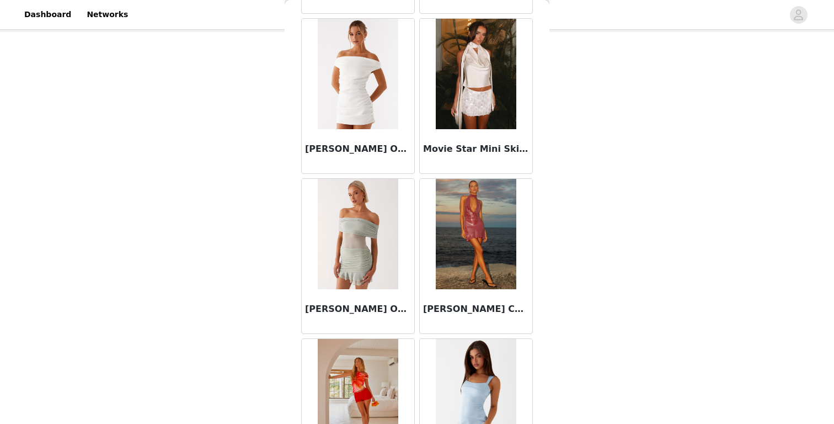
scroll to position [7664, 0]
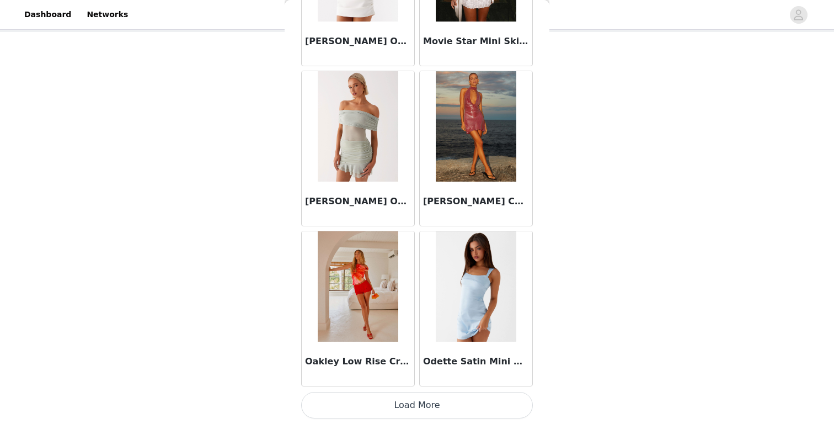
click at [395, 413] on button "Load More" at bounding box center [417, 405] width 232 height 26
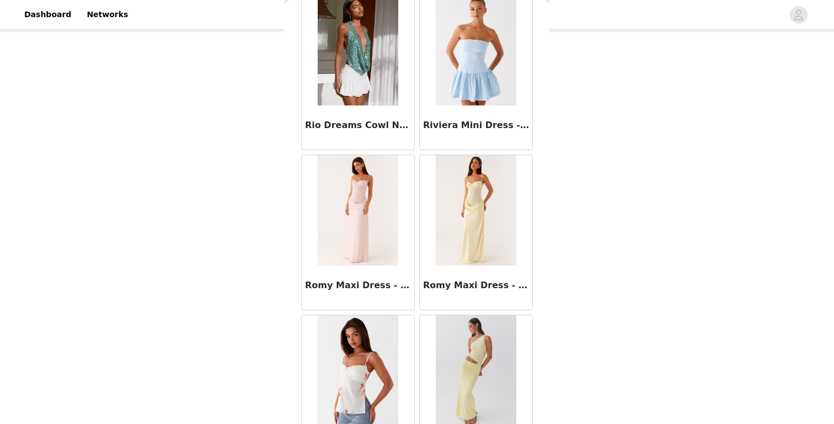
scroll to position [9264, 0]
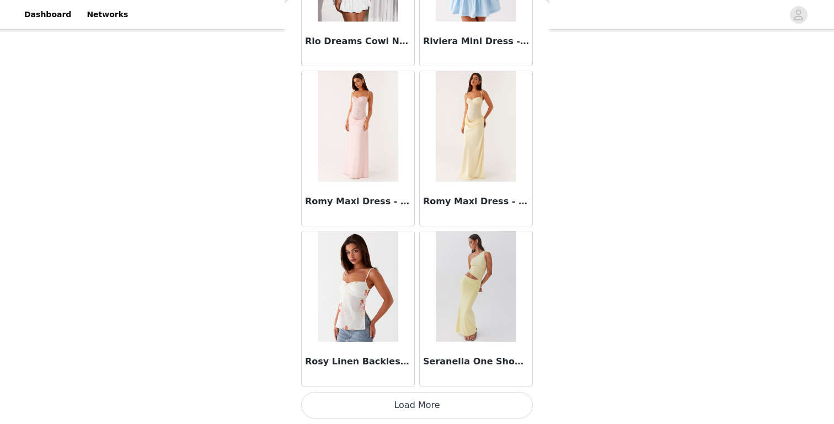
click at [393, 405] on button "Load More" at bounding box center [417, 405] width 232 height 26
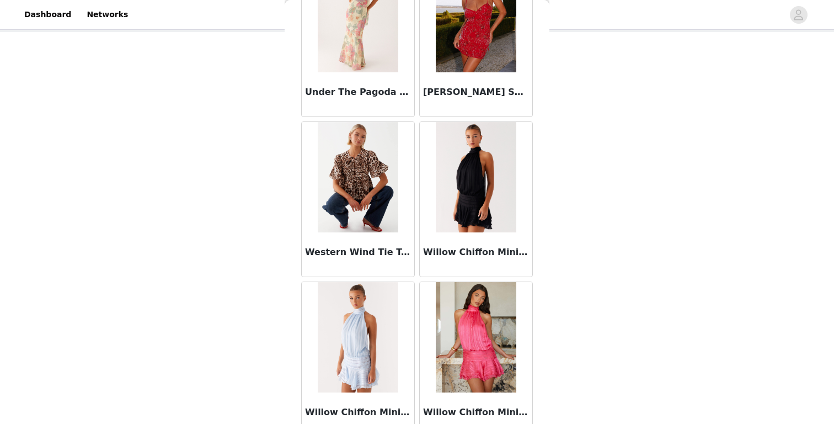
scroll to position [10864, 0]
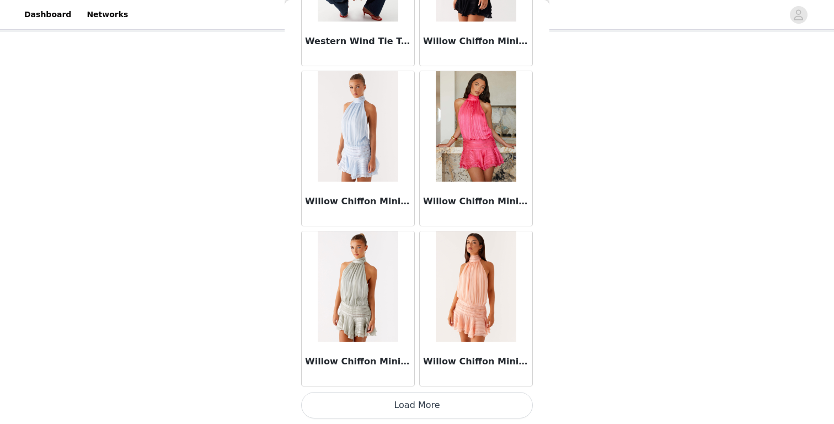
click at [386, 414] on button "Load More" at bounding box center [417, 405] width 232 height 26
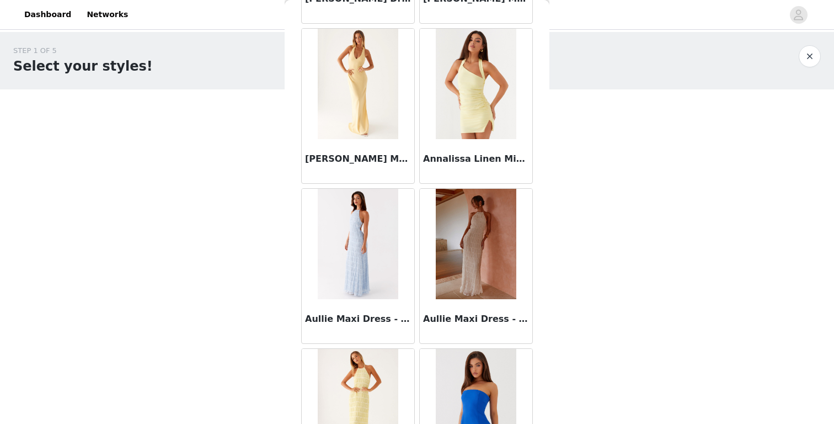
scroll to position [1130, 0]
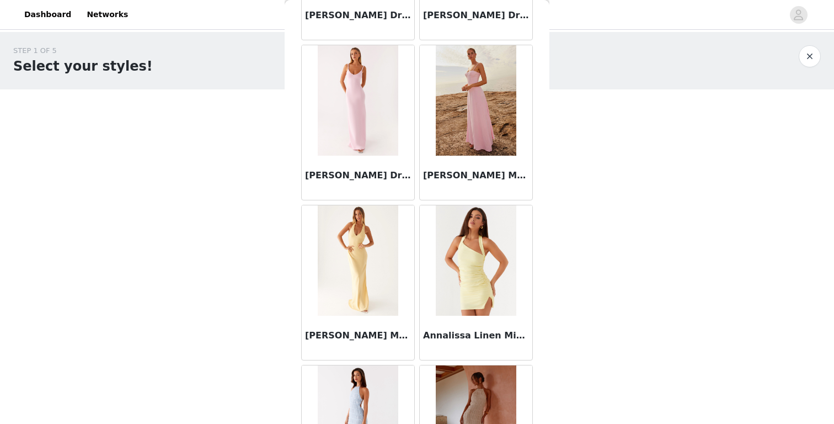
click at [810, 58] on button "button" at bounding box center [810, 56] width 22 height 22
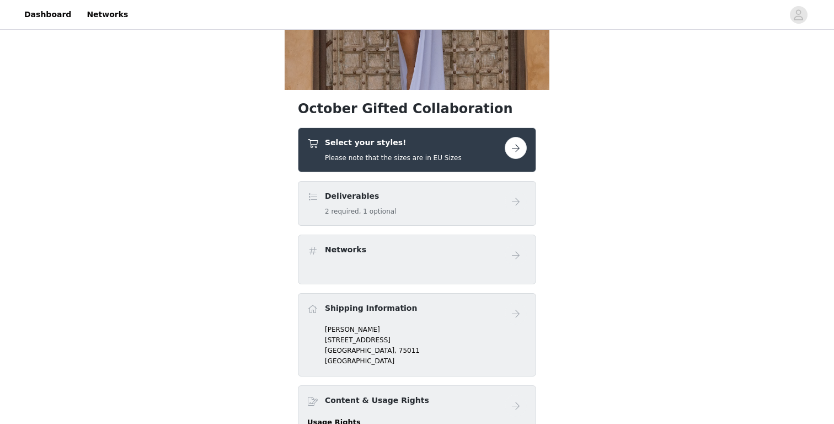
scroll to position [239, 0]
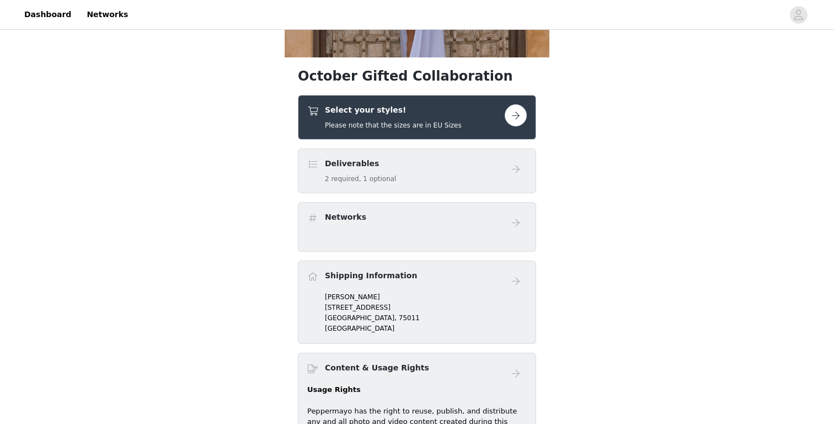
click at [473, 118] on div "Select your styles! Please note that the sizes are in EU Sizes" at bounding box center [405, 117] width 197 height 26
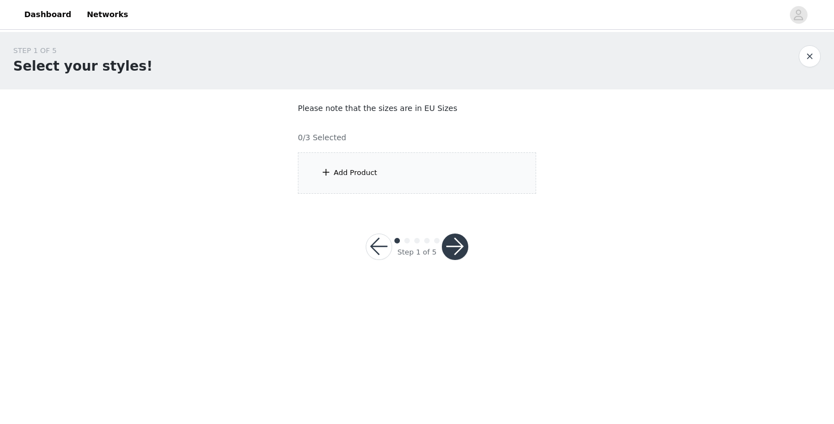
click at [381, 163] on div "Add Product" at bounding box center [417, 172] width 238 height 41
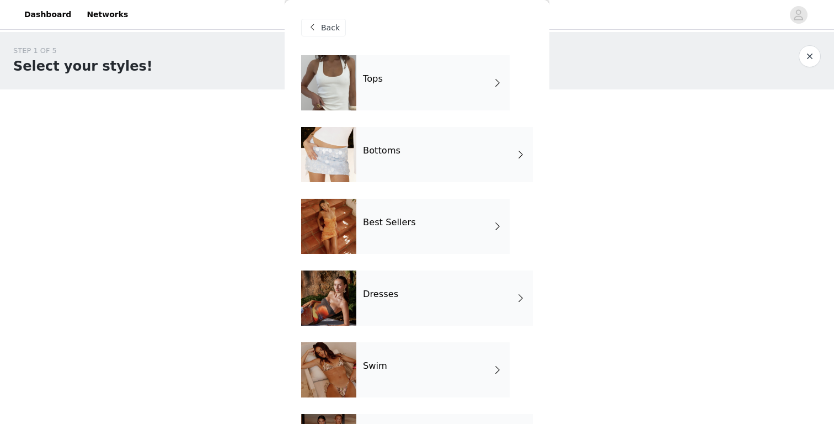
click at [443, 179] on div "Bottoms" at bounding box center [444, 154] width 177 height 55
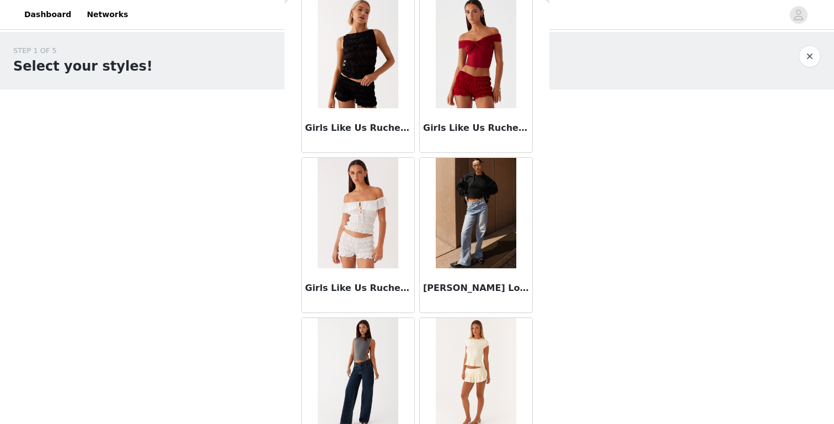
scroll to position [1264, 0]
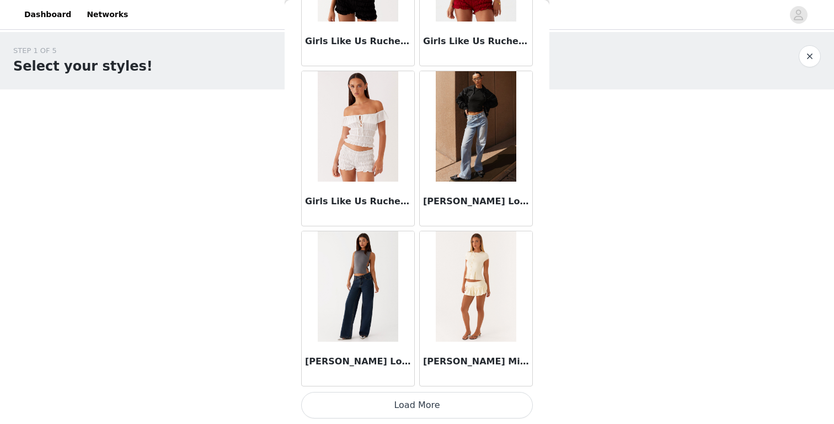
click at [411, 410] on button "Load More" at bounding box center [417, 405] width 232 height 26
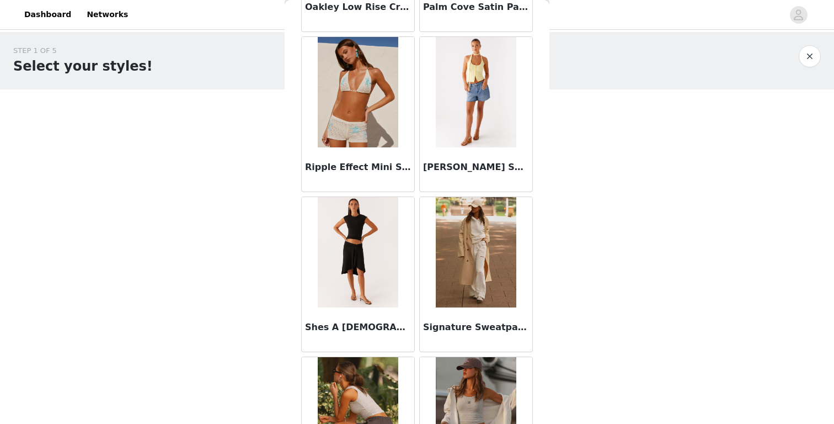
scroll to position [2864, 0]
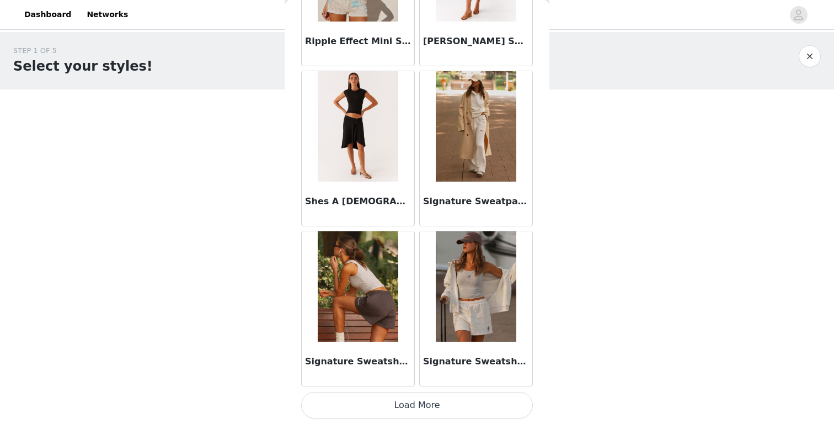
click at [403, 402] on button "Load More" at bounding box center [417, 405] width 232 height 26
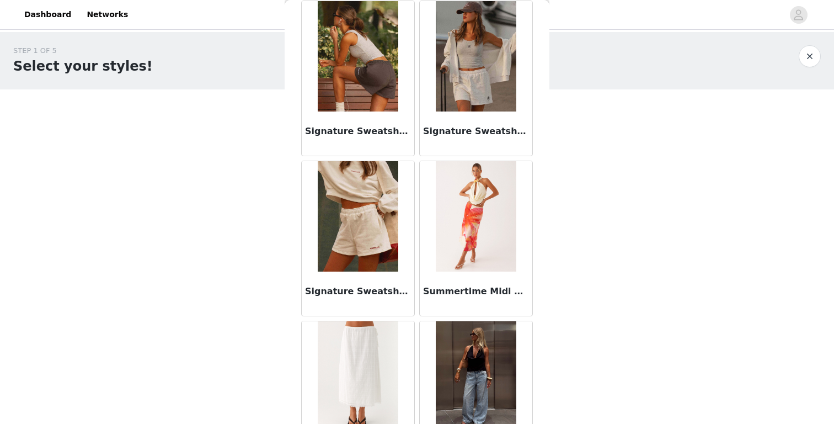
scroll to position [3306, 0]
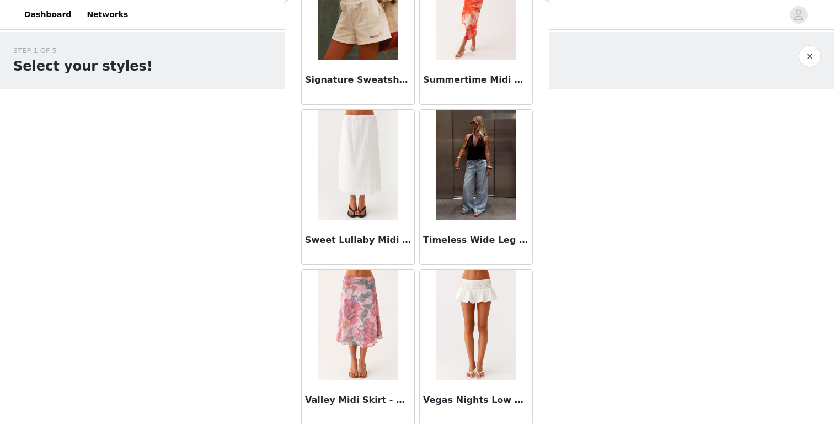
click at [473, 220] on div "Timeless Wide Leg Jeans - Bleached Blue" at bounding box center [476, 242] width 113 height 44
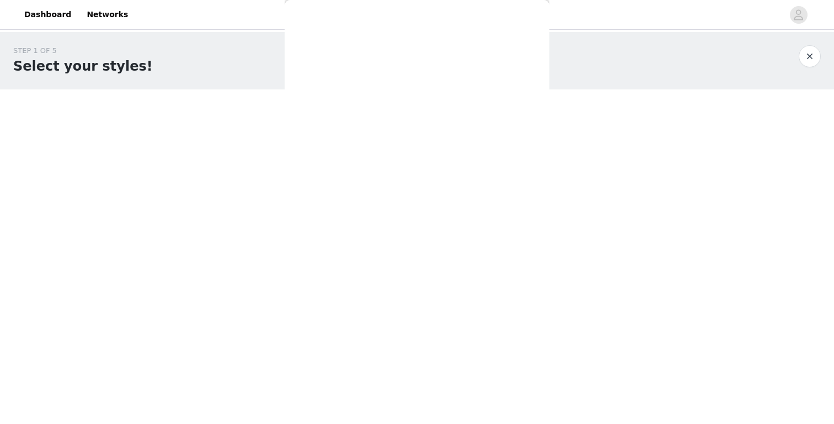
scroll to position [173, 0]
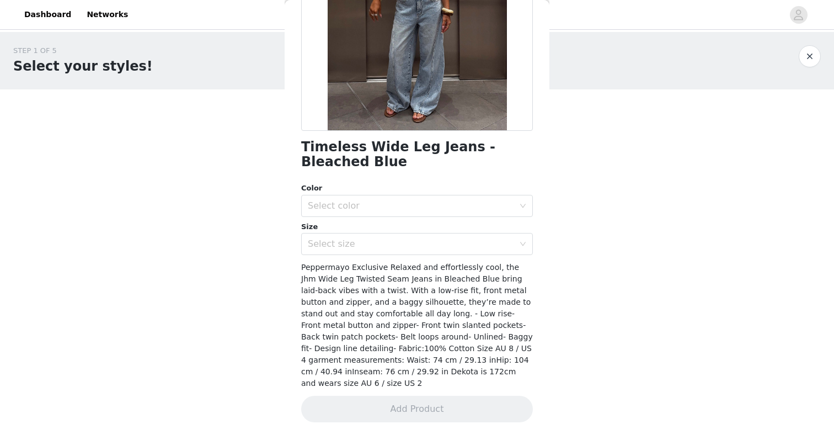
click at [461, 217] on div "Color Select color Size Select size" at bounding box center [417, 219] width 232 height 72
click at [453, 210] on div "Select color" at bounding box center [411, 205] width 206 height 11
click at [415, 234] on li "Bleached Blue" at bounding box center [417, 230] width 232 height 18
click at [406, 248] on div "Select size" at bounding box center [411, 243] width 206 height 11
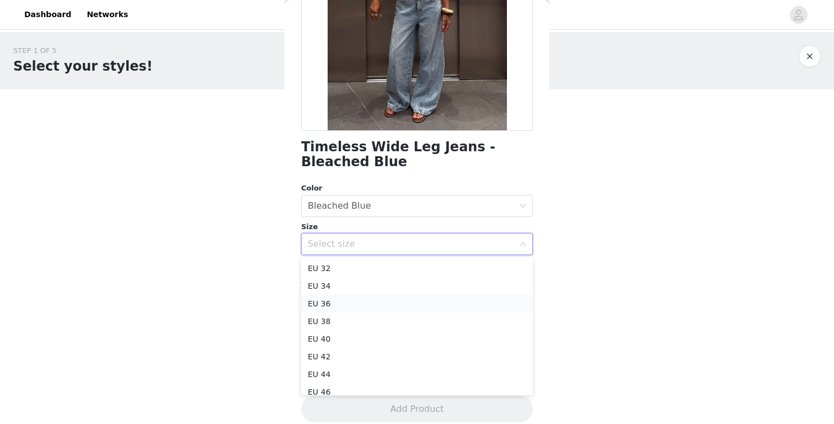
click at [362, 301] on li "EU 36" at bounding box center [417, 304] width 232 height 18
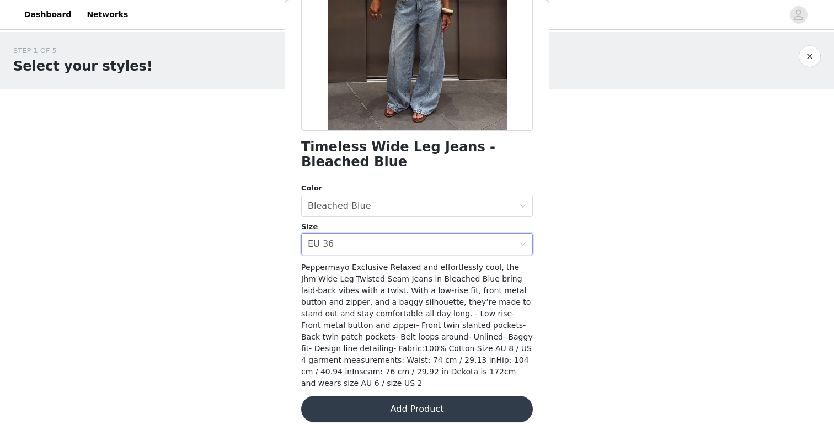
click at [397, 396] on button "Add Product" at bounding box center [417, 409] width 232 height 26
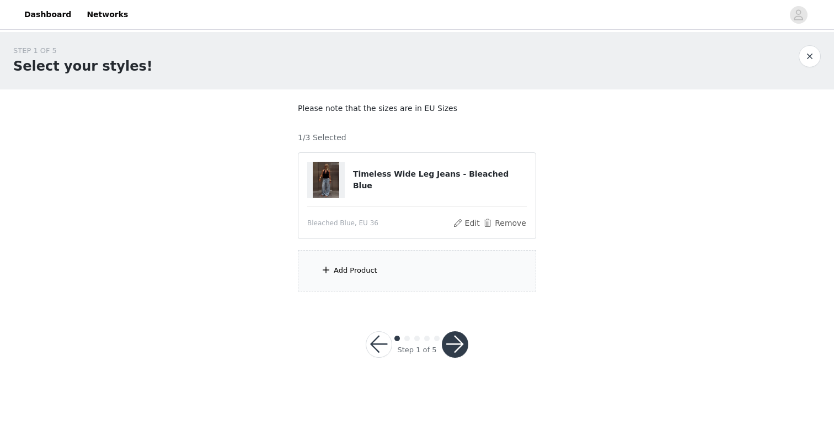
click at [392, 276] on div "Add Product" at bounding box center [417, 270] width 238 height 41
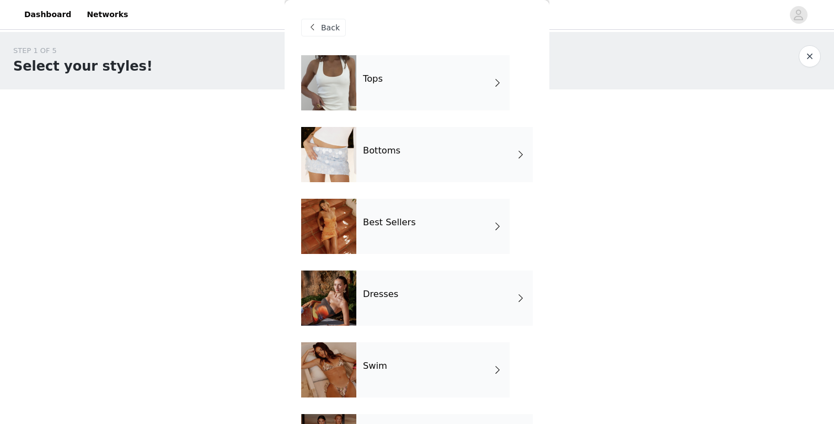
click at [405, 244] on div "Best Sellers" at bounding box center [432, 226] width 153 height 55
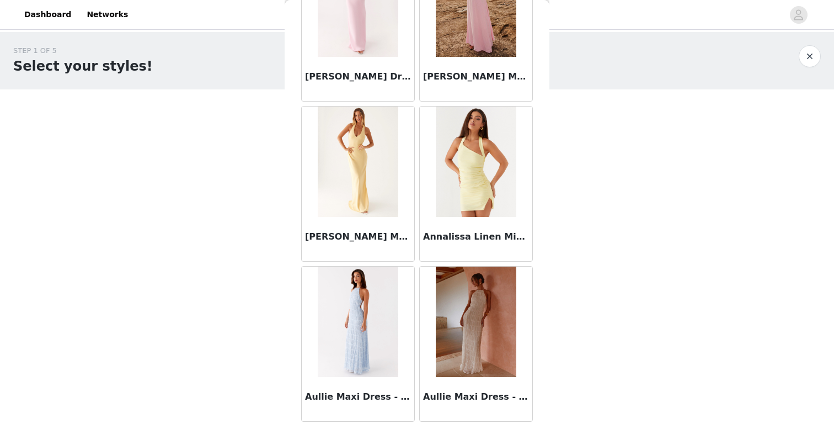
scroll to position [1264, 0]
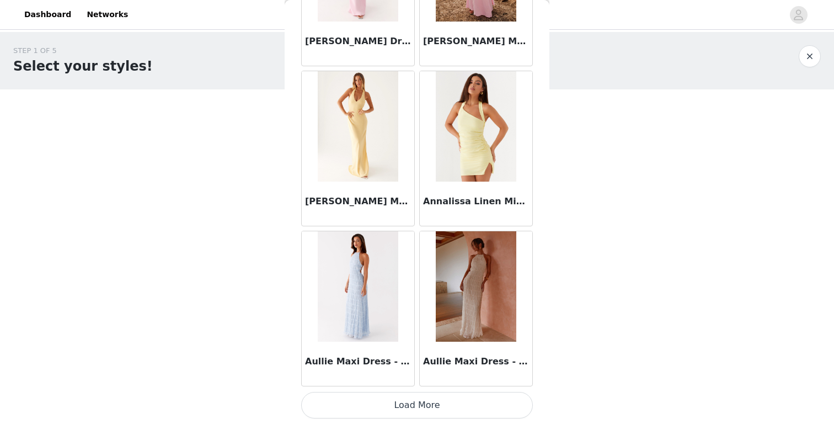
click at [395, 403] on button "Load More" at bounding box center [417, 405] width 232 height 26
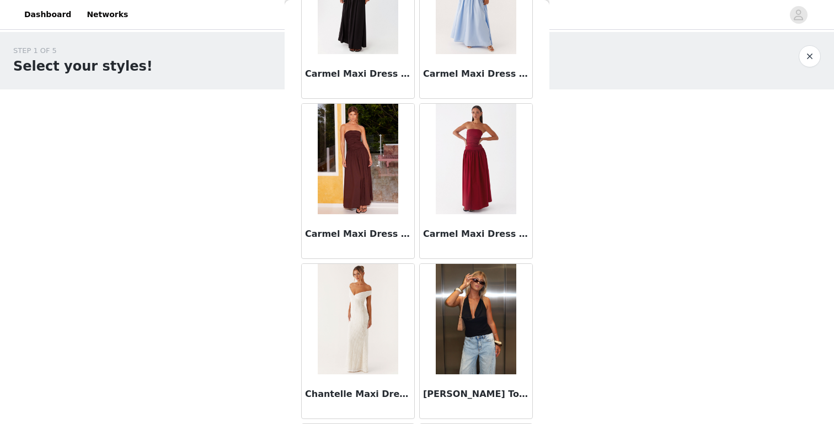
click at [355, 232] on h3 "Carmel Maxi Dress - Brown" at bounding box center [358, 233] width 106 height 13
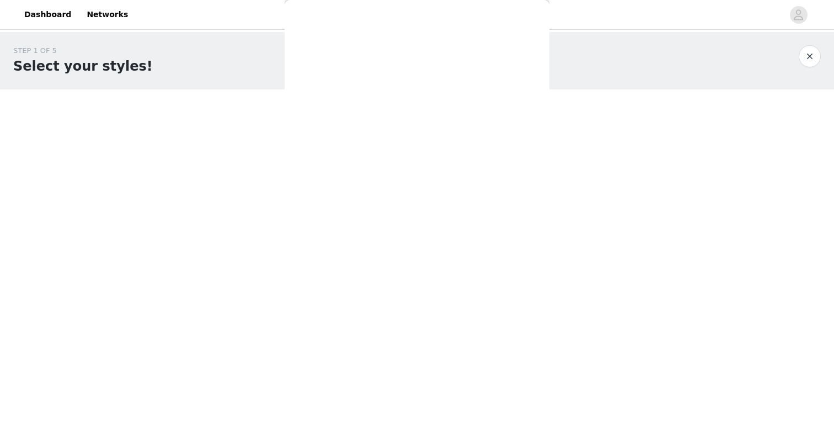
scroll to position [158, 0]
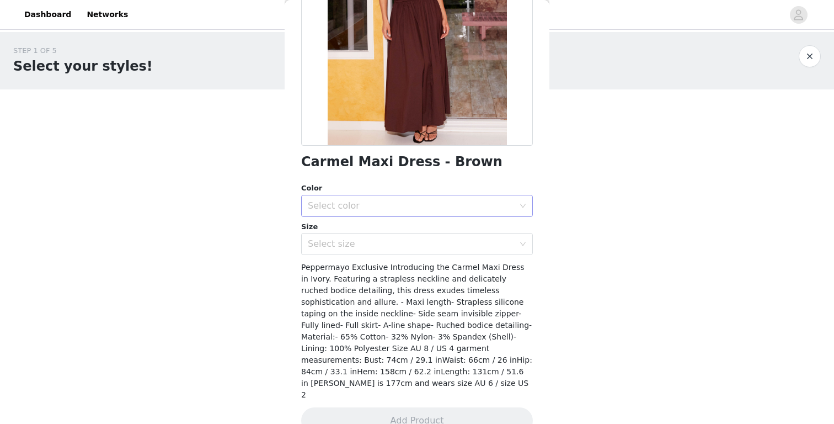
click at [376, 201] on div "Select color" at bounding box center [411, 205] width 206 height 11
click at [364, 225] on li "Brown" at bounding box center [417, 230] width 232 height 18
click at [359, 241] on div "Select size" at bounding box center [411, 243] width 206 height 11
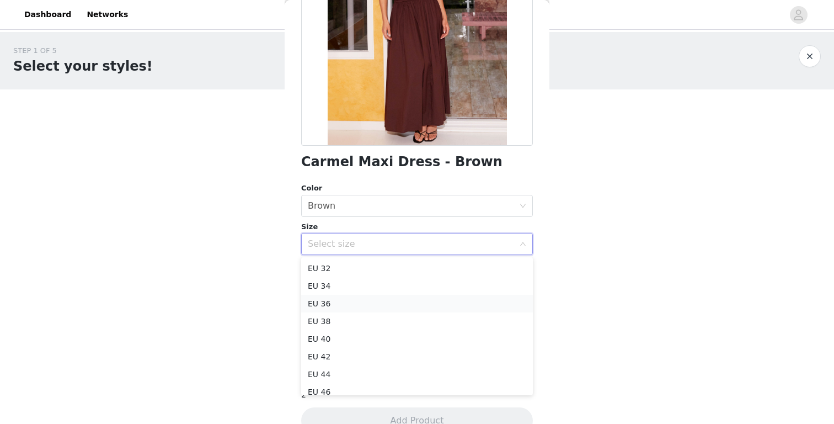
click at [351, 296] on li "EU 36" at bounding box center [417, 304] width 232 height 18
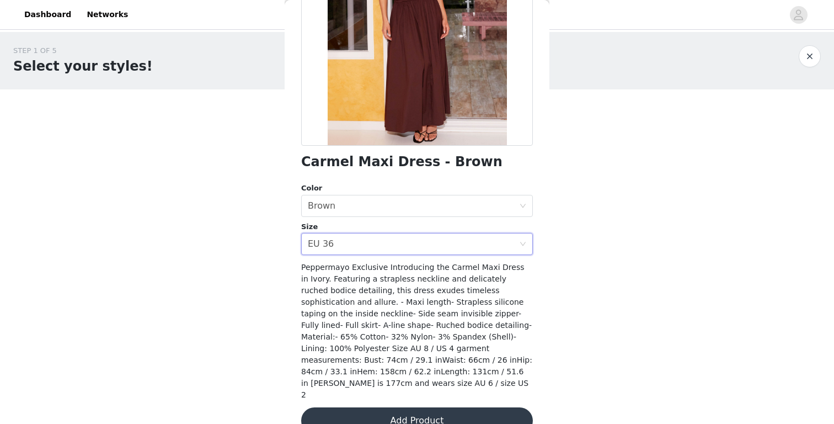
click at [408, 407] on button "Add Product" at bounding box center [417, 420] width 232 height 26
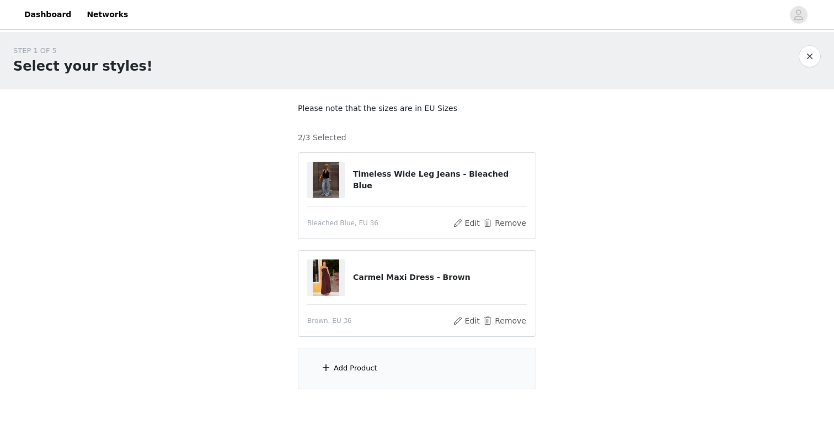
scroll to position [57, 0]
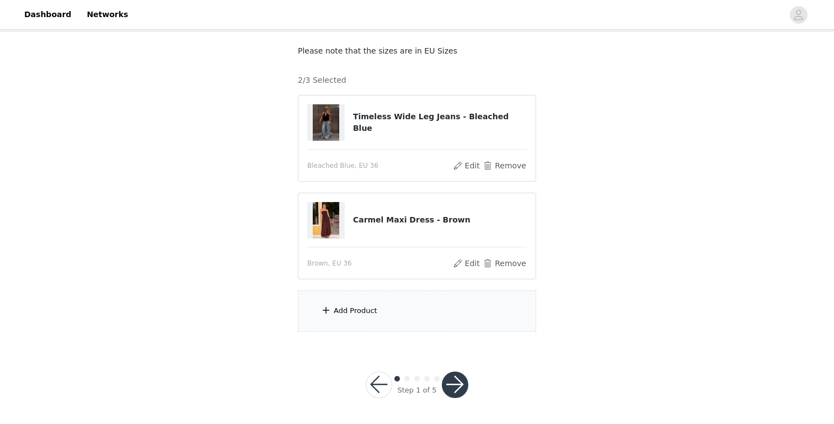
click at [411, 313] on div "Add Product" at bounding box center [417, 310] width 238 height 41
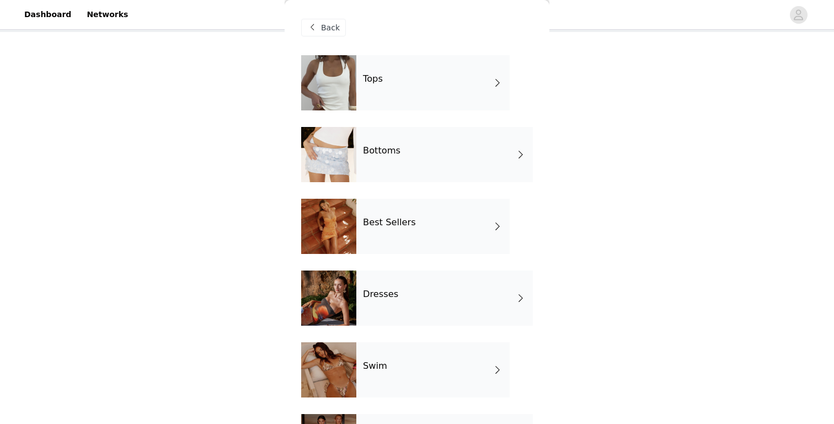
click at [405, 280] on div "Dresses" at bounding box center [444, 297] width 177 height 55
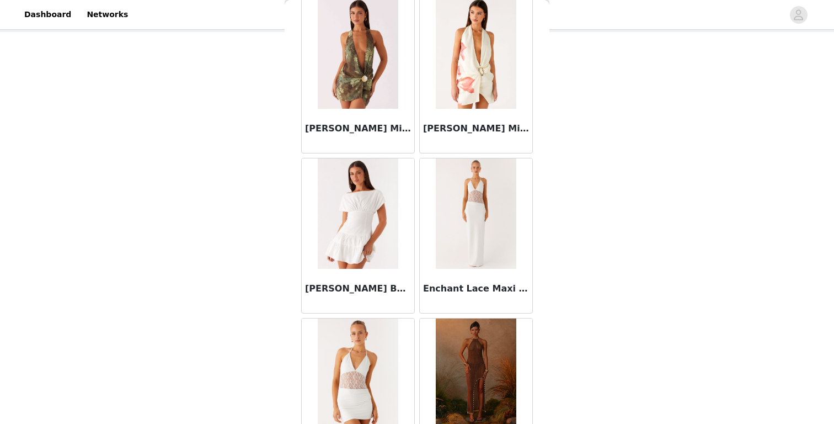
scroll to position [1264, 0]
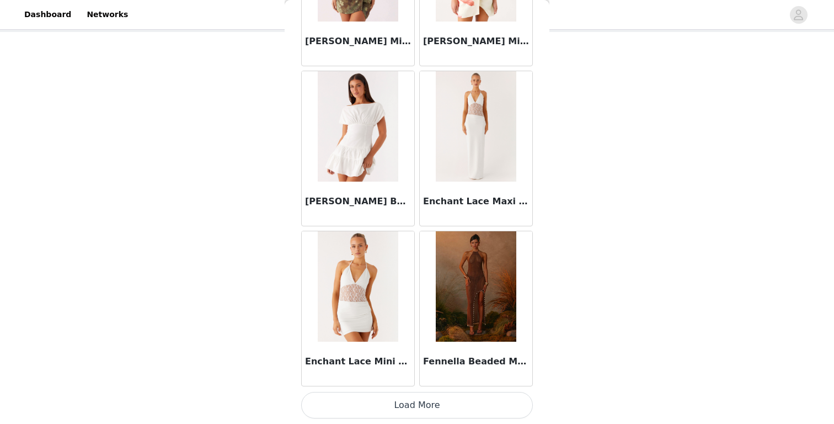
click at [429, 394] on button "Load More" at bounding box center [417, 405] width 232 height 26
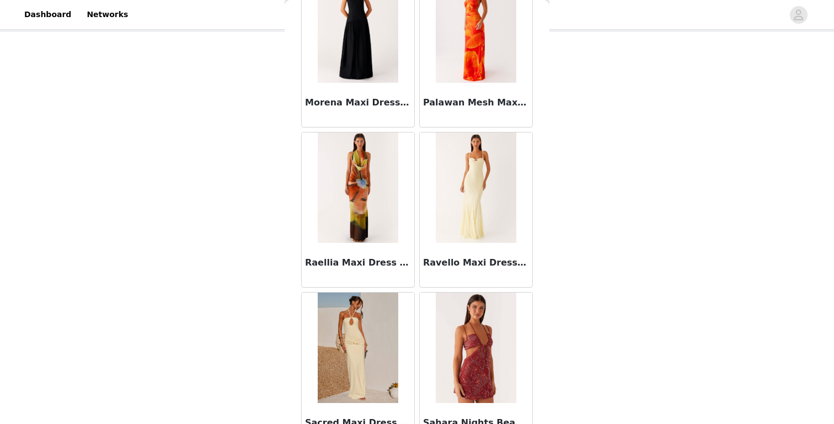
scroll to position [2864, 0]
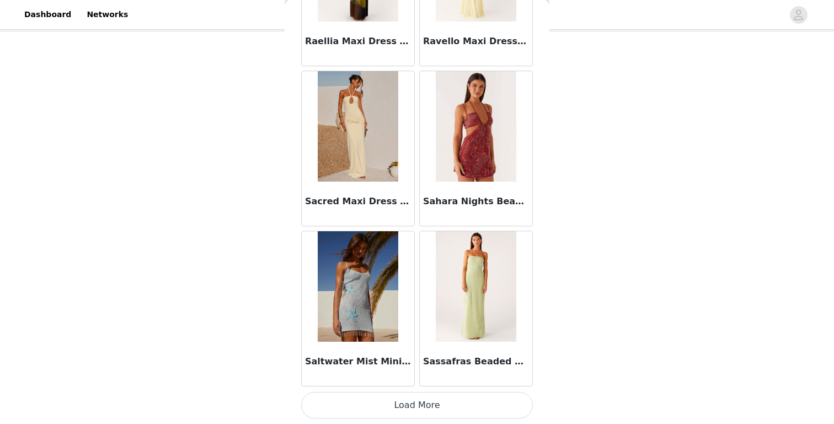
click at [394, 404] on button "Load More" at bounding box center [417, 405] width 232 height 26
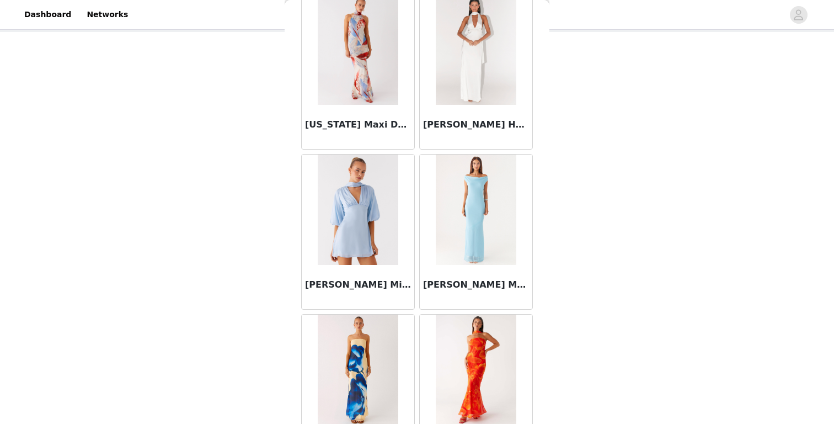
scroll to position [4464, 0]
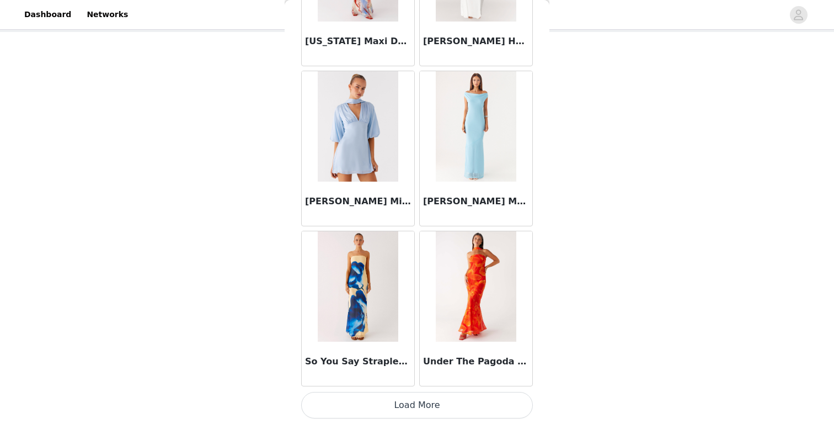
click at [397, 403] on button "Load More" at bounding box center [417, 405] width 232 height 26
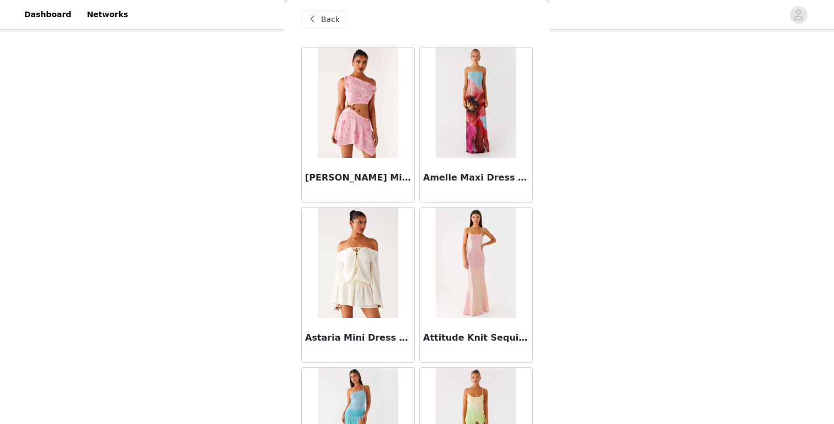
scroll to position [0, 0]
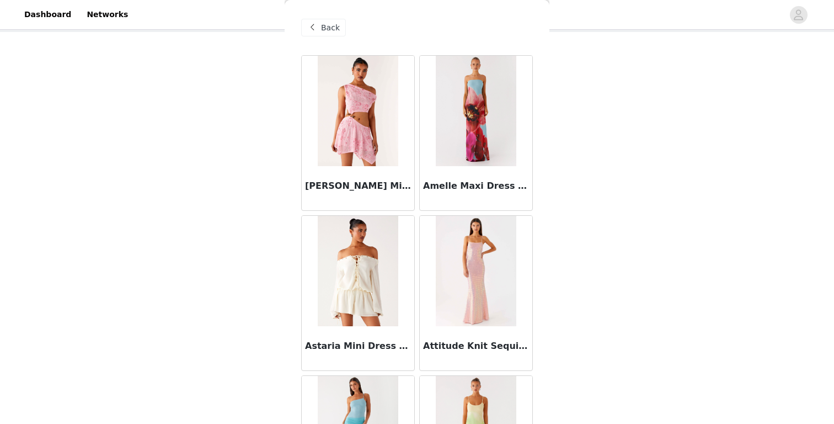
click at [326, 31] on span "Back" at bounding box center [330, 28] width 19 height 12
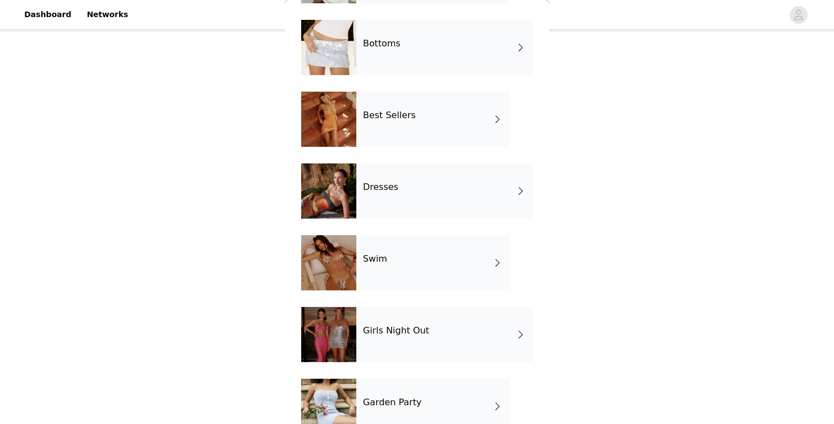
scroll to position [116, 0]
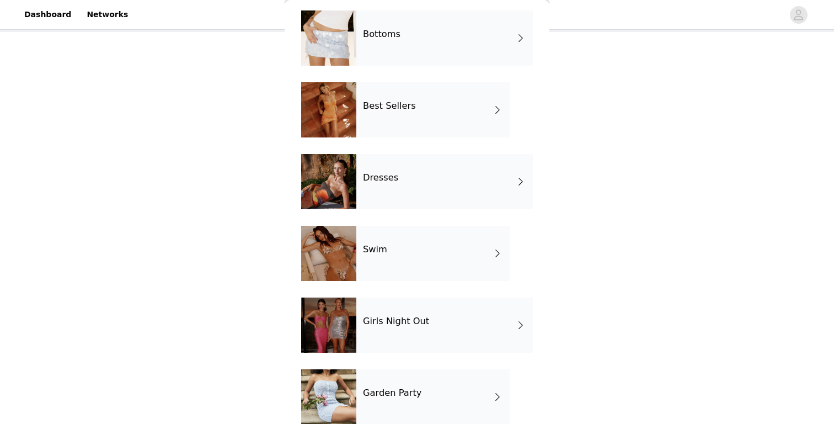
click at [409, 184] on div "Dresses" at bounding box center [444, 181] width 177 height 55
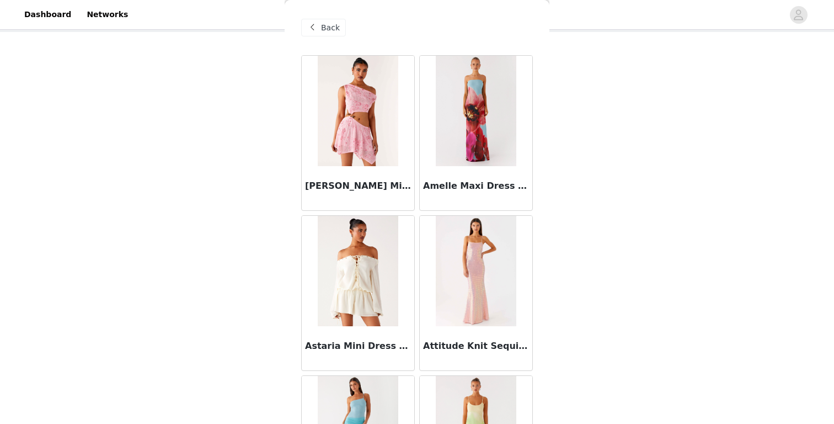
scroll to position [0, 0]
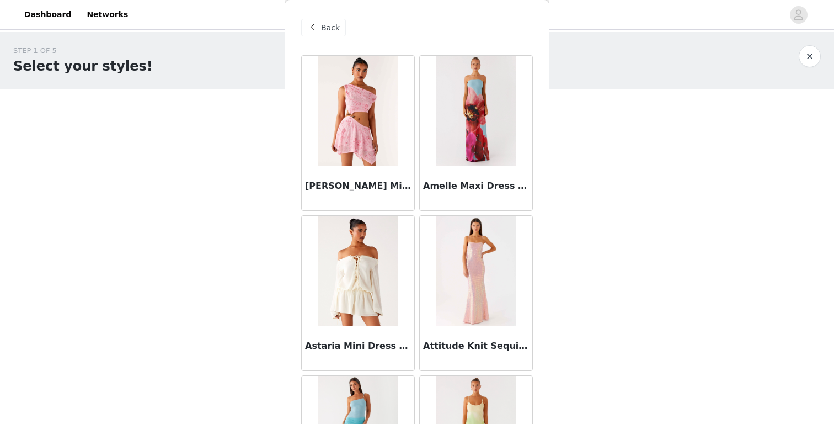
click at [321, 28] on span "Back" at bounding box center [330, 28] width 19 height 12
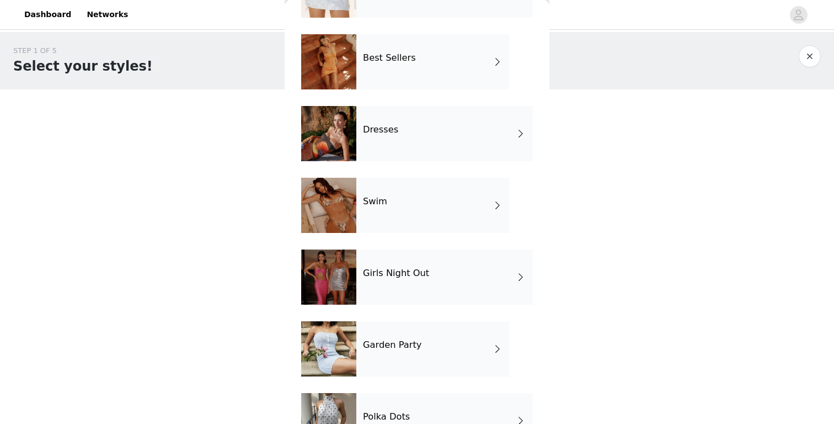
scroll to position [167, 0]
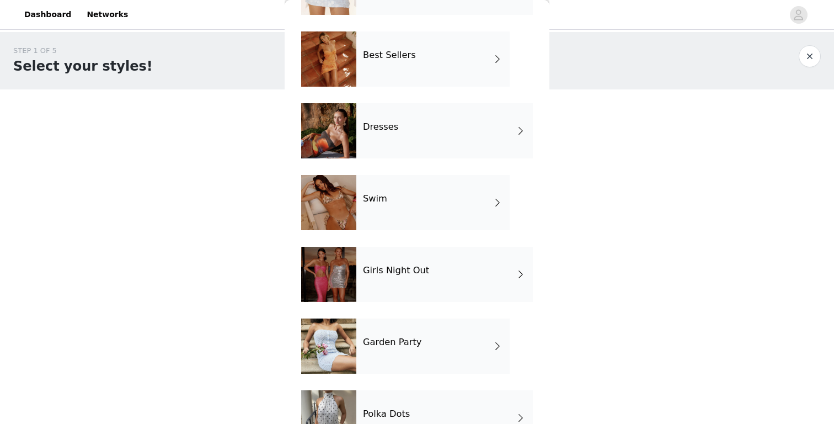
click at [441, 60] on div "Best Sellers" at bounding box center [432, 58] width 153 height 55
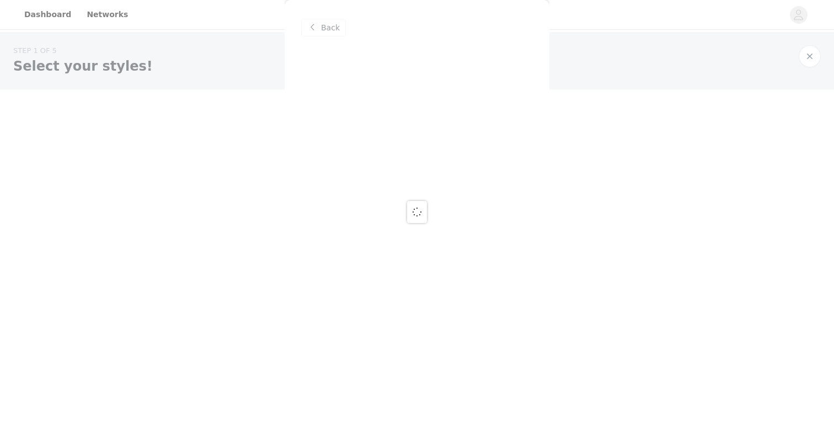
scroll to position [0, 0]
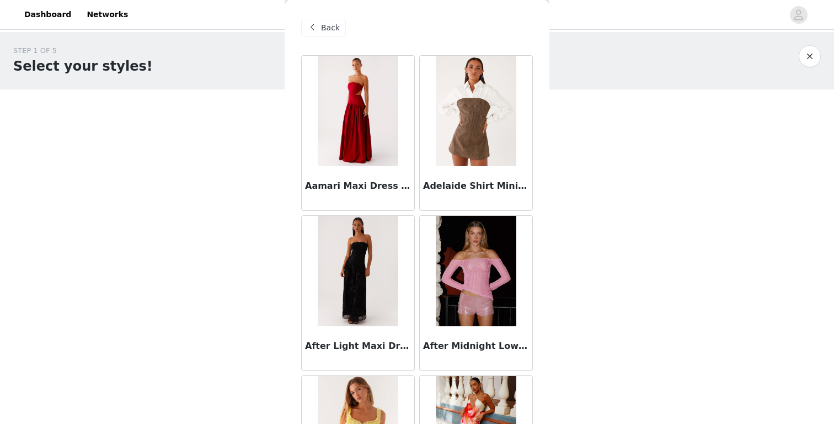
click at [480, 88] on img at bounding box center [476, 111] width 80 height 110
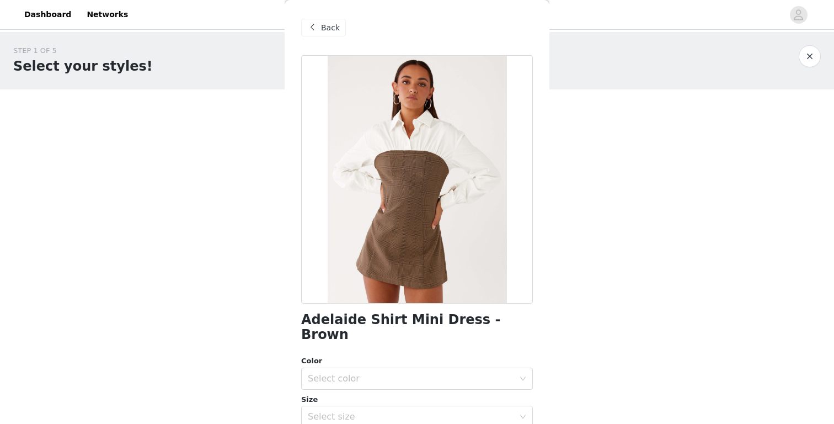
click at [315, 33] on span at bounding box center [312, 27] width 13 height 13
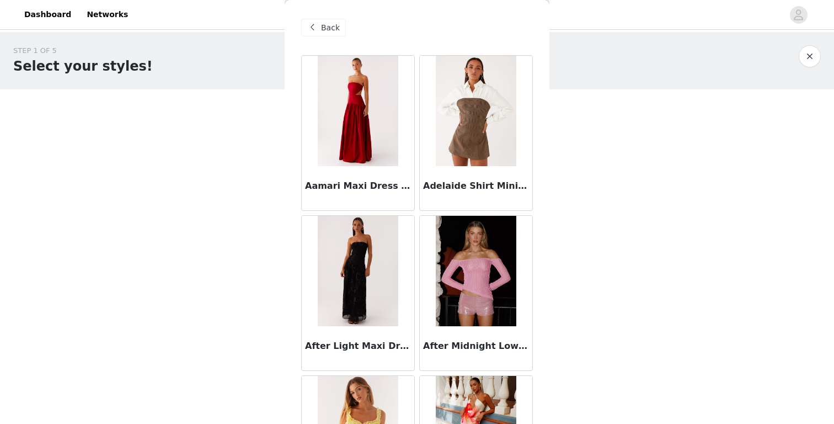
click at [332, 24] on span "Back" at bounding box center [330, 28] width 19 height 12
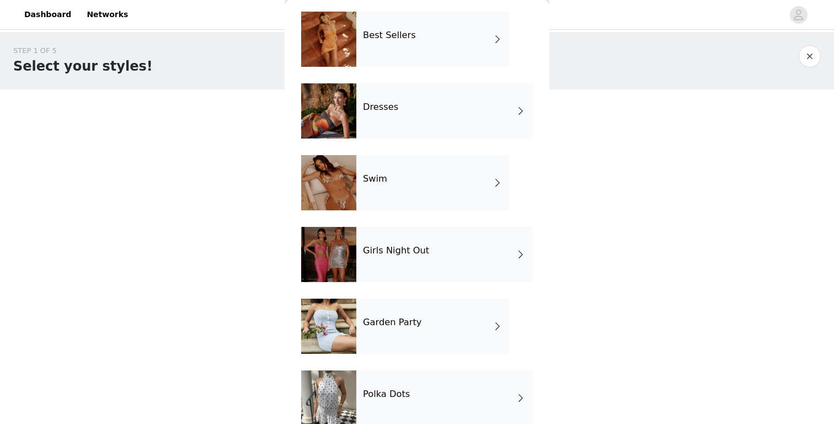
scroll to position [193, 0]
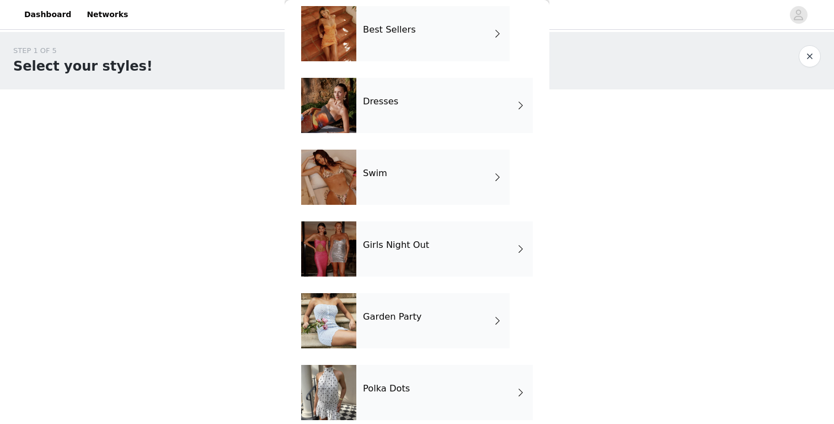
click at [409, 186] on div "Swim" at bounding box center [432, 177] width 153 height 55
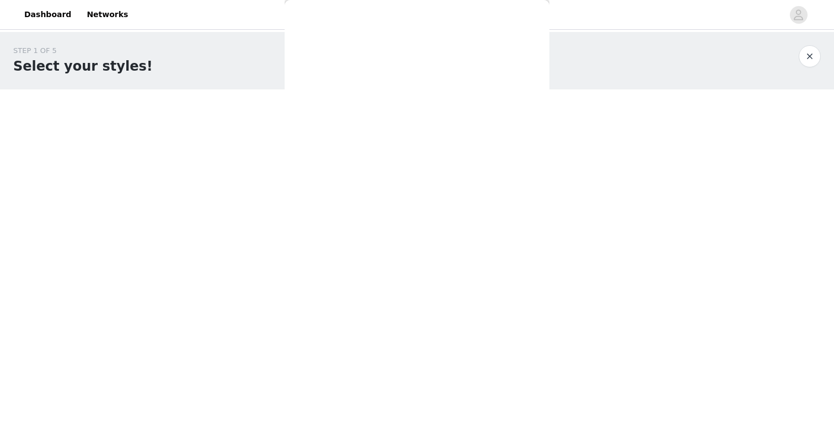
scroll to position [0, 0]
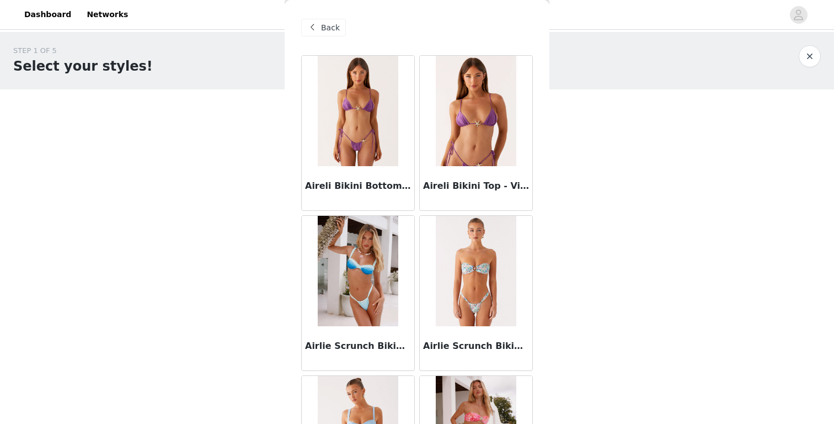
click at [319, 33] on div "Back" at bounding box center [323, 28] width 45 height 18
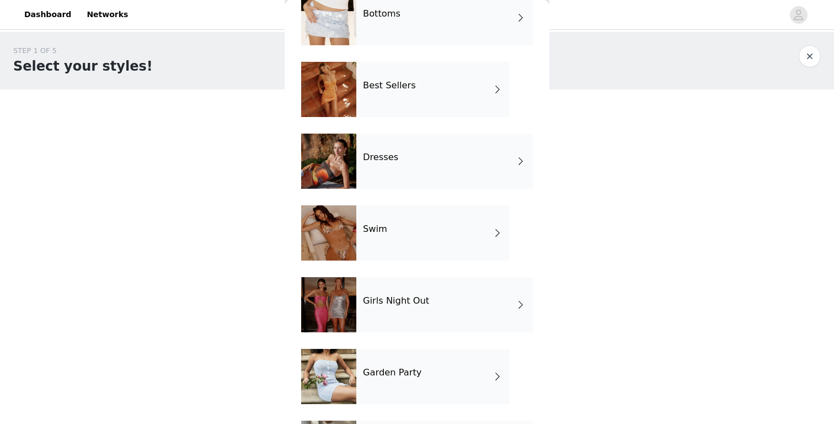
scroll to position [146, 0]
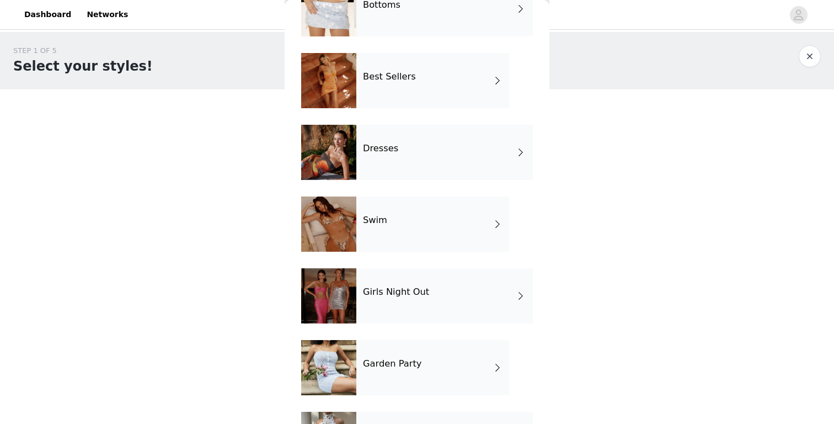
click at [397, 309] on div "Girls Night Out" at bounding box center [444, 295] width 177 height 55
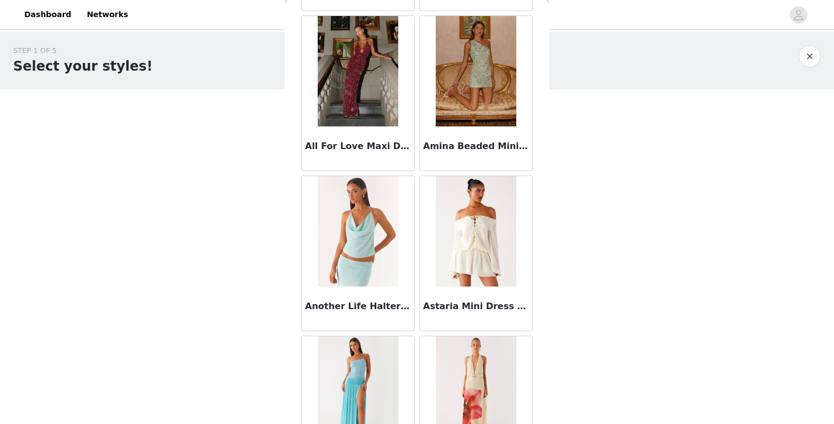
scroll to position [520, 0]
click at [461, 97] on img at bounding box center [476, 70] width 80 height 110
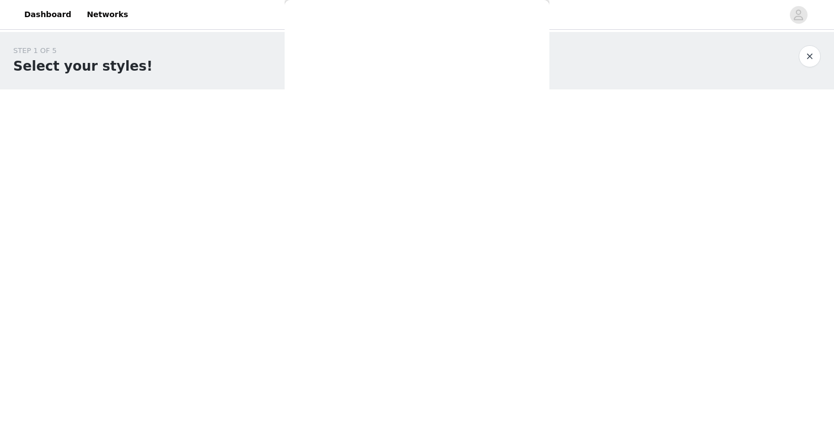
scroll to position [0, 0]
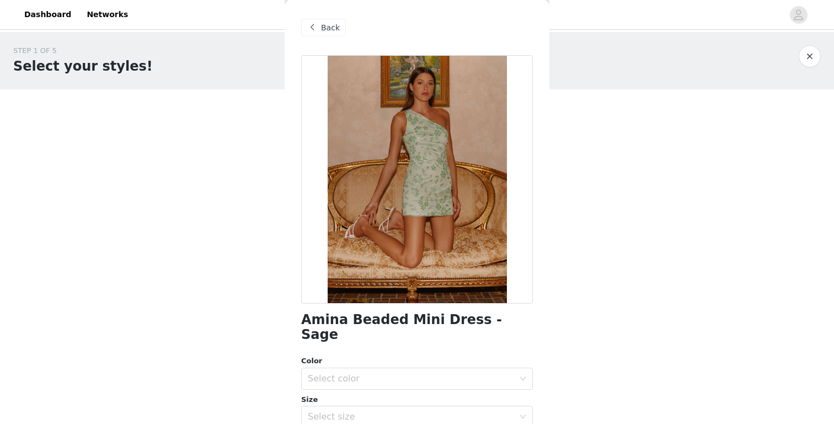
click at [328, 33] on span "Back" at bounding box center [330, 28] width 19 height 12
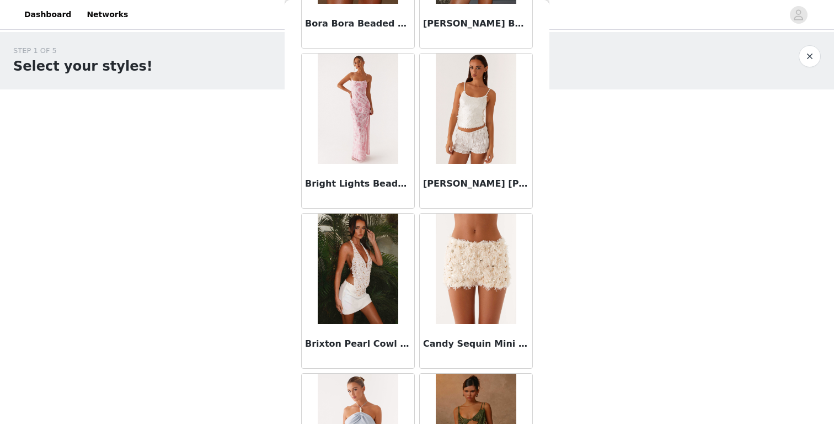
scroll to position [1264, 0]
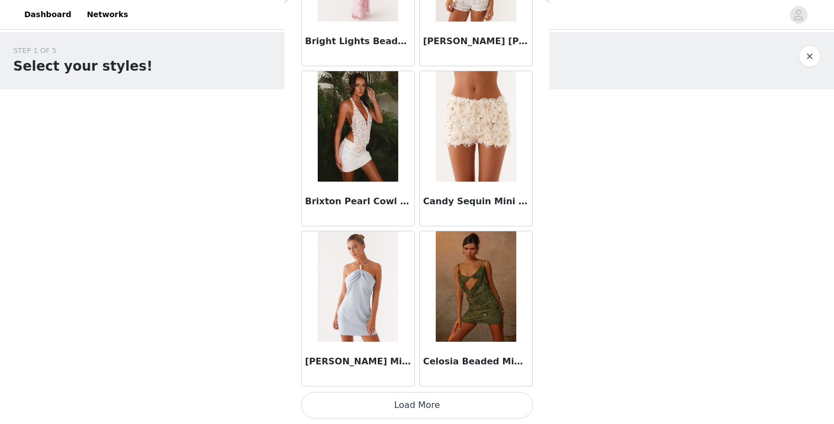
click at [427, 417] on button "Load More" at bounding box center [417, 405] width 232 height 26
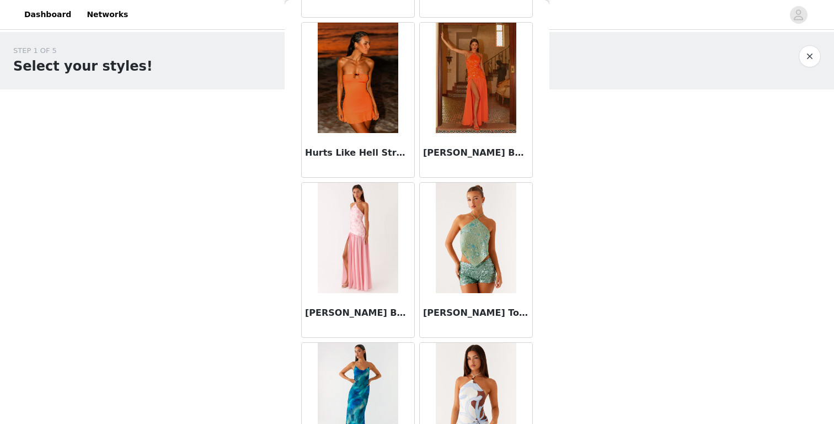
scroll to position [2864, 0]
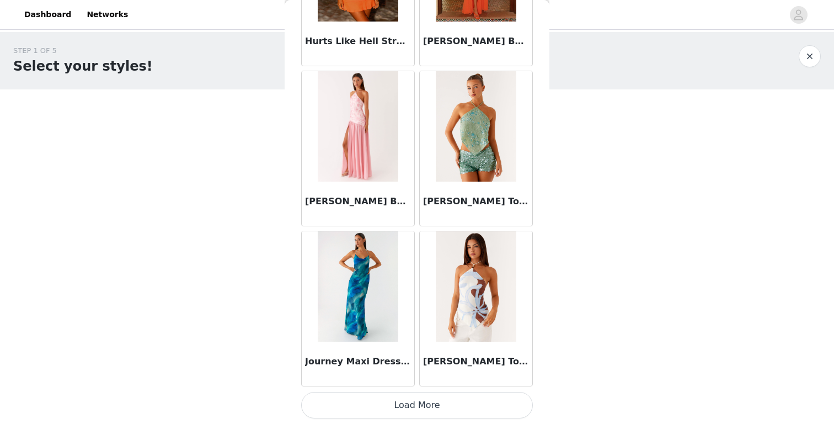
click at [413, 410] on button "Load More" at bounding box center [417, 405] width 232 height 26
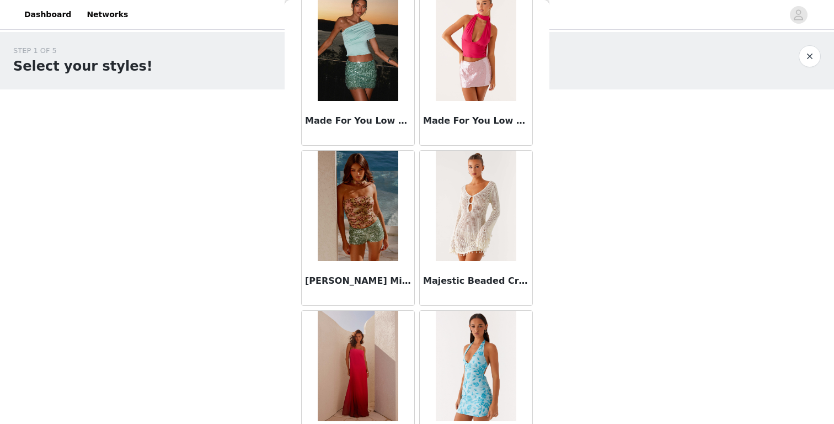
scroll to position [4464, 0]
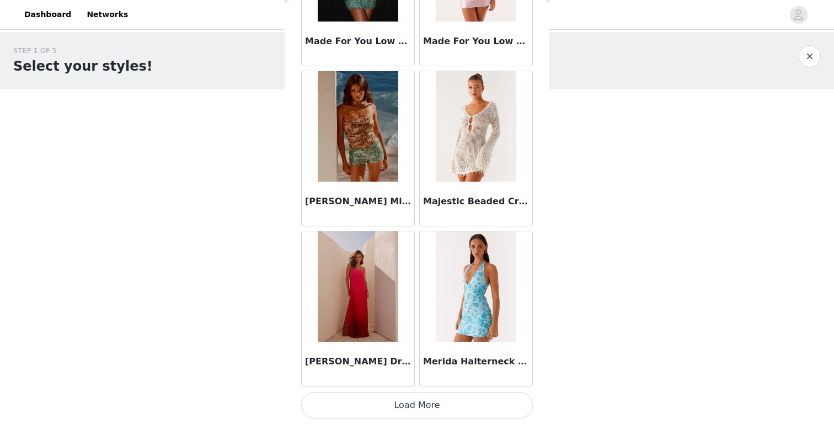
click at [416, 407] on button "Load More" at bounding box center [417, 405] width 232 height 26
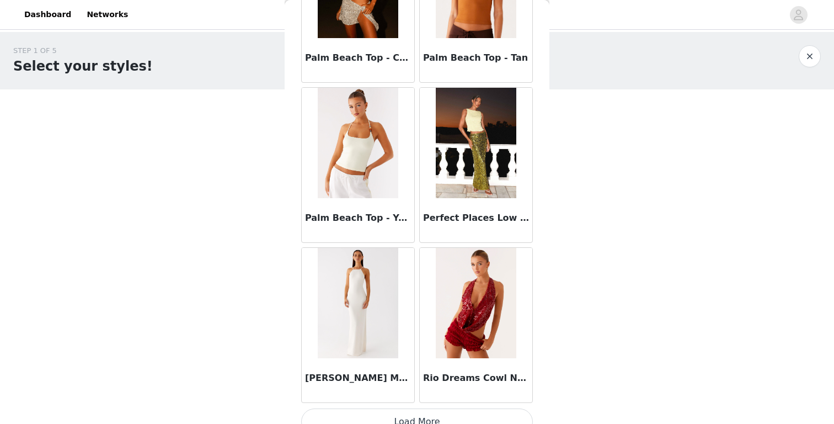
scroll to position [6052, 0]
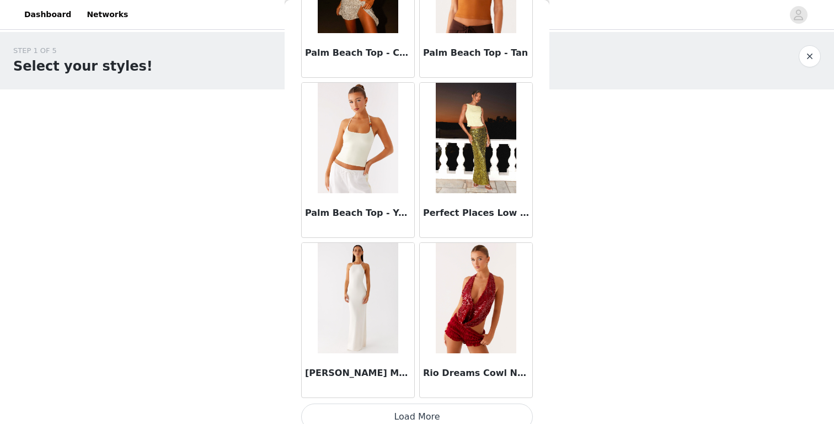
click at [388, 411] on button "Load More" at bounding box center [417, 416] width 232 height 26
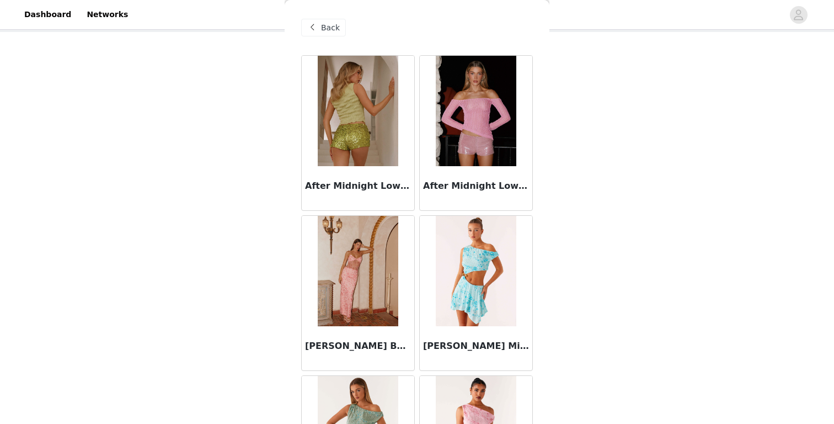
scroll to position [44, 0]
click at [335, 28] on span "Back" at bounding box center [330, 28] width 19 height 12
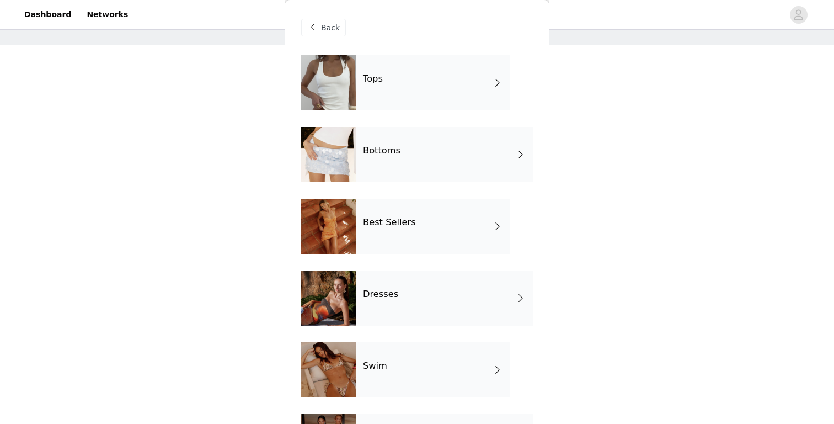
click at [407, 288] on div "Dresses" at bounding box center [444, 297] width 177 height 55
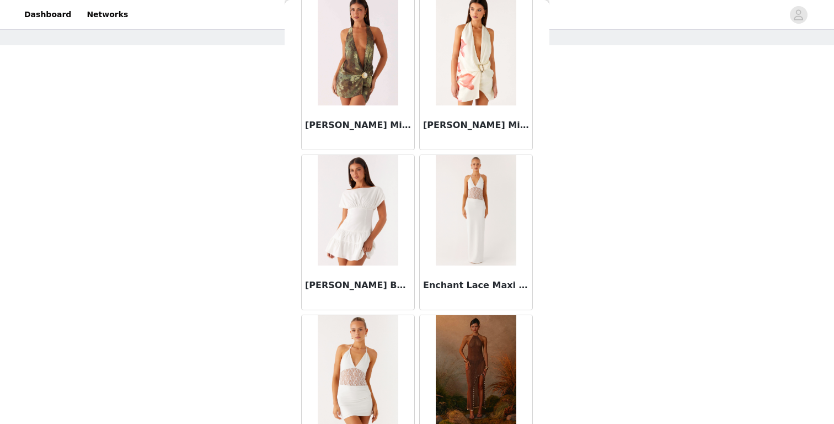
click at [330, 221] on img at bounding box center [358, 210] width 80 height 110
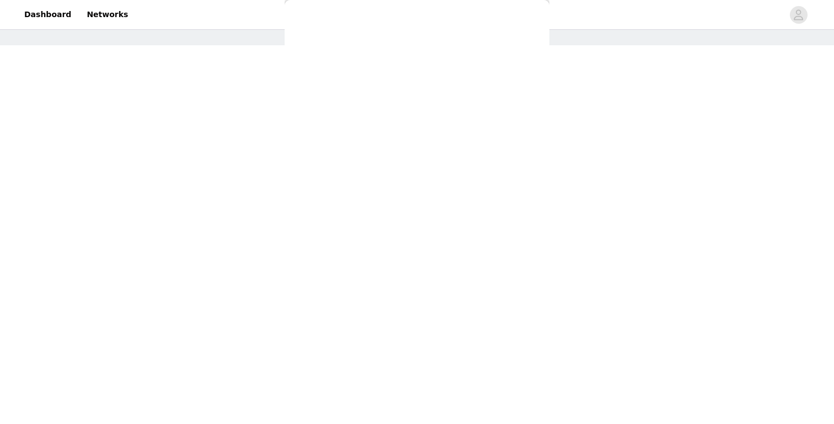
scroll to position [161, 0]
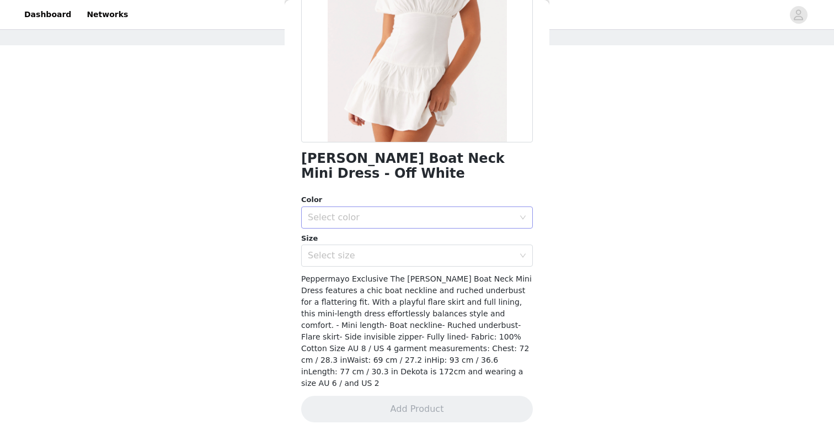
click at [332, 220] on div "Select color" at bounding box center [411, 217] width 206 height 11
click at [338, 237] on li "Off White" at bounding box center [417, 242] width 232 height 18
click at [334, 259] on div "Select size" at bounding box center [411, 255] width 206 height 11
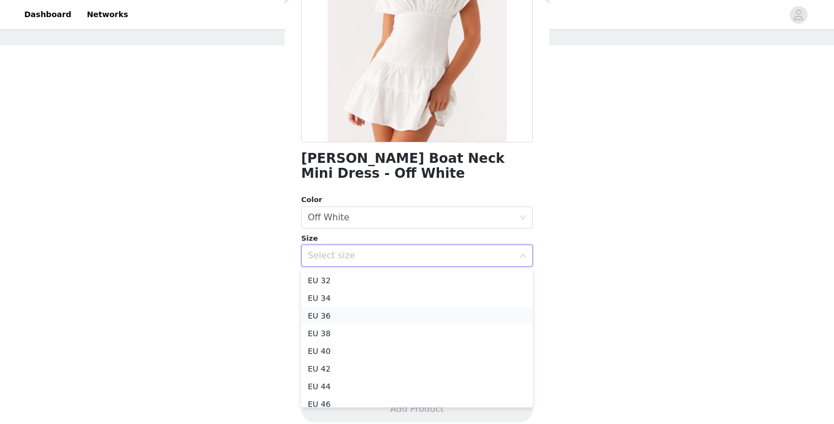
click at [346, 316] on li "EU 36" at bounding box center [417, 316] width 232 height 18
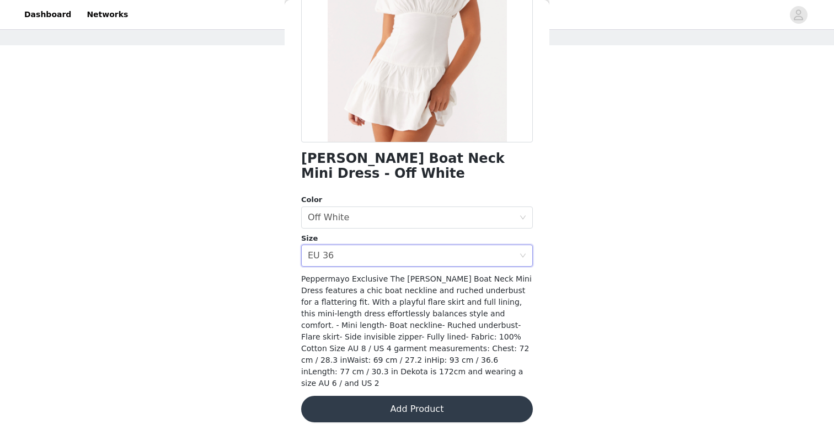
click at [399, 403] on button "Add Product" at bounding box center [417, 409] width 232 height 26
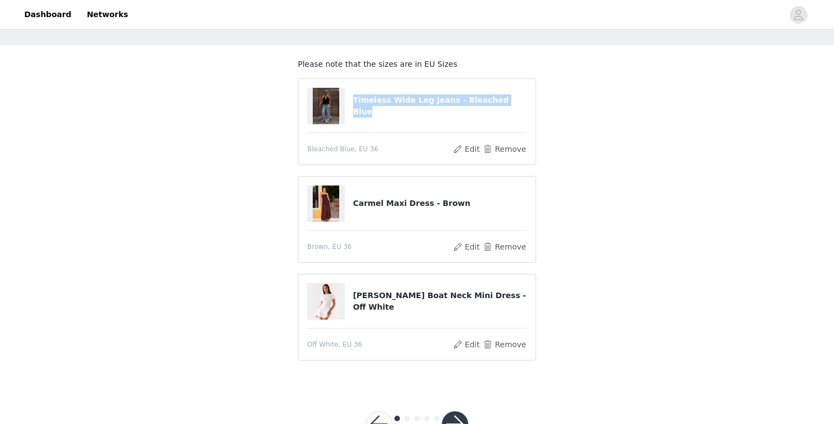
drag, startPoint x: 353, startPoint y: 103, endPoint x: 566, endPoint y: 103, distance: 213.5
click at [566, 103] on div "STEP 1 OF 5 Select your styles! Please note that the sizes are in EU Sizes Time…" at bounding box center [417, 186] width 834 height 397
click at [509, 342] on button "Remove" at bounding box center [505, 344] width 44 height 13
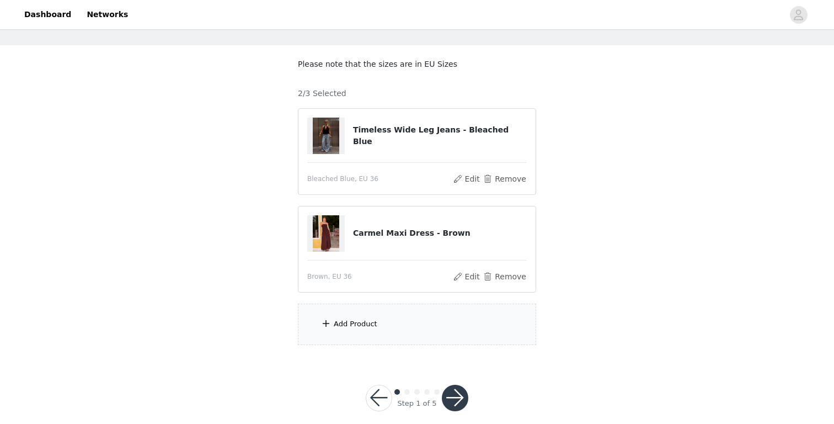
click at [455, 329] on div "Add Product" at bounding box center [417, 323] width 238 height 41
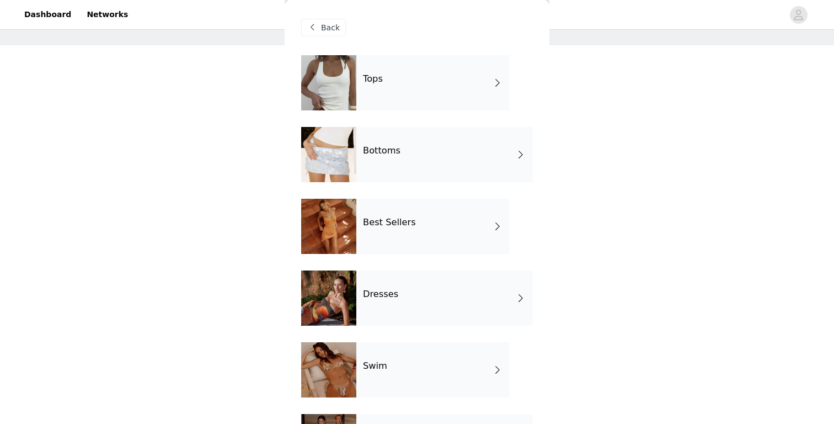
click at [393, 104] on div "Tops" at bounding box center [432, 82] width 153 height 55
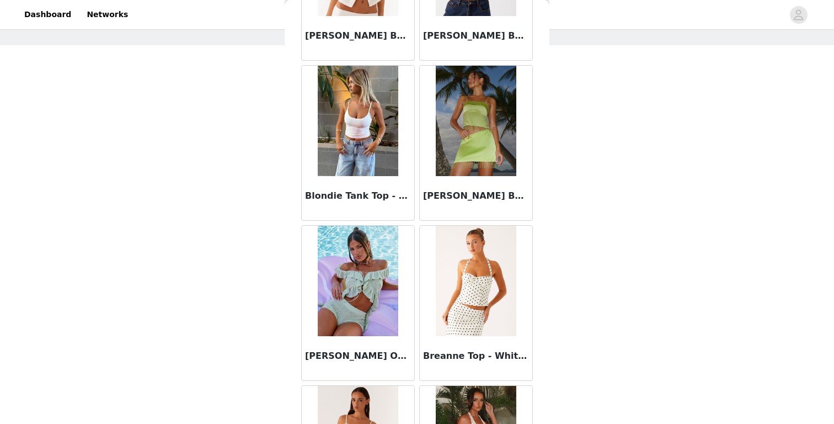
scroll to position [1264, 0]
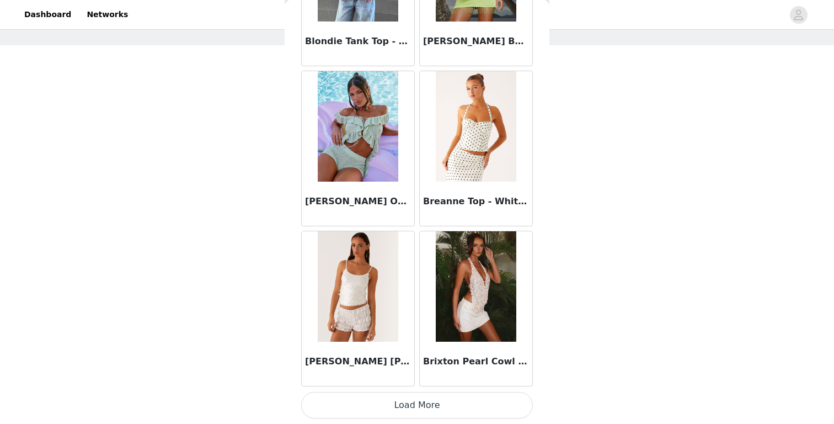
click at [399, 404] on button "Load More" at bounding box center [417, 405] width 232 height 26
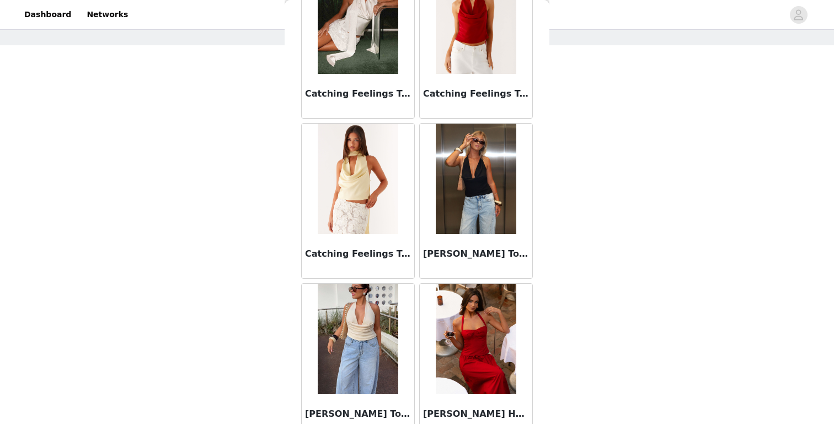
scroll to position [2014, 0]
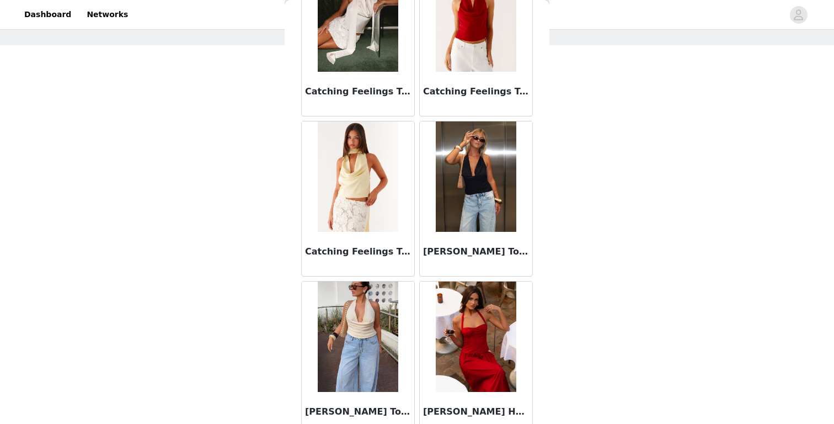
click at [472, 208] on img at bounding box center [476, 176] width 80 height 110
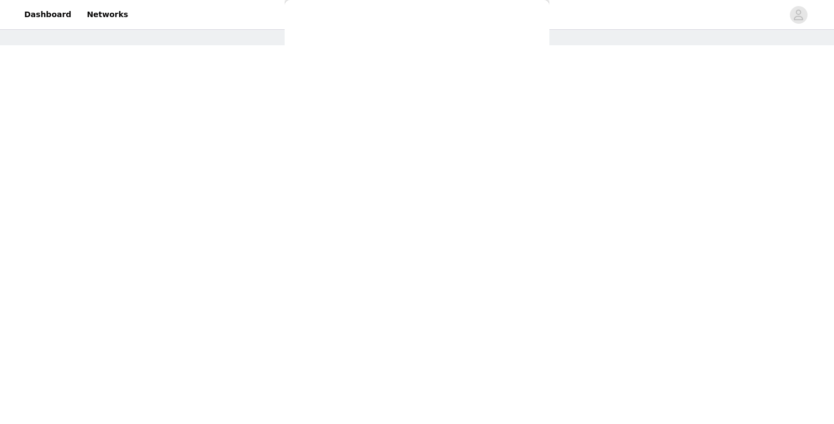
scroll to position [146, 0]
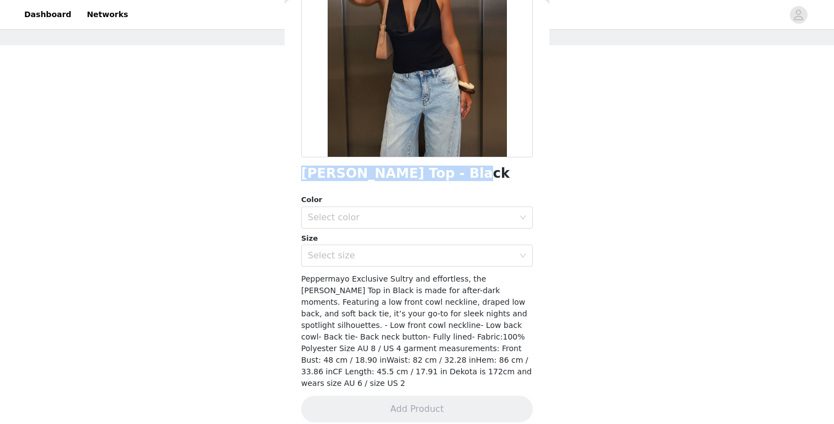
drag, startPoint x: 303, startPoint y: 174, endPoint x: 490, endPoint y: 168, distance: 187.7
click at [490, 168] on div "[PERSON_NAME] Top - Black" at bounding box center [417, 173] width 232 height 15
click at [430, 212] on div "Select color" at bounding box center [411, 217] width 206 height 11
click at [401, 242] on li "Black" at bounding box center [417, 242] width 232 height 18
click at [390, 261] on div "Select size" at bounding box center [413, 255] width 211 height 21
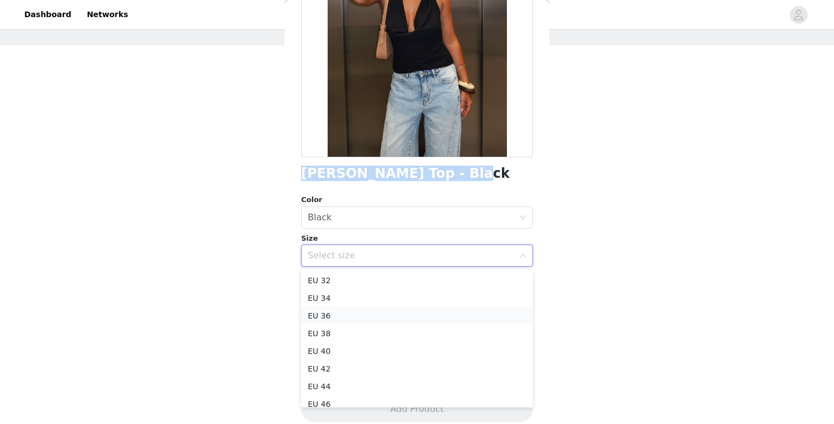
click at [328, 323] on li "EU 36" at bounding box center [417, 316] width 232 height 18
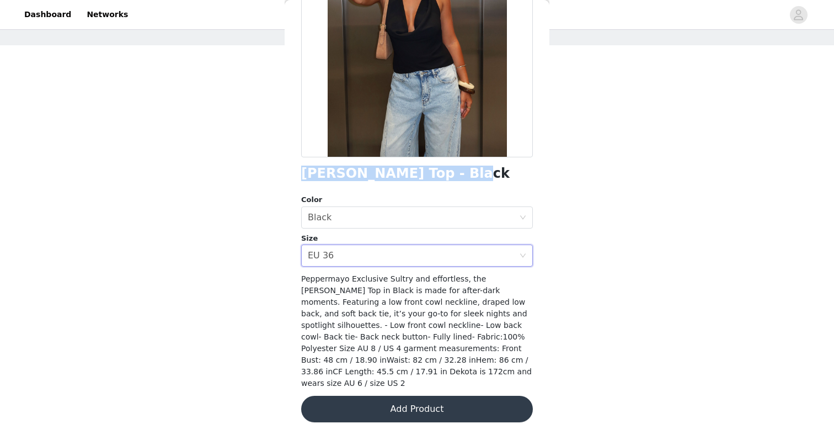
scroll to position [57, 0]
click at [386, 397] on button "Add Product" at bounding box center [417, 409] width 232 height 26
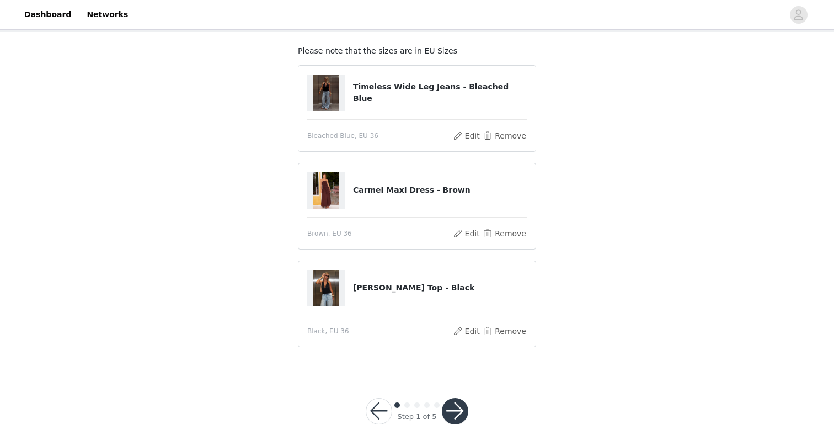
click at [461, 414] on button "button" at bounding box center [455, 411] width 26 height 26
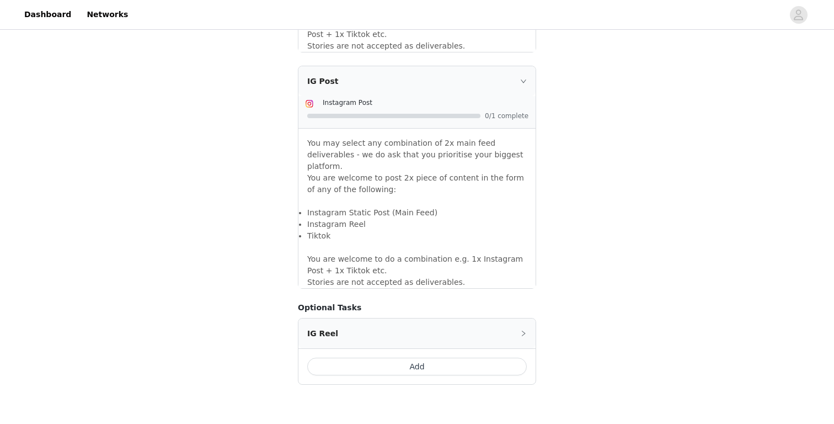
scroll to position [965, 0]
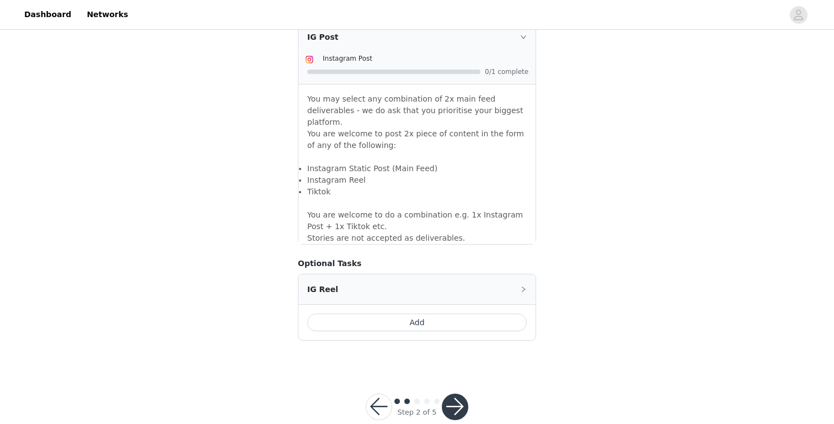
click at [453, 393] on button "button" at bounding box center [455, 406] width 26 height 26
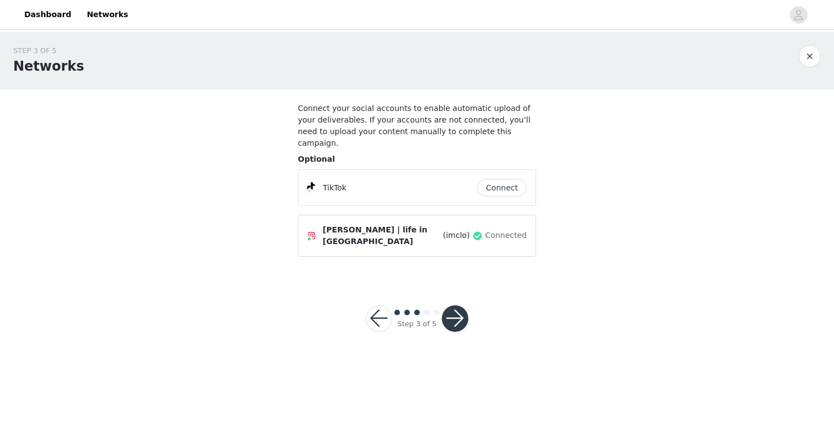
click at [501, 180] on button "Connect" at bounding box center [502, 188] width 50 height 18
click at [461, 305] on button "button" at bounding box center [455, 318] width 26 height 26
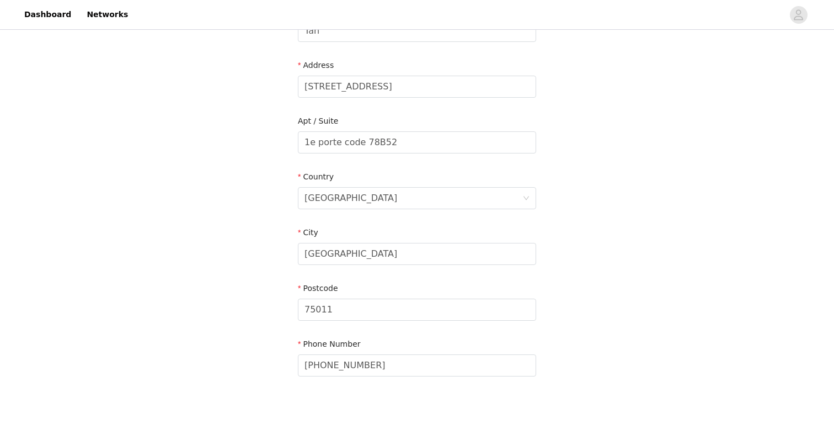
scroll to position [296, 0]
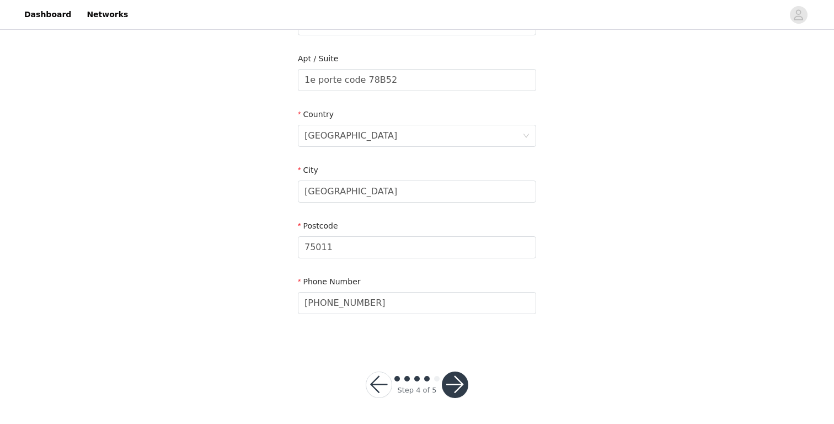
click at [447, 381] on button "button" at bounding box center [455, 384] width 26 height 26
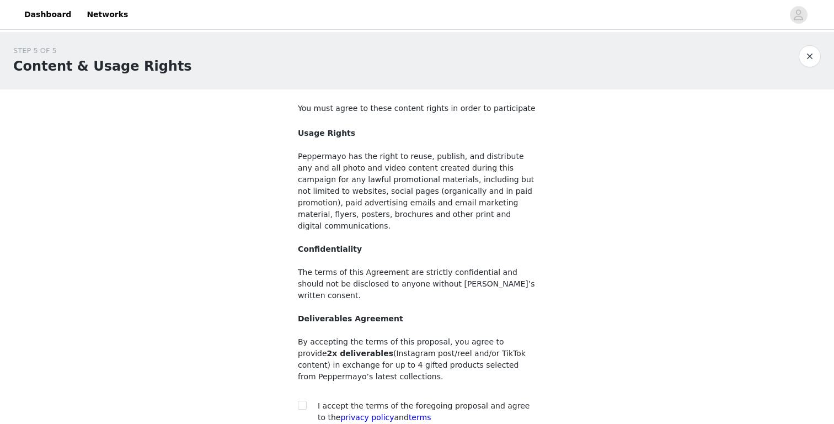
scroll to position [86, 0]
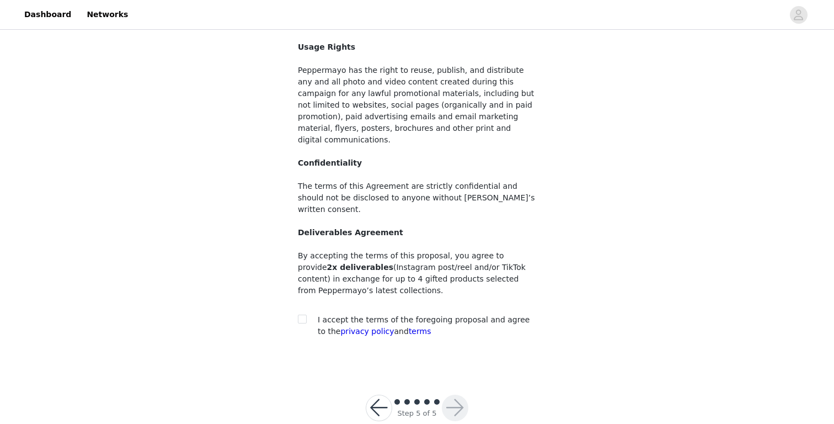
click at [307, 314] on div at bounding box center [305, 320] width 15 height 12
click at [302, 314] on input "checkbox" at bounding box center [302, 318] width 8 height 8
checkbox input "true"
click at [460, 394] on button "button" at bounding box center [455, 407] width 26 height 26
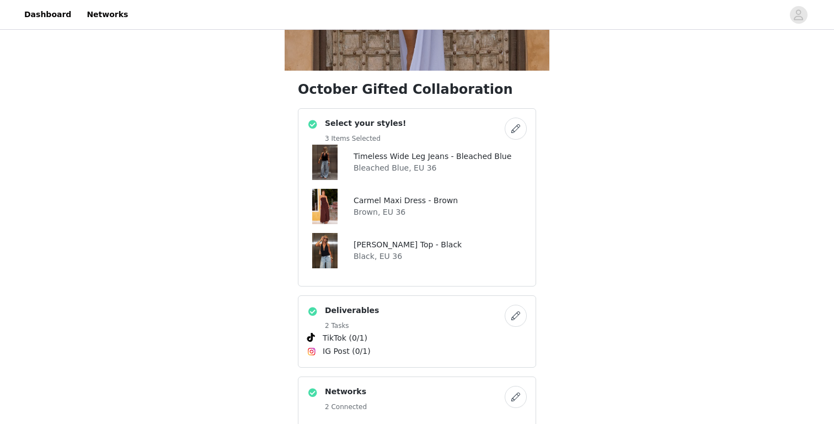
scroll to position [218, 0]
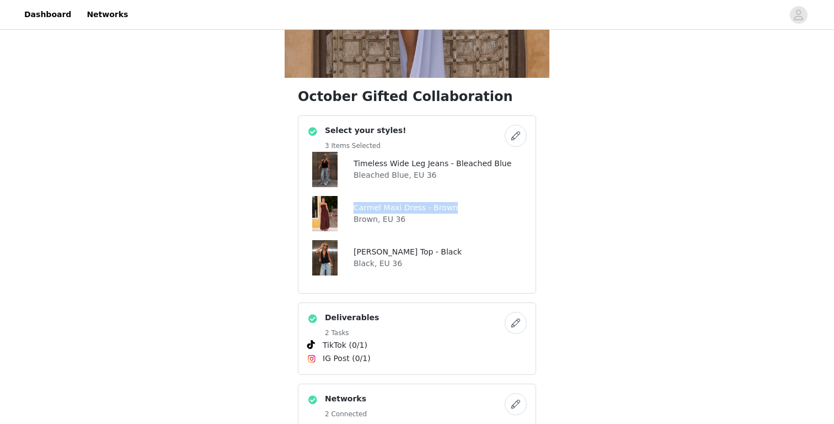
drag, startPoint x: 355, startPoint y: 207, endPoint x: 459, endPoint y: 208, distance: 104.3
click at [459, 208] on div "Carmel Maxi Dress - [PERSON_NAME] [PERSON_NAME], EU 36" at bounding box center [417, 213] width 220 height 35
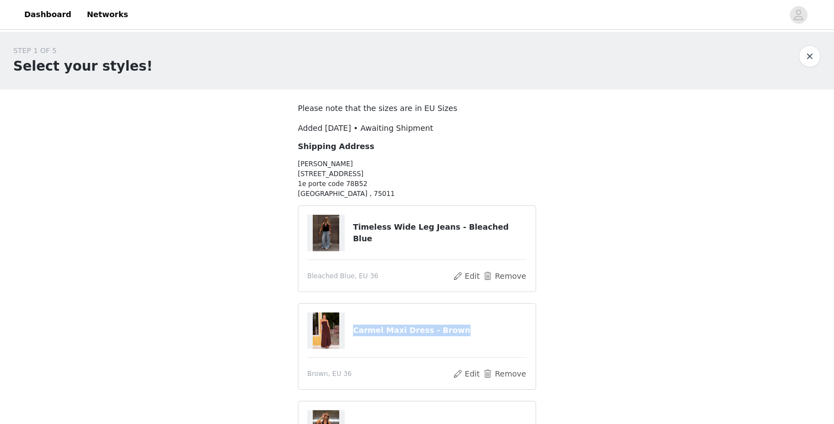
drag, startPoint x: 354, startPoint y: 329, endPoint x: 485, endPoint y: 329, distance: 131.3
click at [485, 329] on h4 "Carmel Maxi Dress - Brown" at bounding box center [440, 330] width 174 height 12
click at [392, 238] on div "Timeless Wide Leg Jeans - Bleached Blue" at bounding box center [417, 233] width 220 height 36
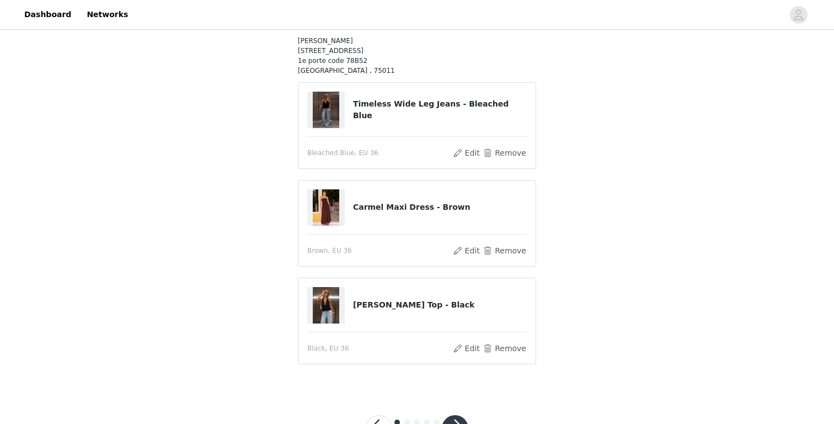
scroll to position [167, 0]
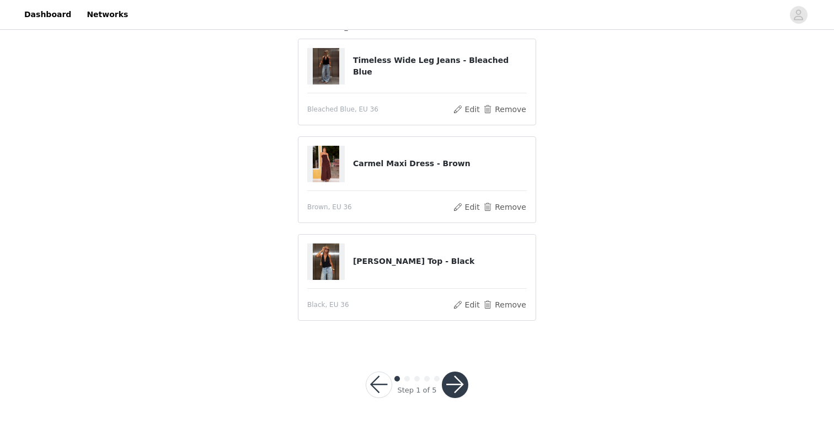
click at [458, 385] on button "button" at bounding box center [455, 384] width 26 height 26
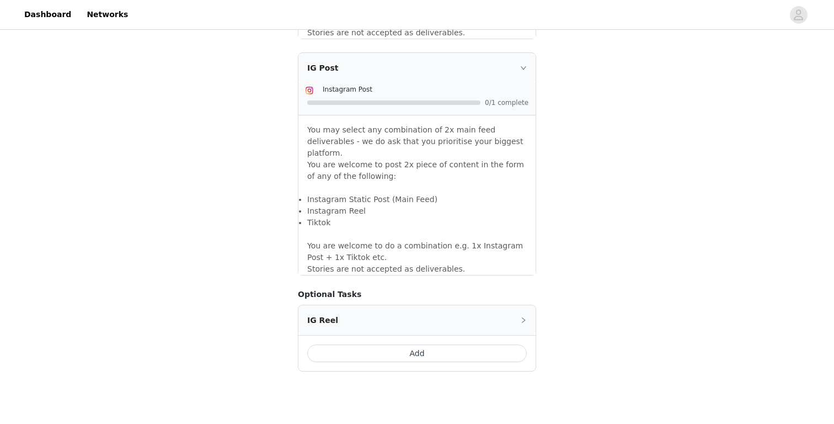
scroll to position [965, 0]
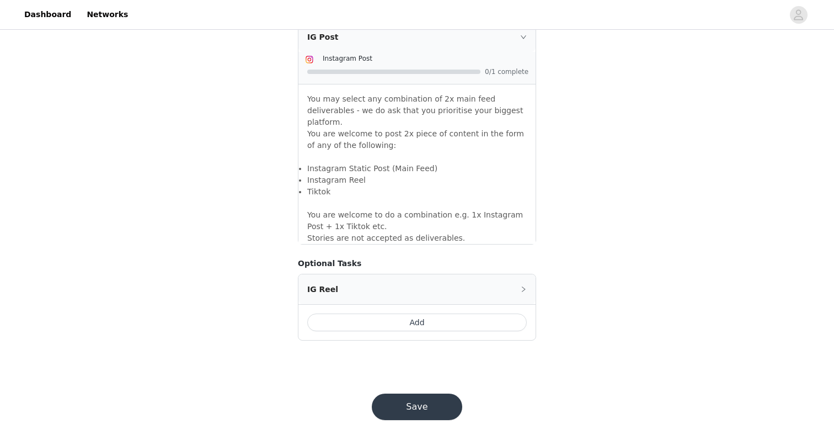
click at [416, 393] on button "Save" at bounding box center [417, 406] width 90 height 26
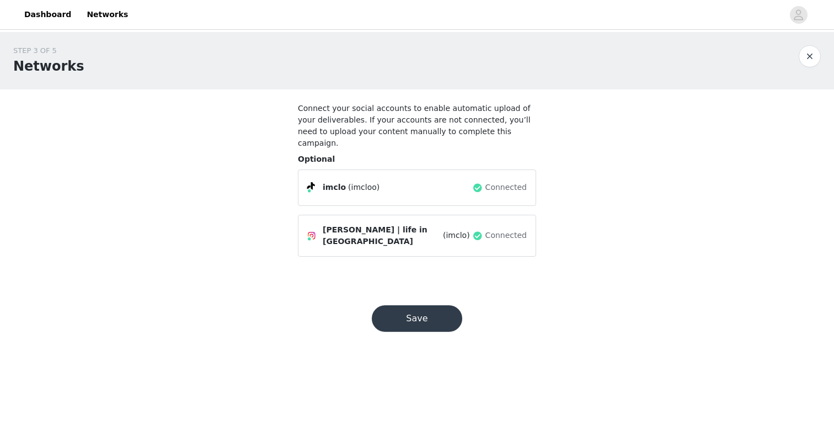
click at [426, 309] on button "Save" at bounding box center [417, 318] width 90 height 26
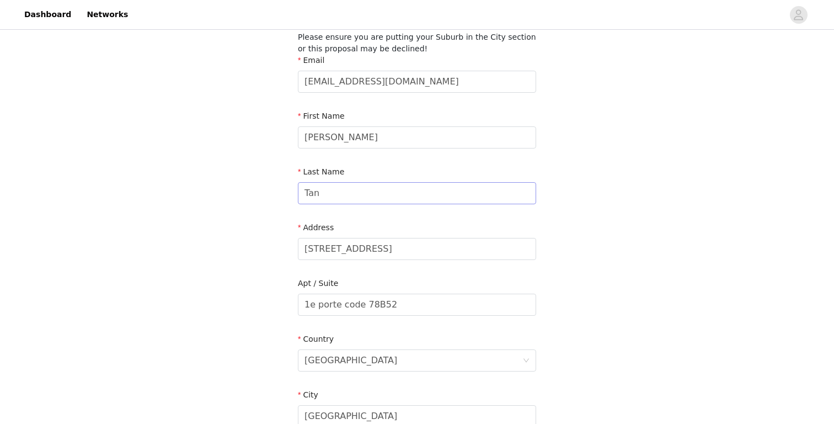
scroll to position [296, 0]
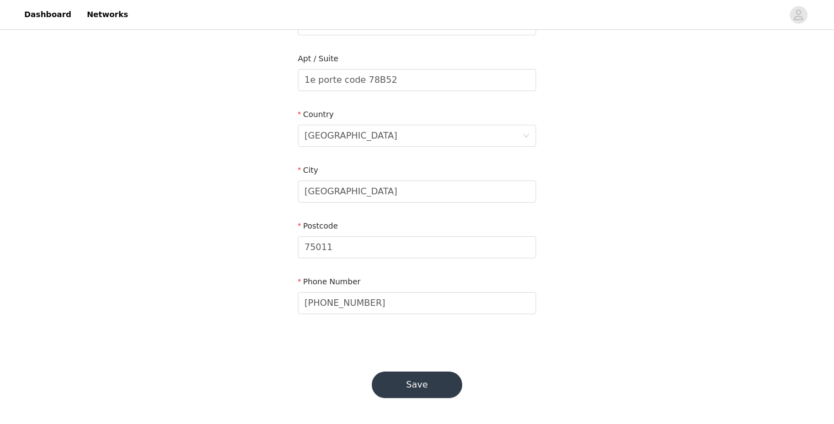
click at [412, 383] on button "Save" at bounding box center [417, 384] width 90 height 26
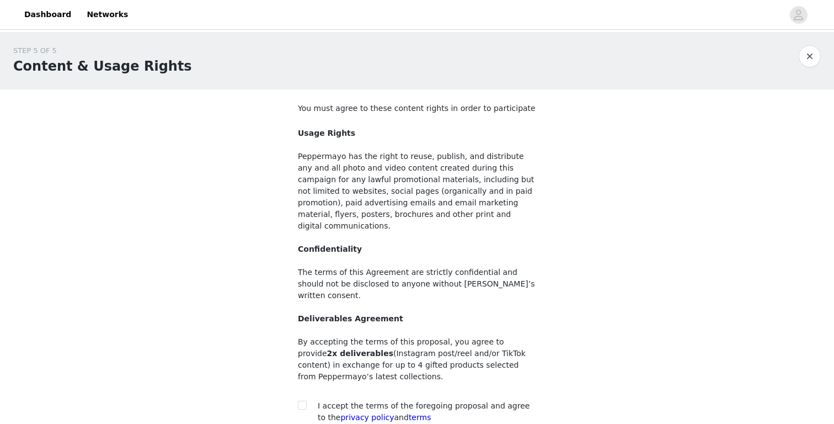
scroll to position [86, 0]
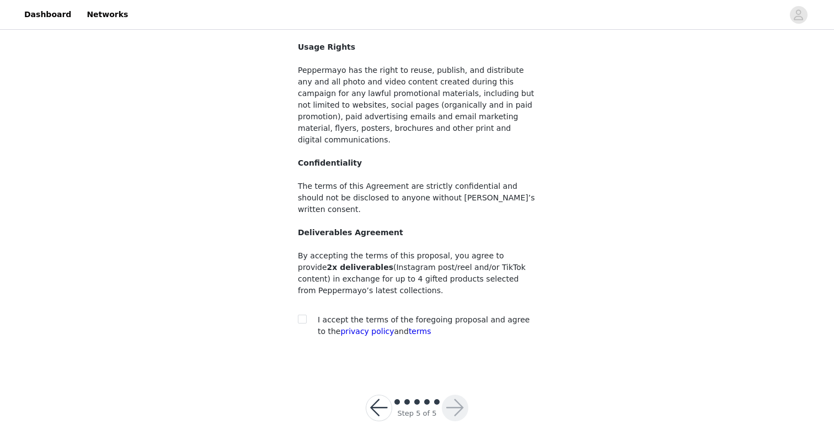
click at [388, 315] on span "I accept the terms of the foregoing proposal and agree to the privacy policy an…" at bounding box center [424, 325] width 212 height 20
click at [303, 314] on input "checkbox" at bounding box center [302, 318] width 8 height 8
checkbox input "true"
click at [453, 394] on button "button" at bounding box center [455, 407] width 26 height 26
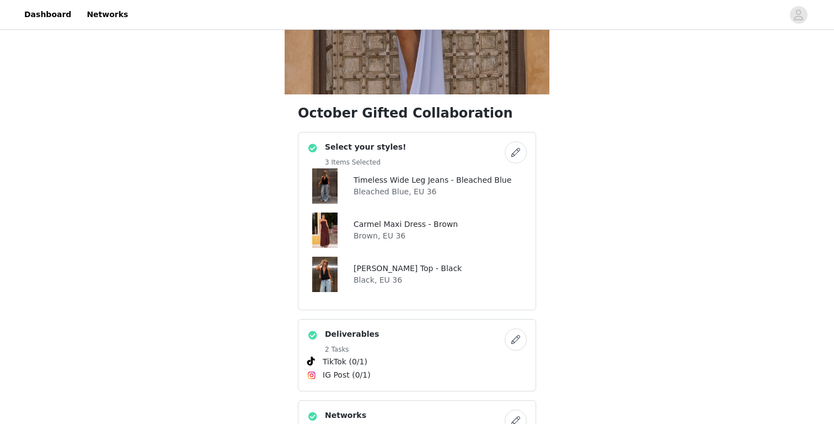
scroll to position [203, 0]
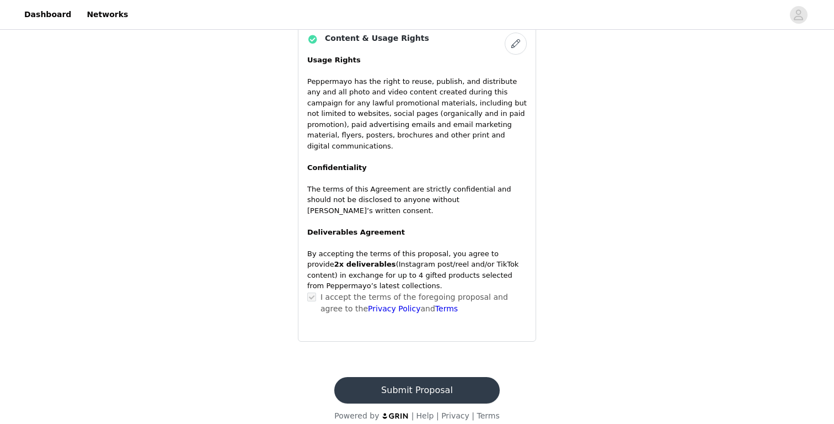
click at [412, 378] on button "Submit Proposal" at bounding box center [416, 390] width 165 height 26
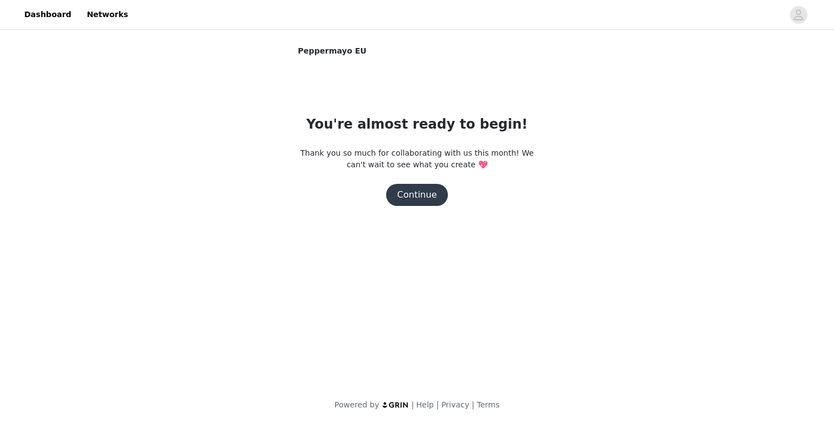
click at [424, 192] on button "Continue" at bounding box center [417, 195] width 62 height 22
